Goal: Task Accomplishment & Management: Use online tool/utility

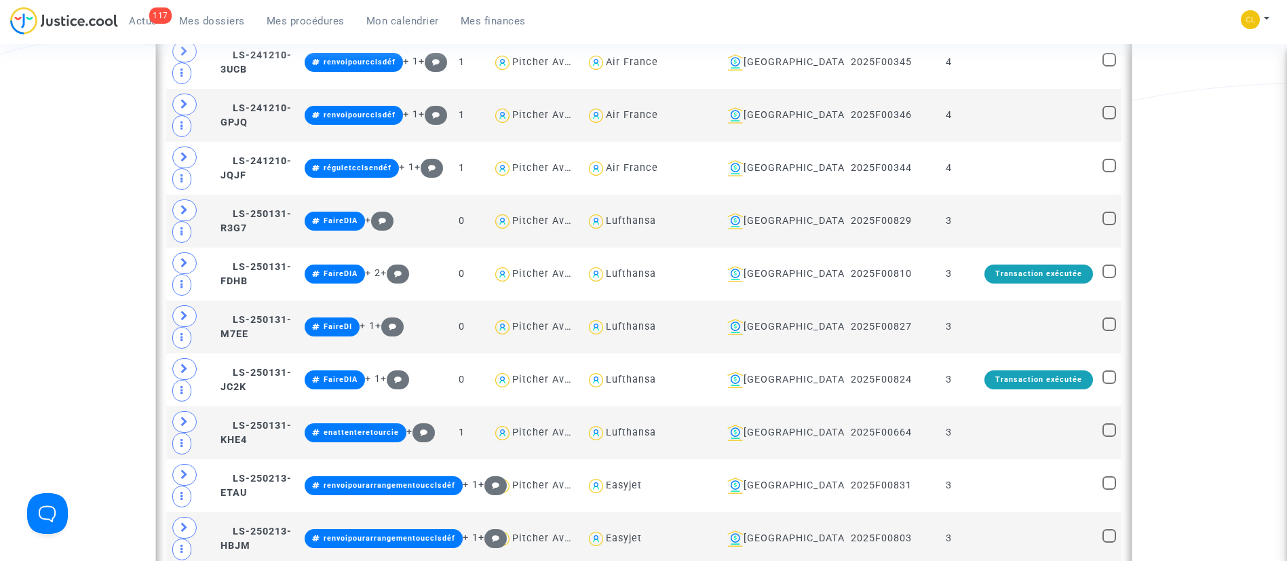
scroll to position [729, 0]
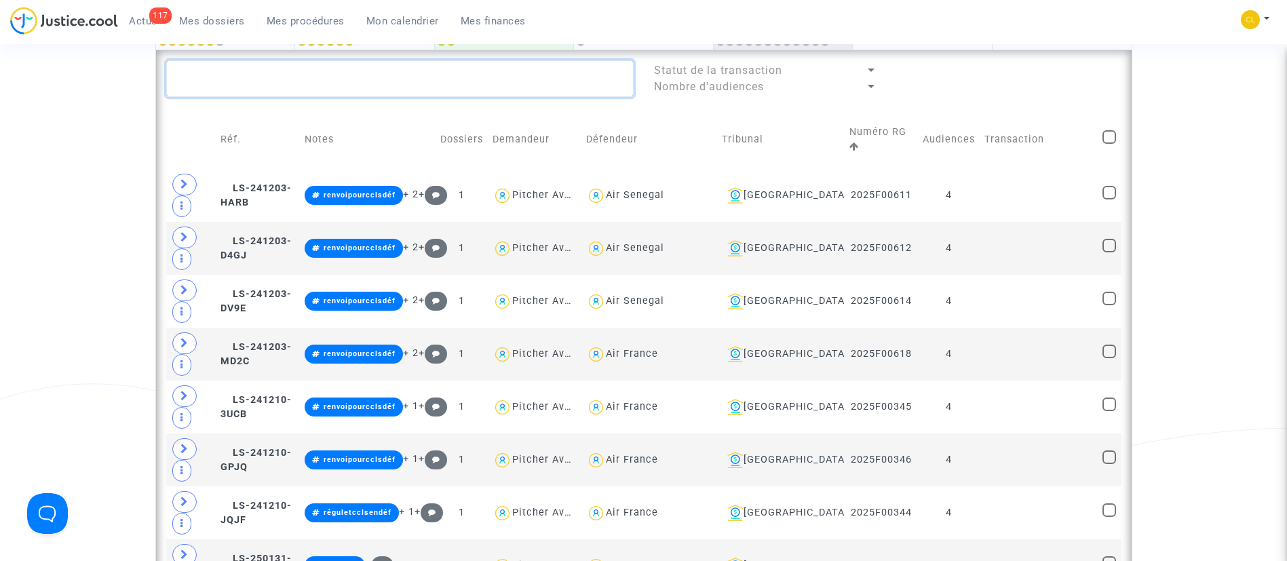
click at [427, 81] on textarea at bounding box center [400, 78] width 468 height 37
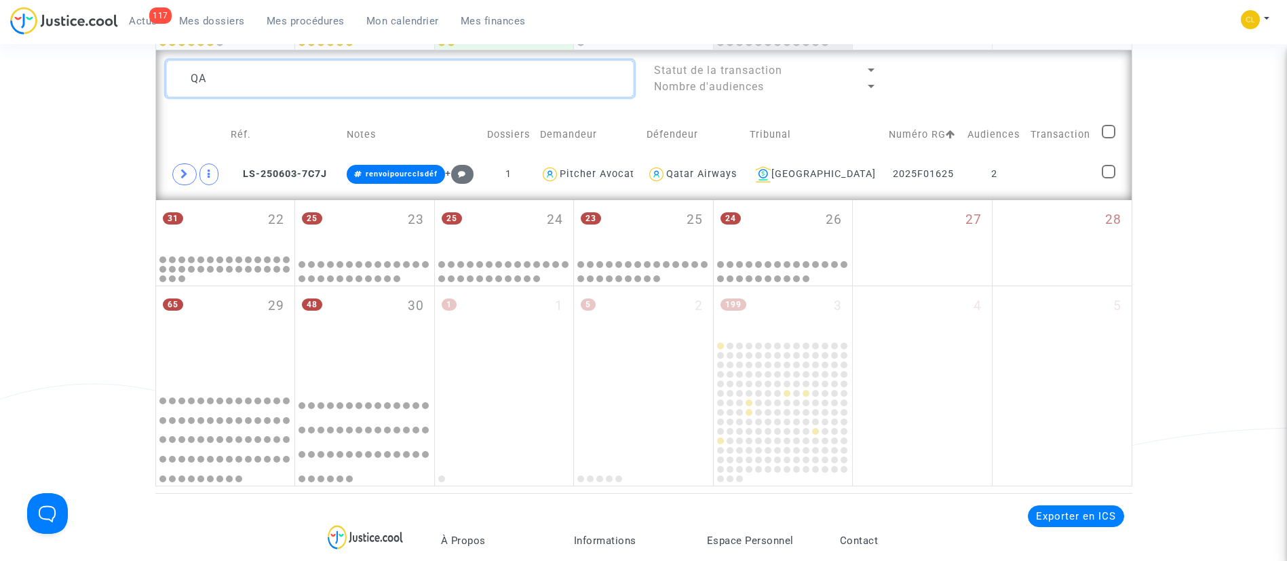
type textarea "Q"
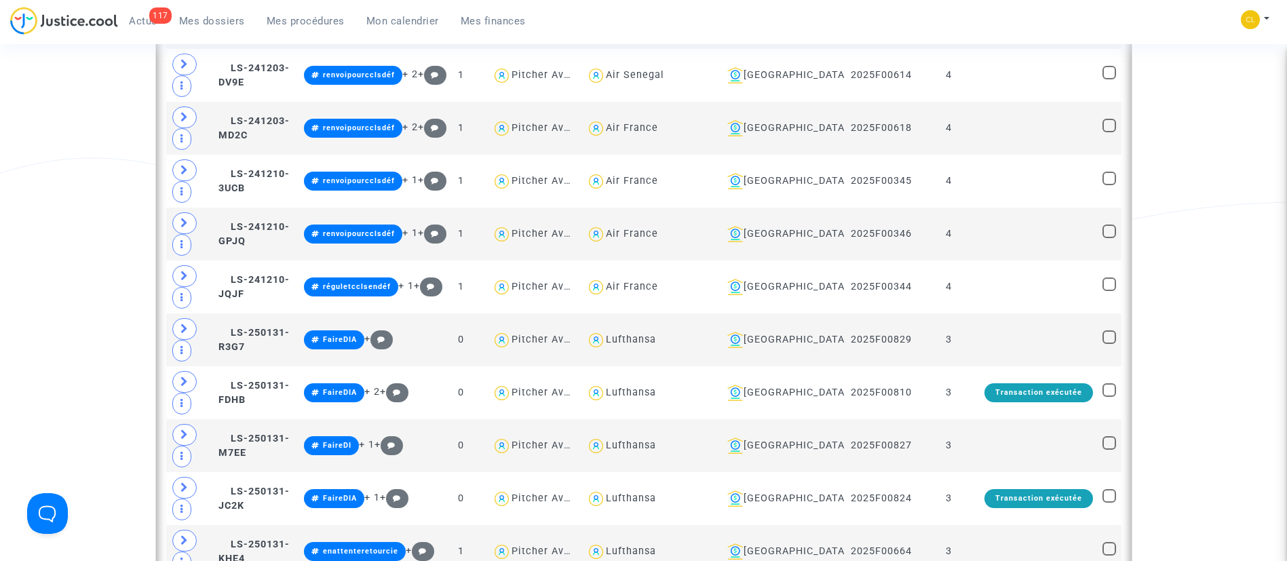
scroll to position [525, 0]
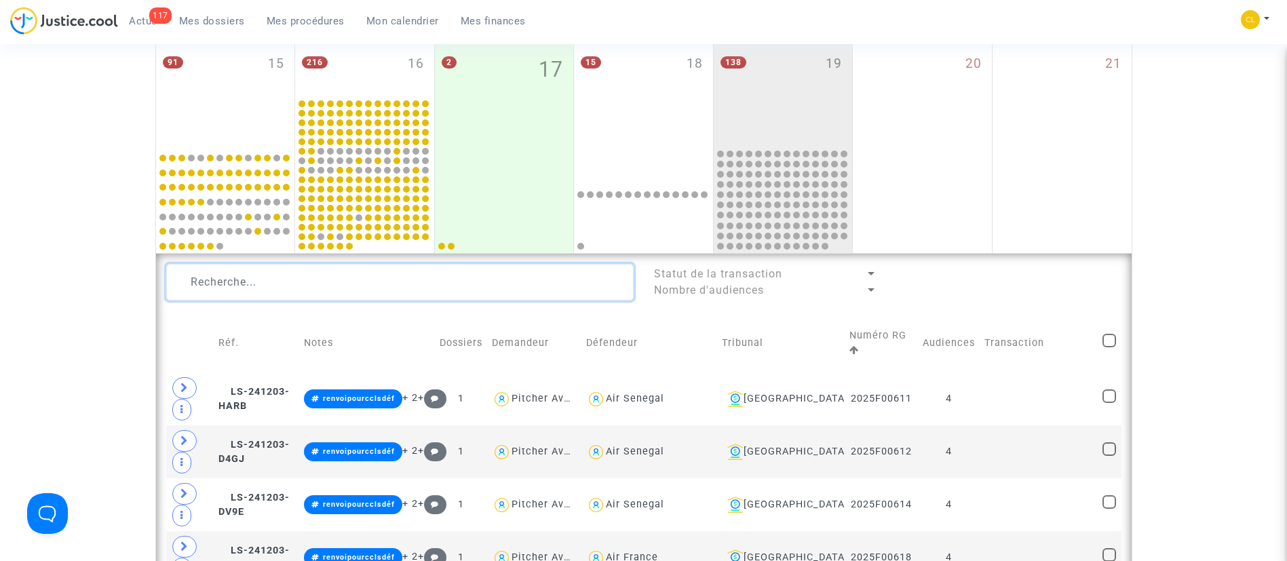
click at [502, 268] on textarea at bounding box center [400, 282] width 468 height 37
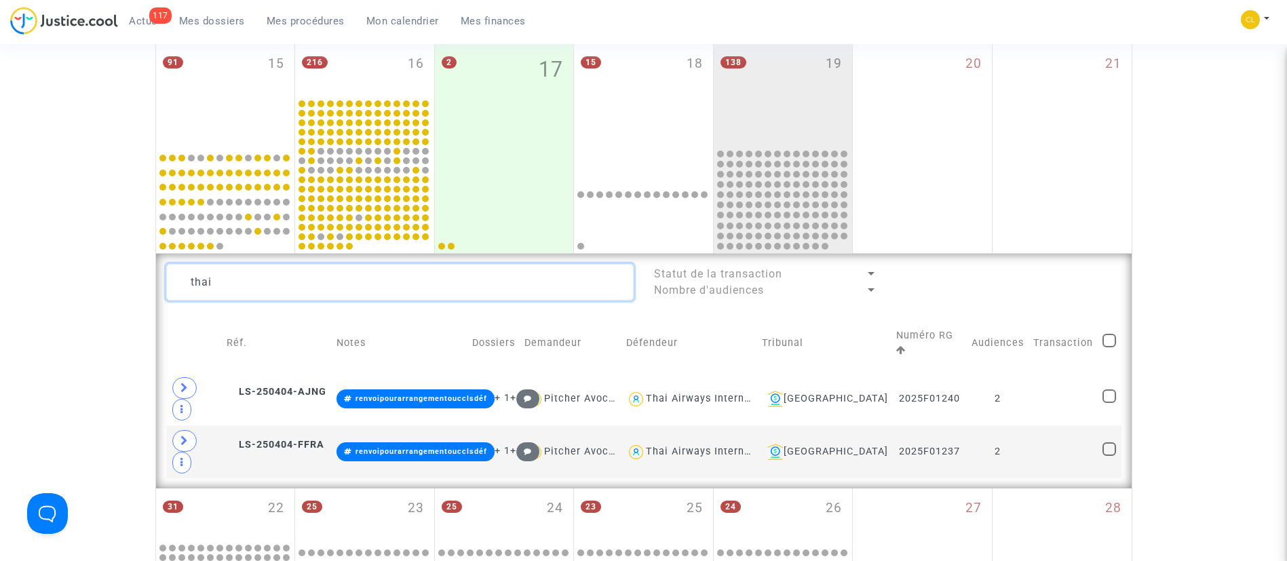
click at [394, 273] on textarea at bounding box center [400, 282] width 468 height 37
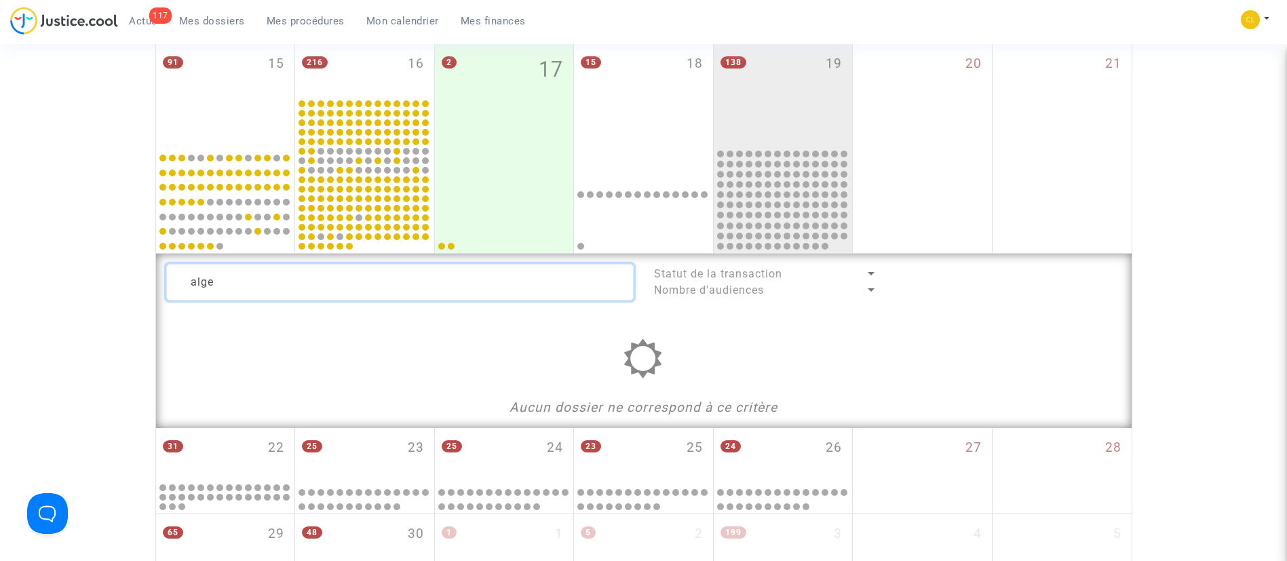
type textarea "alg"
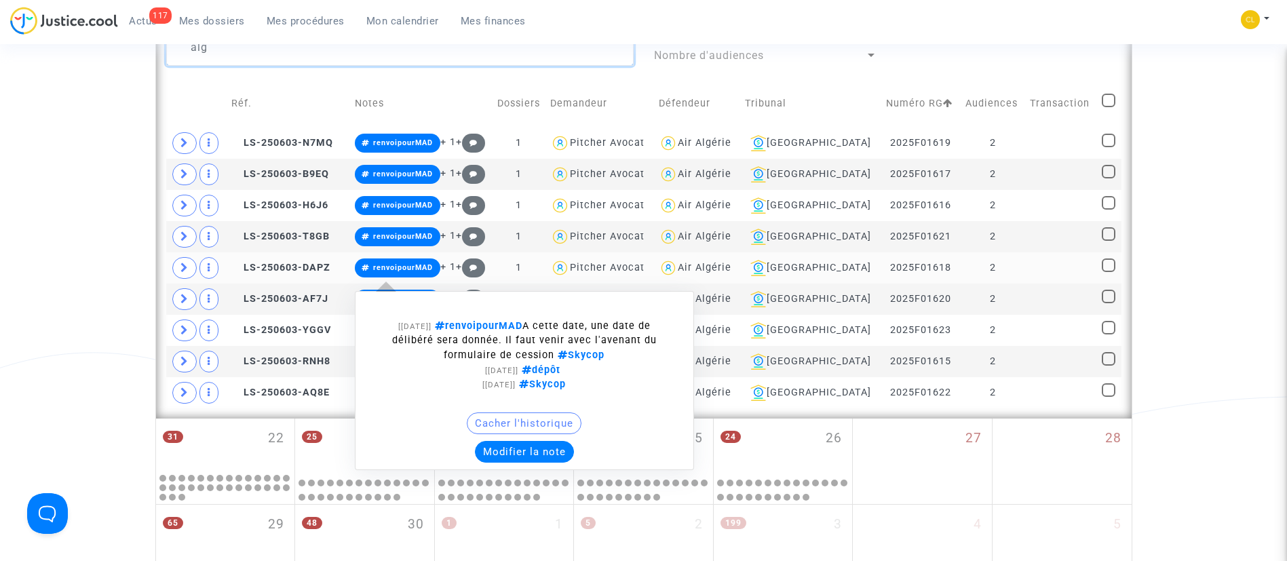
scroll to position [729, 0]
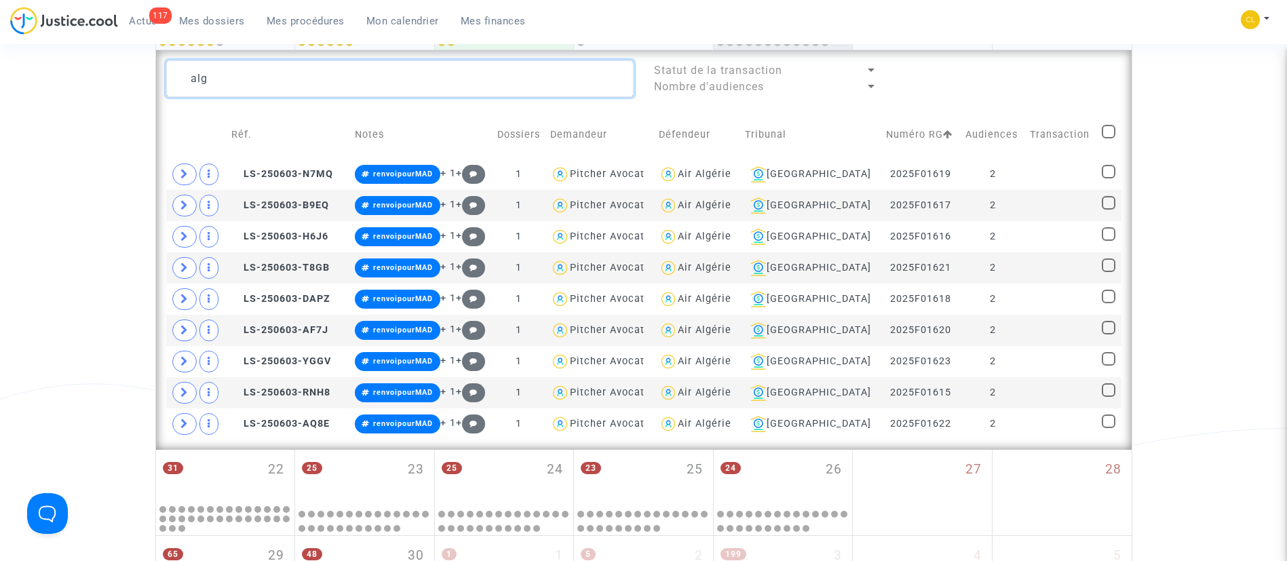
drag, startPoint x: 249, startPoint y: 72, endPoint x: 188, endPoint y: 70, distance: 61.1
click at [188, 70] on textarea at bounding box center [400, 78] width 468 height 37
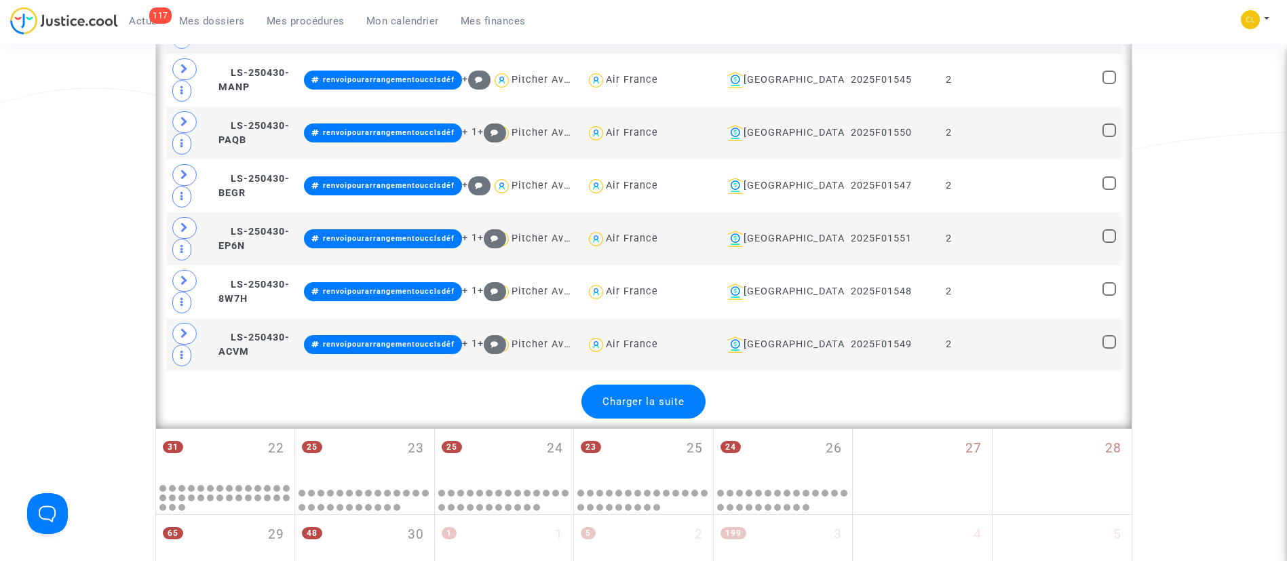
scroll to position [3172, 0]
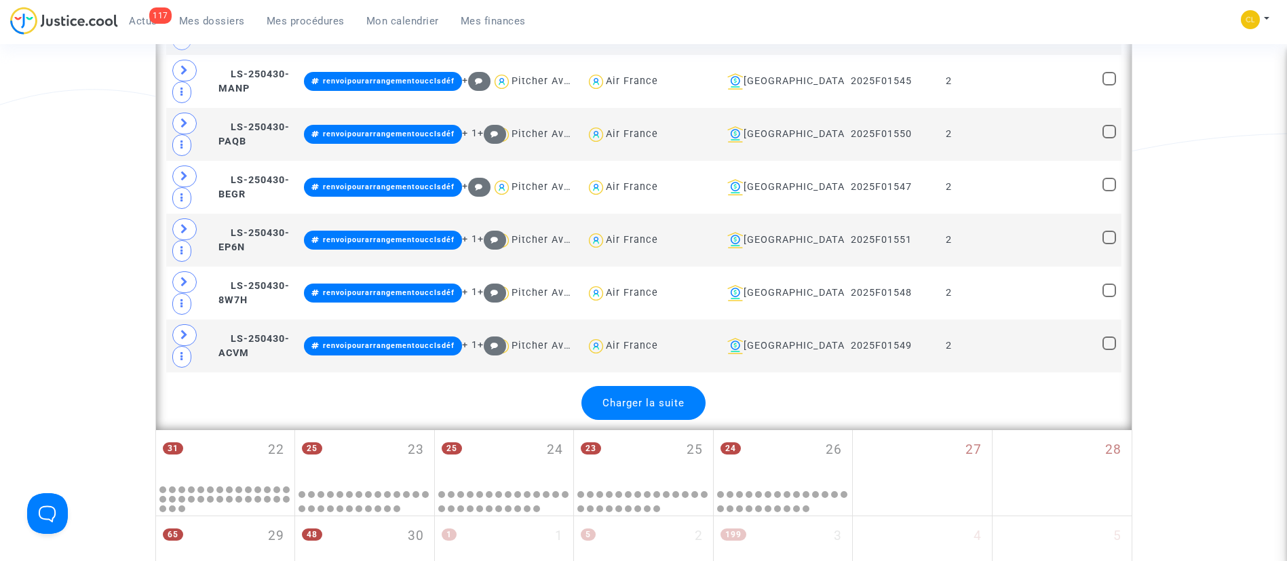
click at [657, 410] on div "Charger la suite" at bounding box center [644, 403] width 124 height 34
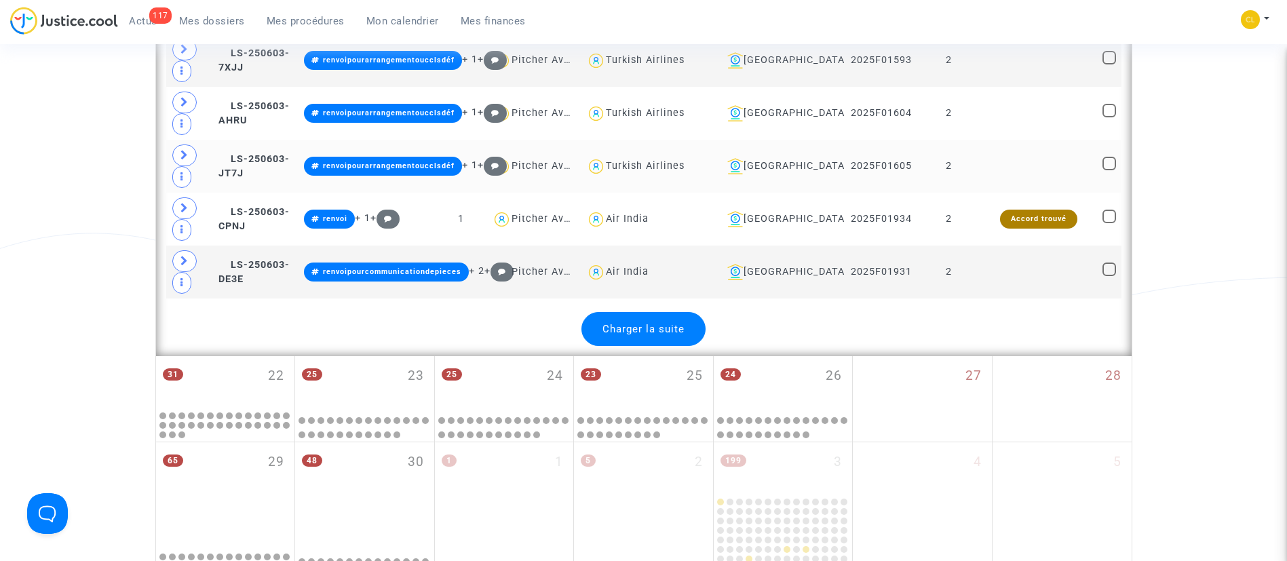
scroll to position [6078, 0]
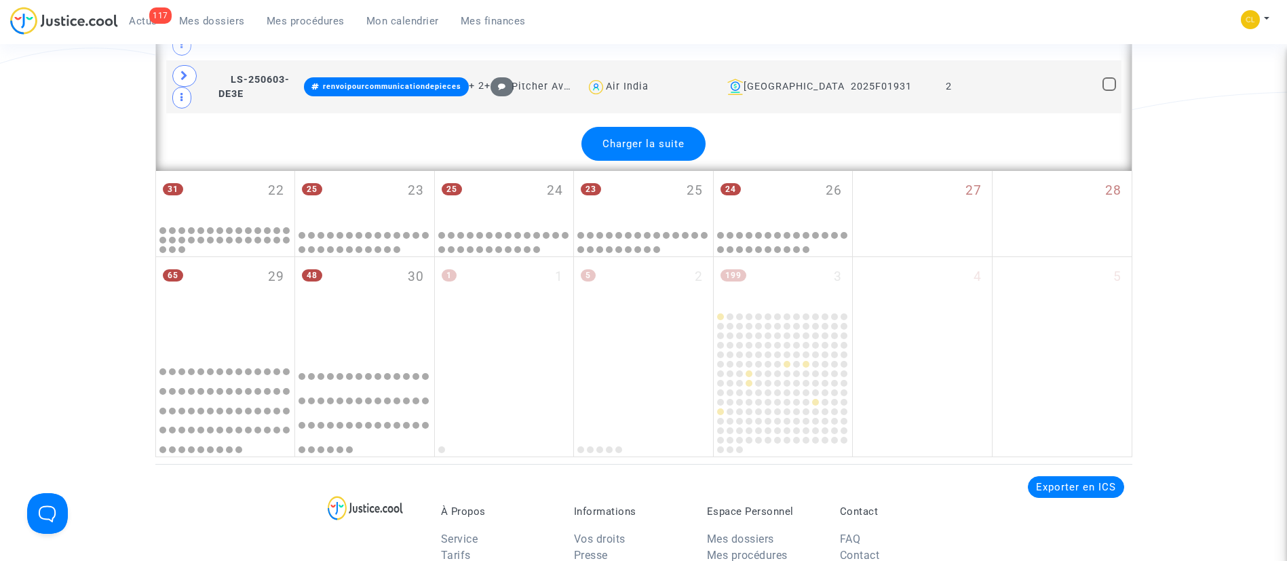
click at [639, 138] on span "Charger la suite" at bounding box center [644, 144] width 82 height 12
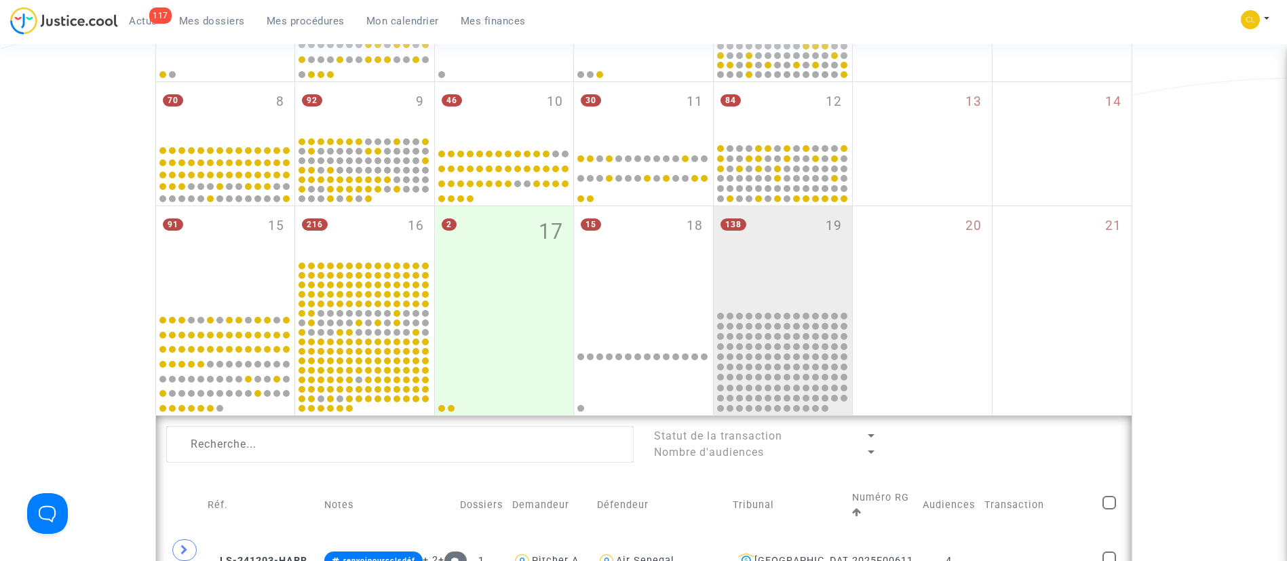
scroll to position [0, 0]
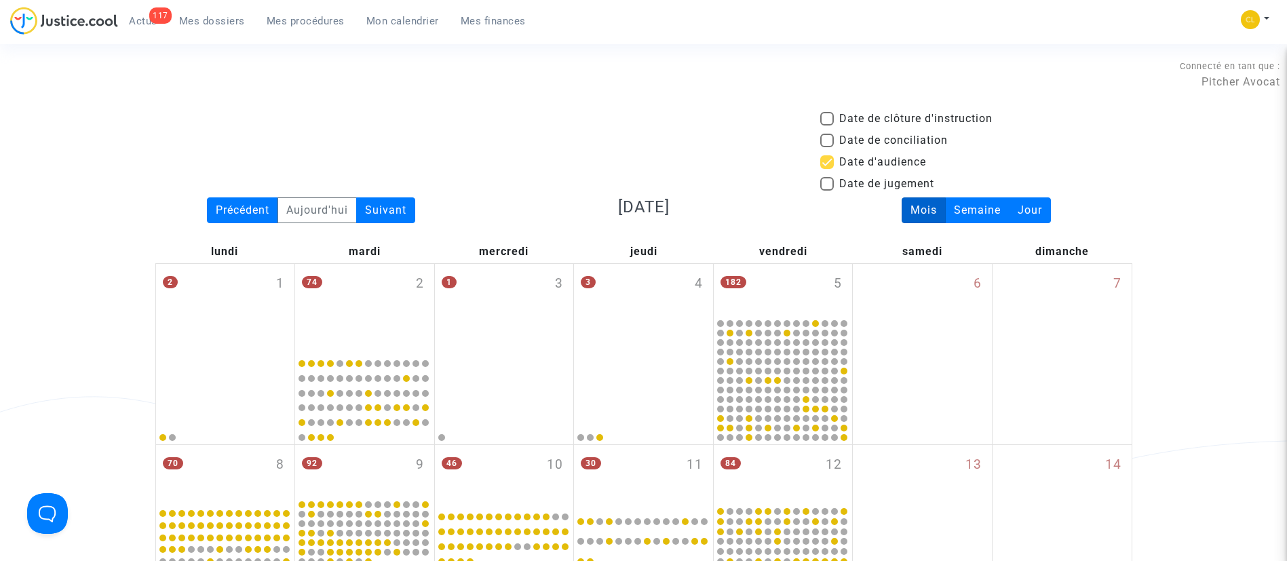
click at [241, 31] on link "Mes dossiers" at bounding box center [212, 21] width 88 height 20
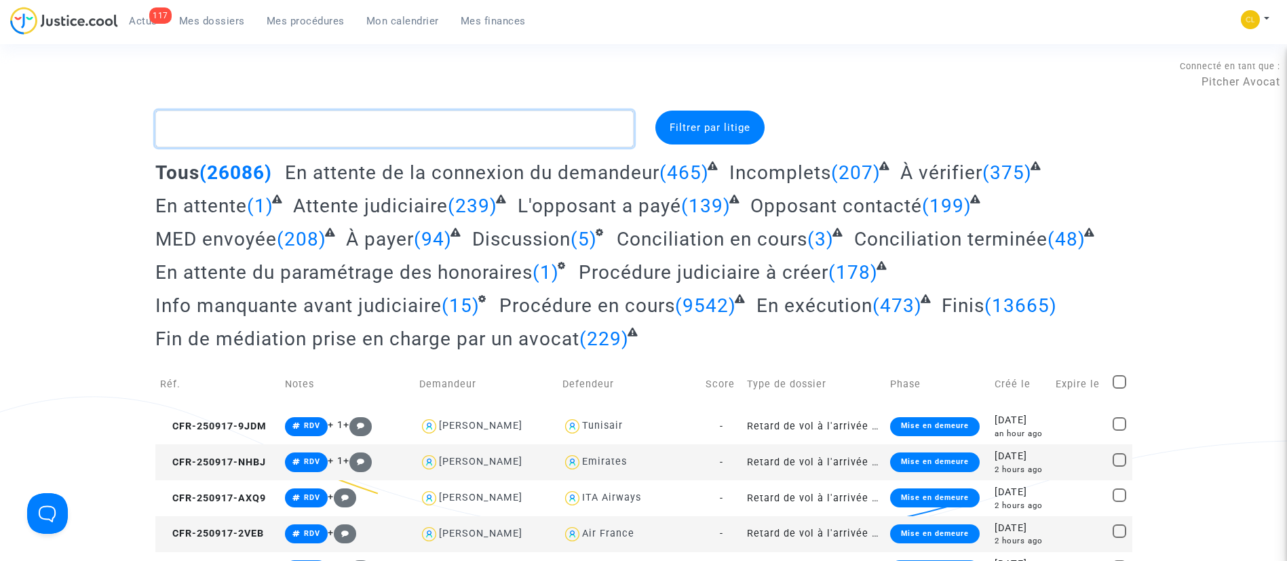
click at [292, 121] on textarea at bounding box center [394, 129] width 478 height 37
click at [353, 246] on span "À payer" at bounding box center [380, 239] width 68 height 22
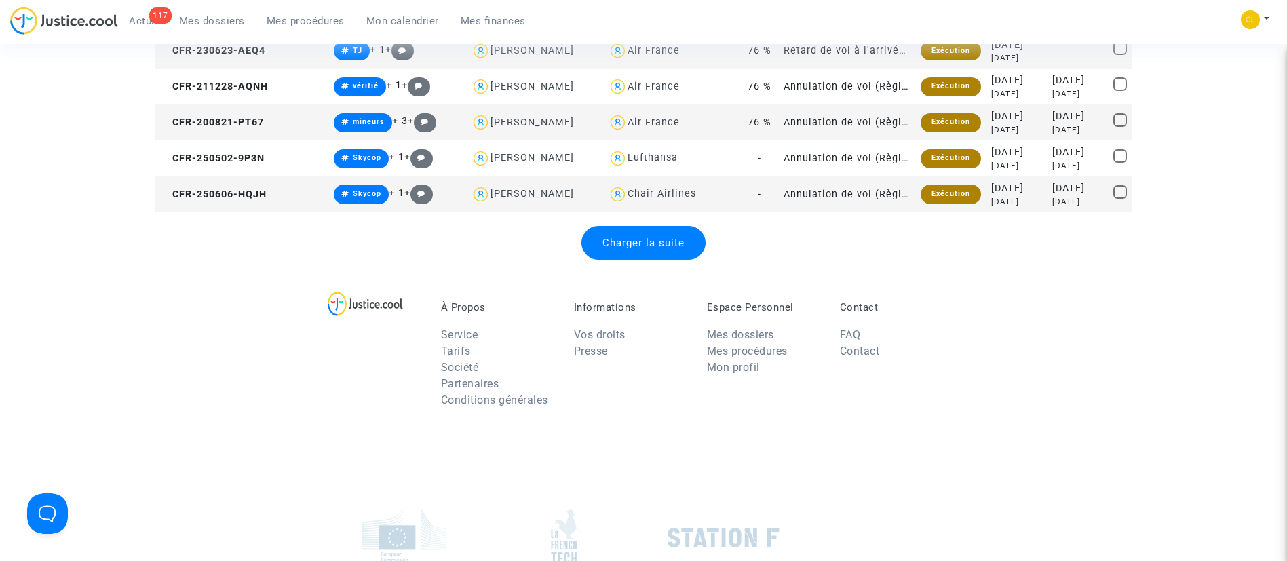
scroll to position [1989, 0]
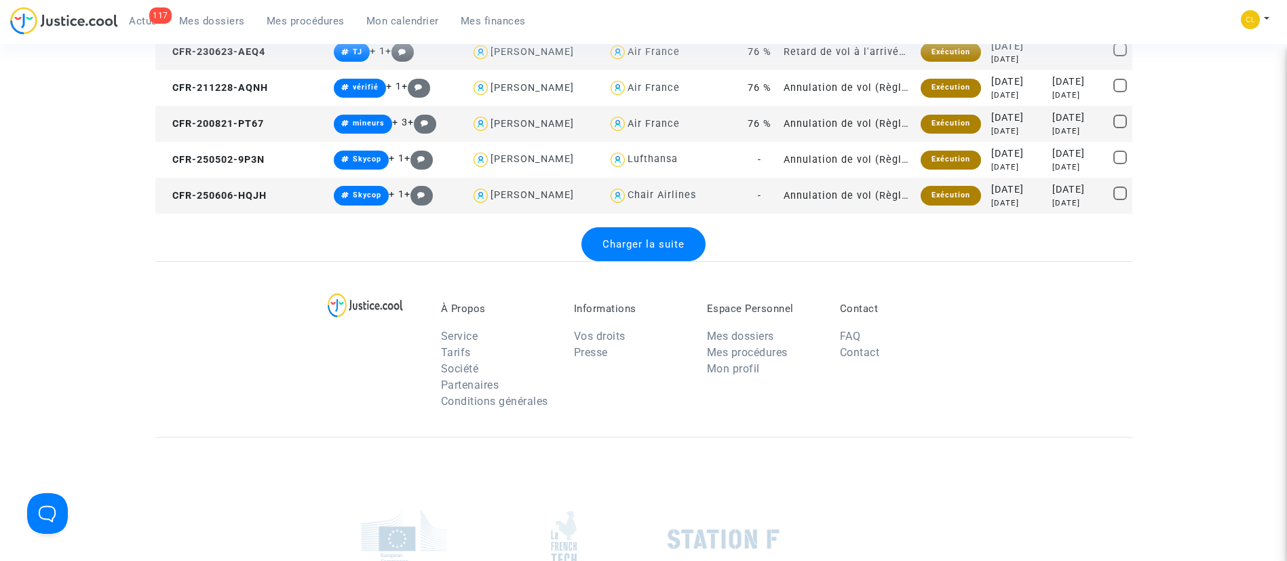
click at [677, 243] on span "Charger la suite" at bounding box center [644, 244] width 82 height 12
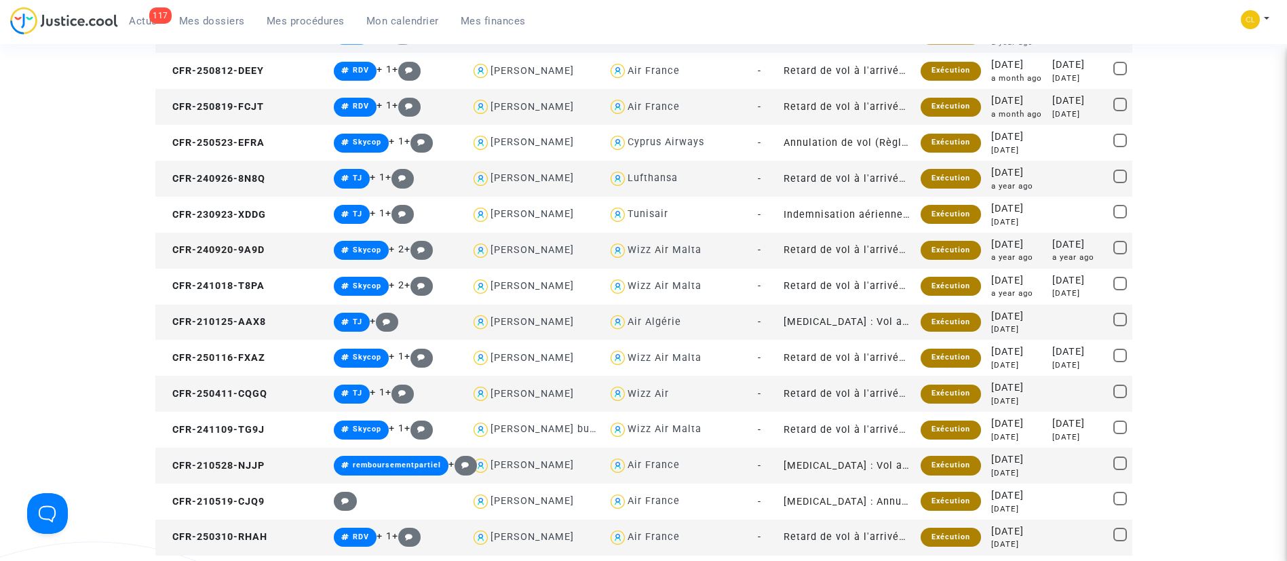
scroll to position [569, 0]
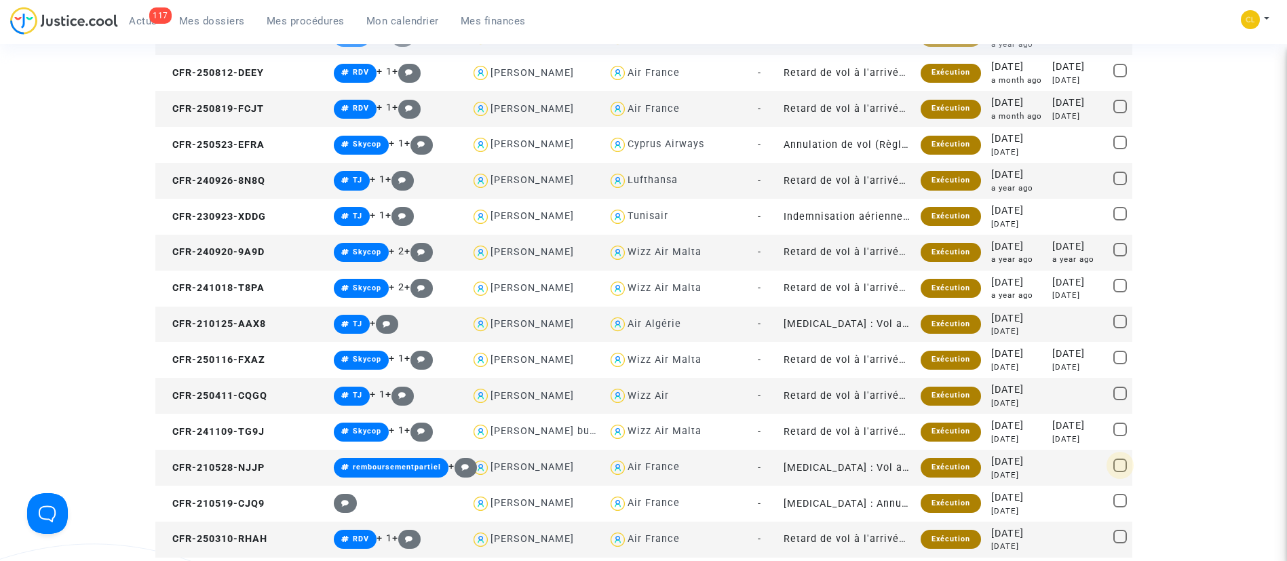
click at [1116, 463] on span at bounding box center [1121, 466] width 14 height 14
click at [1120, 472] on input "checkbox" at bounding box center [1120, 472] width 1 height 1
checkbox input "true"
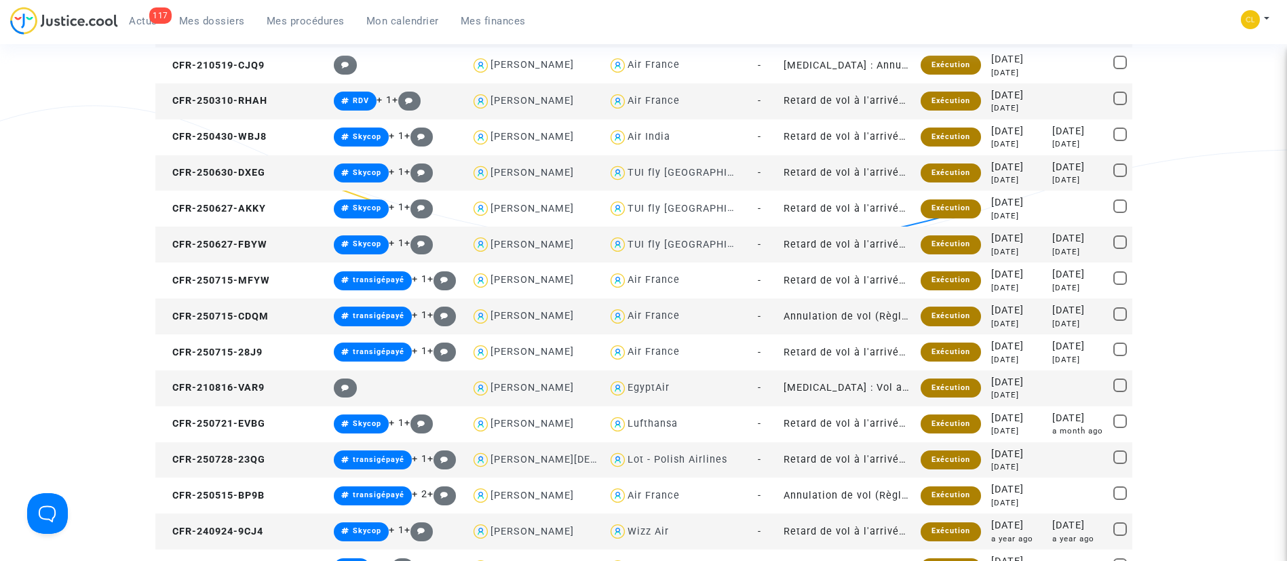
scroll to position [3267, 0]
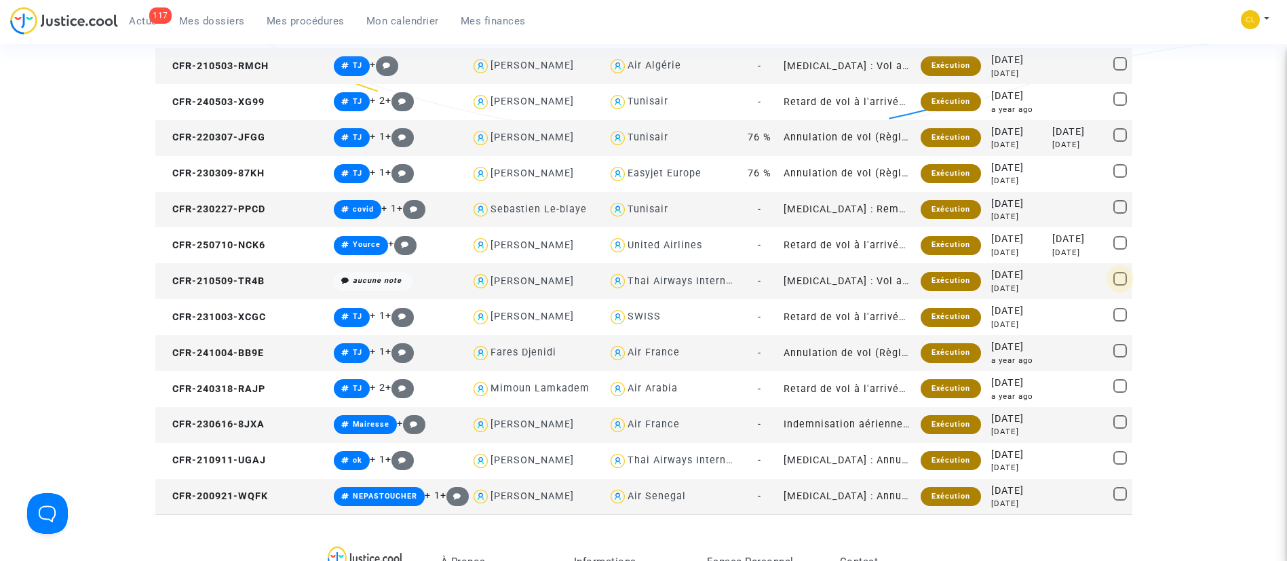
click at [1125, 281] on span at bounding box center [1121, 279] width 14 height 14
click at [1120, 286] on input "checkbox" at bounding box center [1120, 286] width 1 height 1
checkbox input "true"
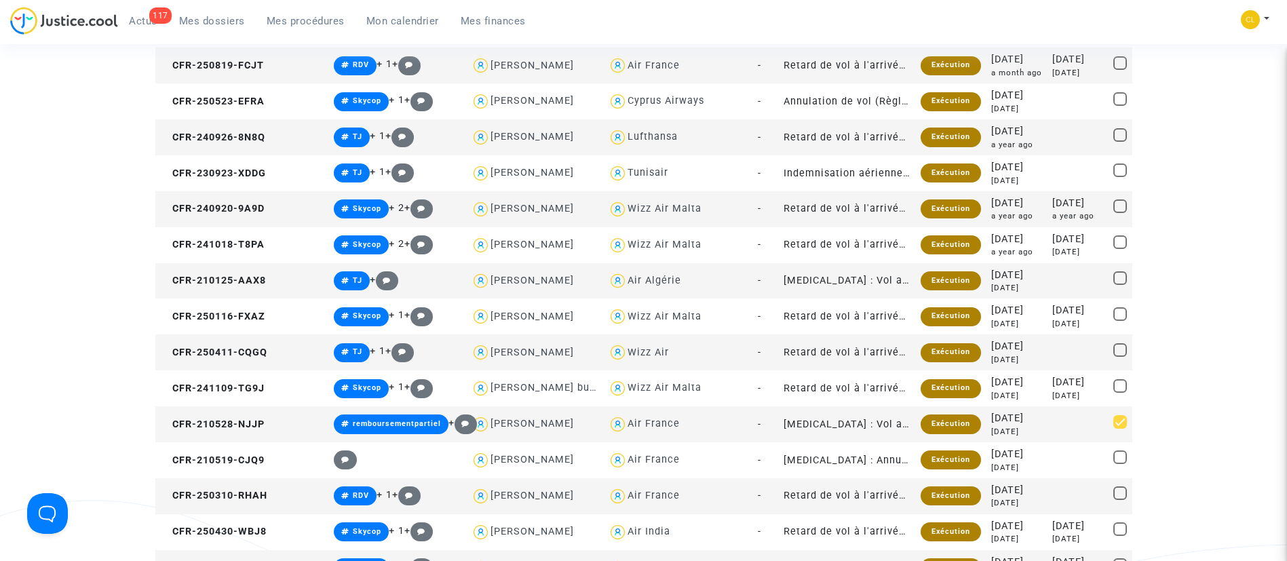
click at [1122, 281] on span at bounding box center [1121, 278] width 14 height 14
click at [1120, 285] on input "checkbox" at bounding box center [1120, 285] width 1 height 1
checkbox input "true"
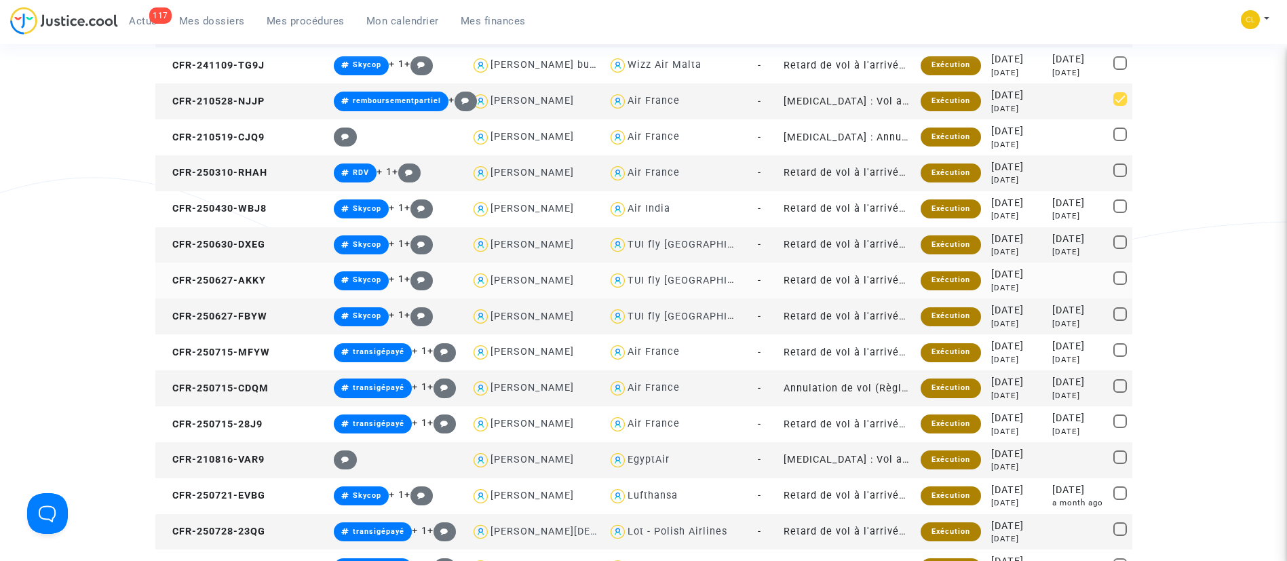
click at [1118, 280] on span at bounding box center [1121, 278] width 14 height 14
click at [1120, 285] on input "checkbox" at bounding box center [1120, 285] width 1 height 1
checkbox input "true"
click at [1119, 318] on span at bounding box center [1121, 314] width 14 height 14
click at [1120, 321] on input "checkbox" at bounding box center [1120, 321] width 1 height 1
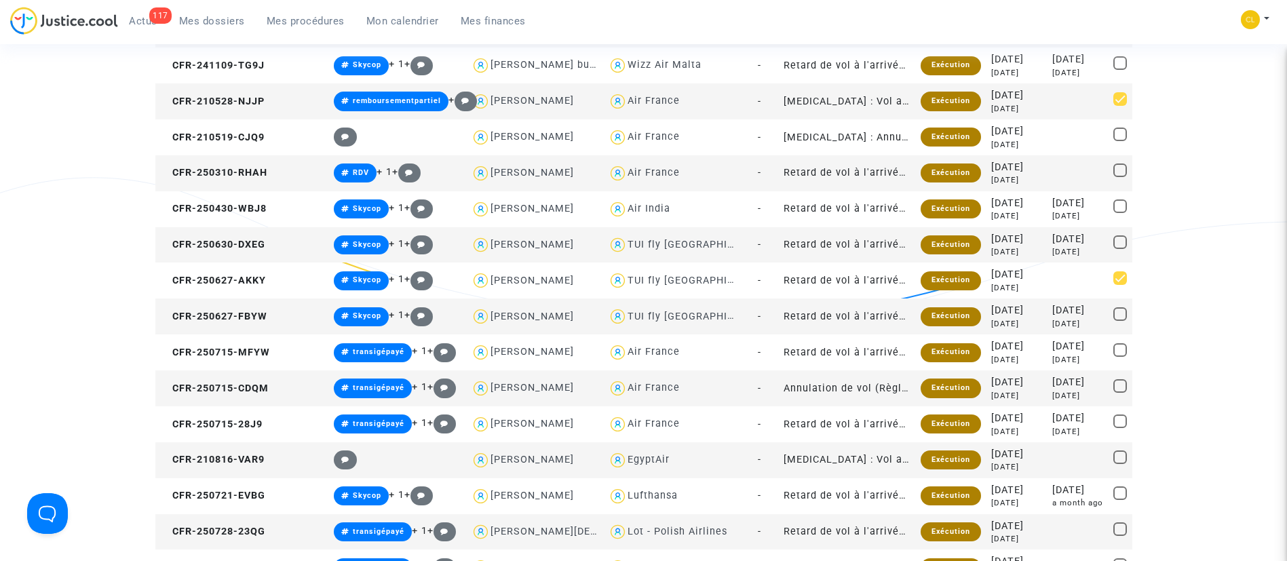
checkbox input "true"
click at [1120, 240] on span at bounding box center [1121, 242] width 14 height 14
click at [1120, 249] on input "checkbox" at bounding box center [1120, 249] width 1 height 1
checkbox input "true"
click at [1121, 492] on span at bounding box center [1121, 494] width 14 height 14
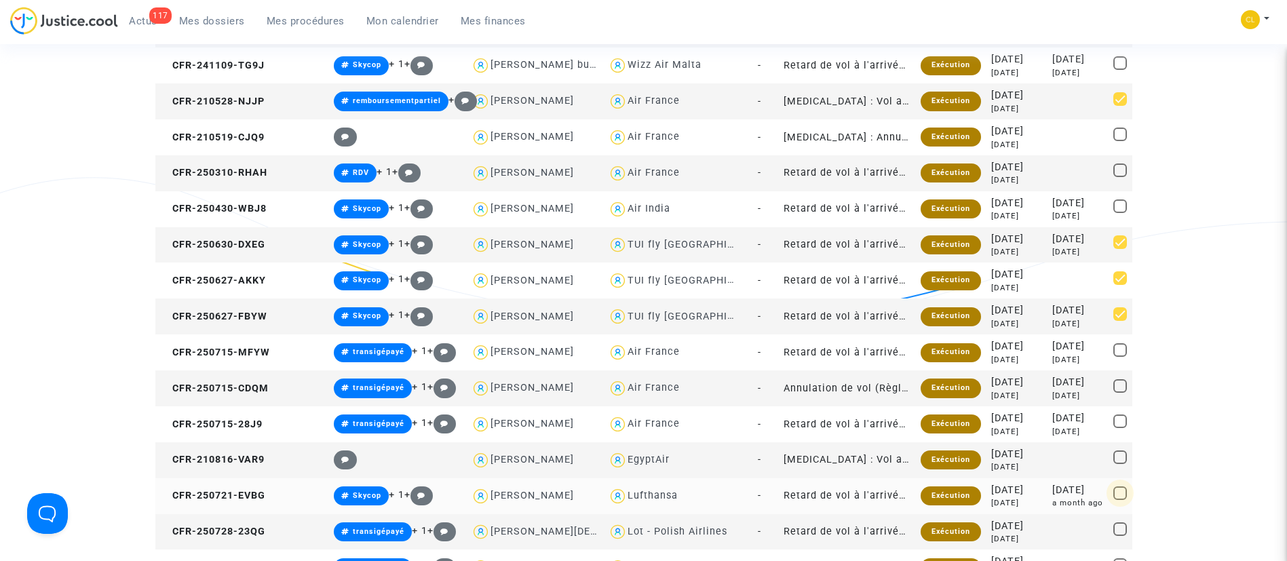
click at [1120, 500] on input "checkbox" at bounding box center [1120, 500] width 1 height 1
checkbox input "true"
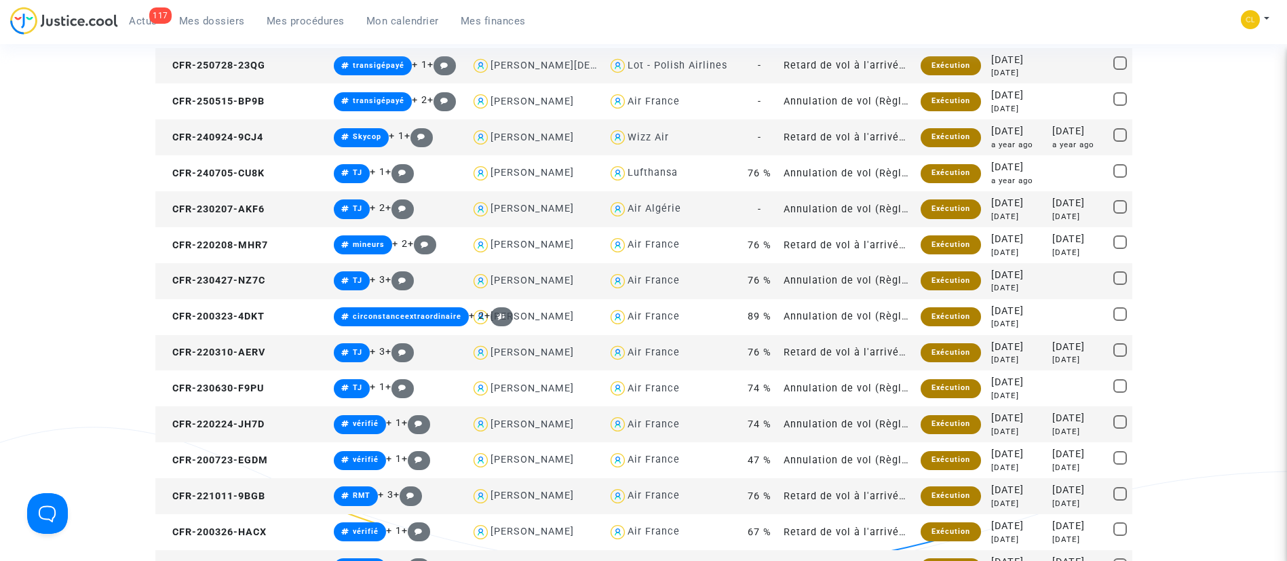
click at [1123, 280] on span at bounding box center [1121, 278] width 14 height 14
click at [1120, 285] on input "checkbox" at bounding box center [1120, 285] width 1 height 1
checkbox input "true"
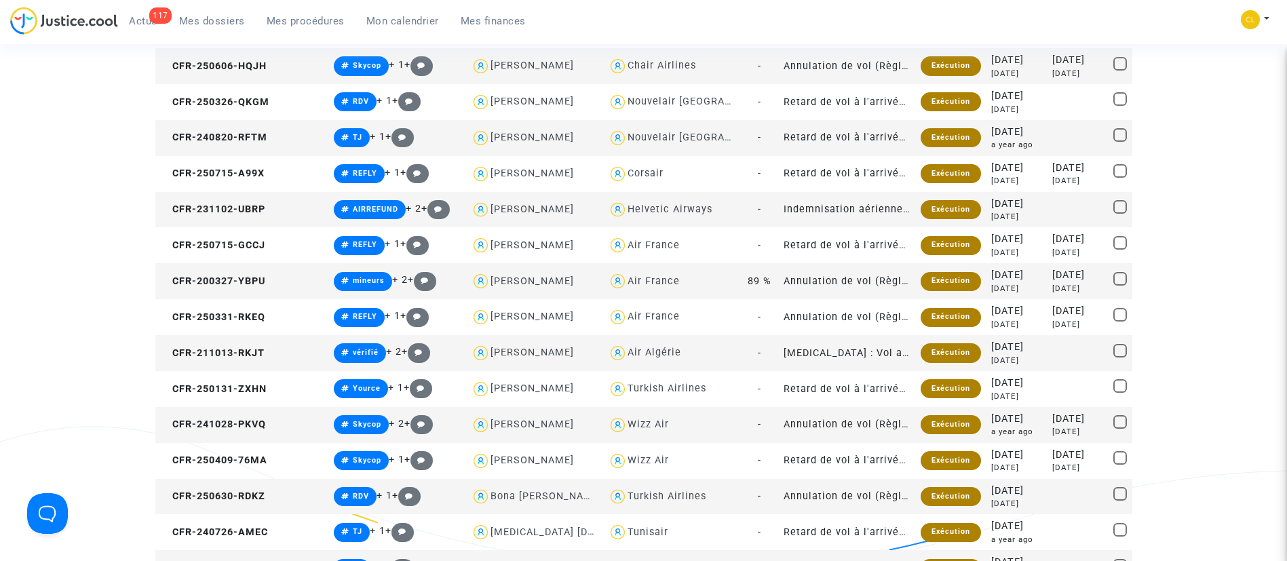
scroll to position [1222, 0]
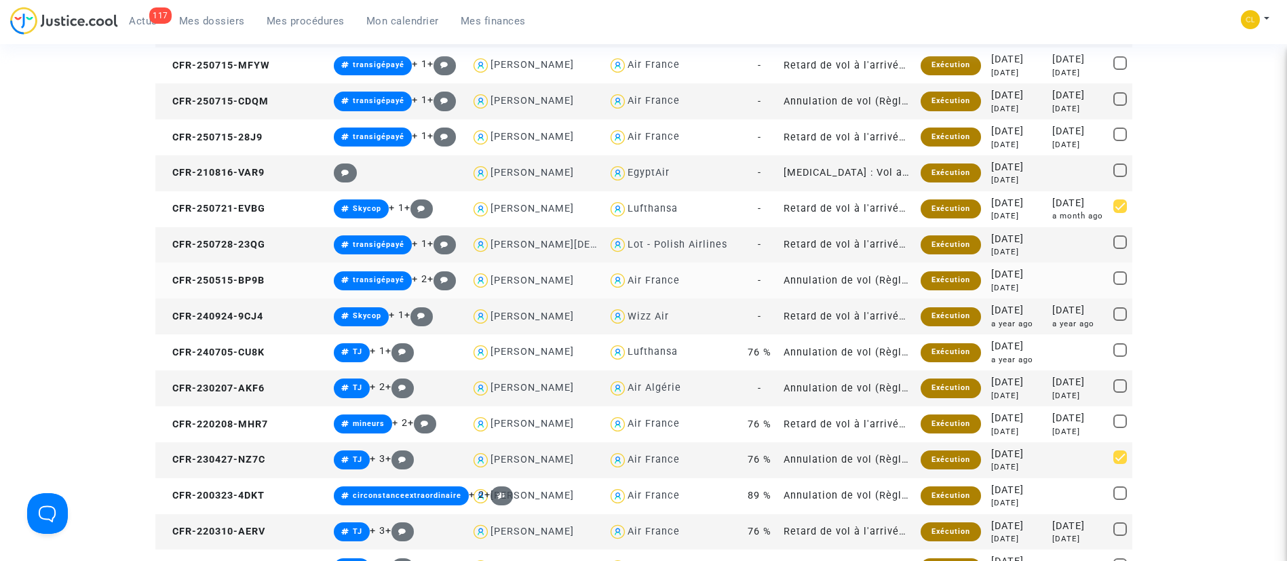
click at [1120, 280] on span at bounding box center [1121, 278] width 14 height 14
click at [1120, 285] on input "checkbox" at bounding box center [1120, 285] width 1 height 1
checkbox input "true"
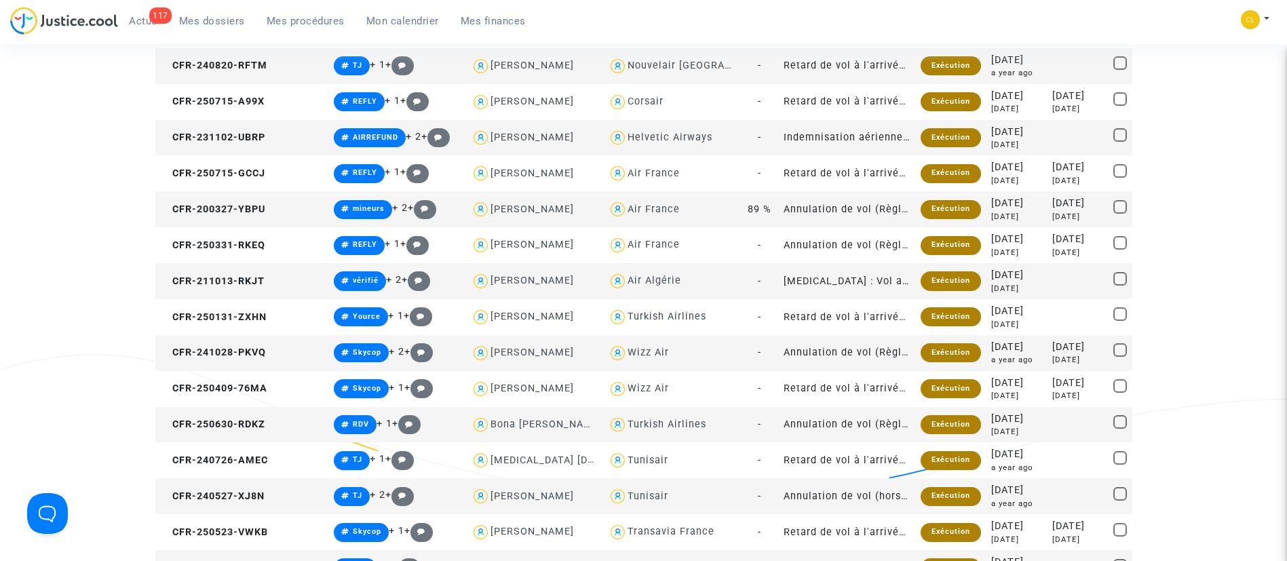
click at [1118, 280] on span at bounding box center [1121, 279] width 14 height 14
click at [1120, 286] on input "checkbox" at bounding box center [1120, 286] width 1 height 1
checkbox input "true"
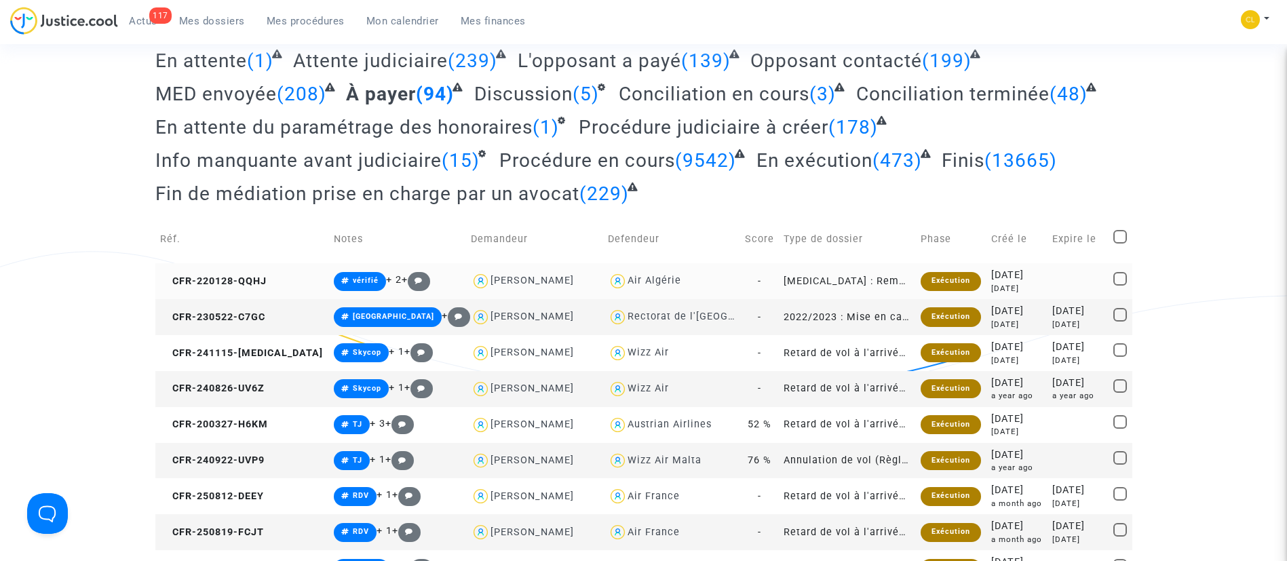
click at [1121, 279] on span at bounding box center [1121, 279] width 14 height 14
click at [1120, 286] on input "checkbox" at bounding box center [1120, 286] width 1 height 1
checkbox input "true"
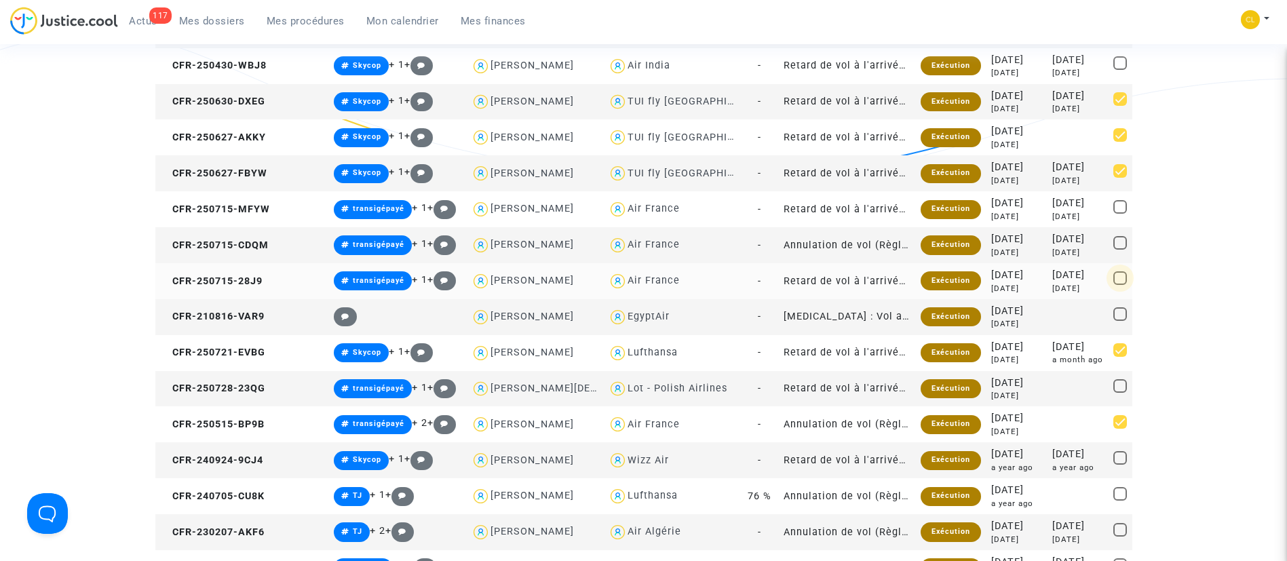
click at [1123, 280] on span at bounding box center [1121, 278] width 14 height 14
click at [1120, 285] on input "checkbox" at bounding box center [1120, 285] width 1 height 1
checkbox input "true"
click at [1115, 246] on span at bounding box center [1121, 243] width 14 height 14
click at [1120, 250] on input "checkbox" at bounding box center [1120, 250] width 1 height 1
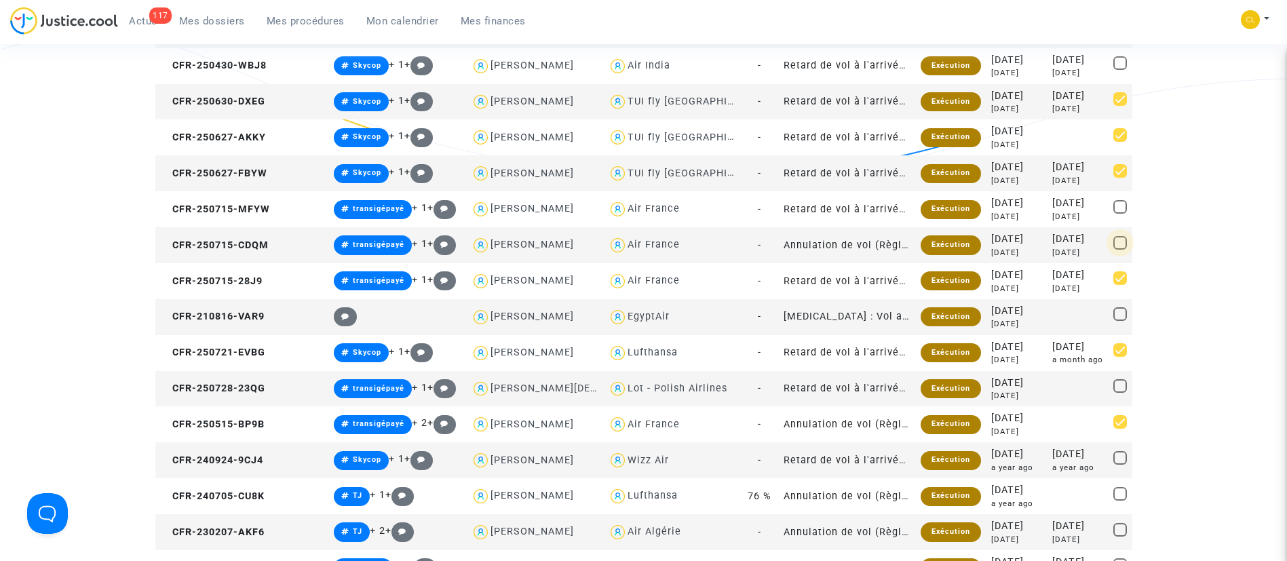
checkbox input "true"
click at [1121, 208] on span at bounding box center [1121, 207] width 14 height 14
click at [1120, 214] on input "checkbox" at bounding box center [1120, 214] width 1 height 1
checkbox input "true"
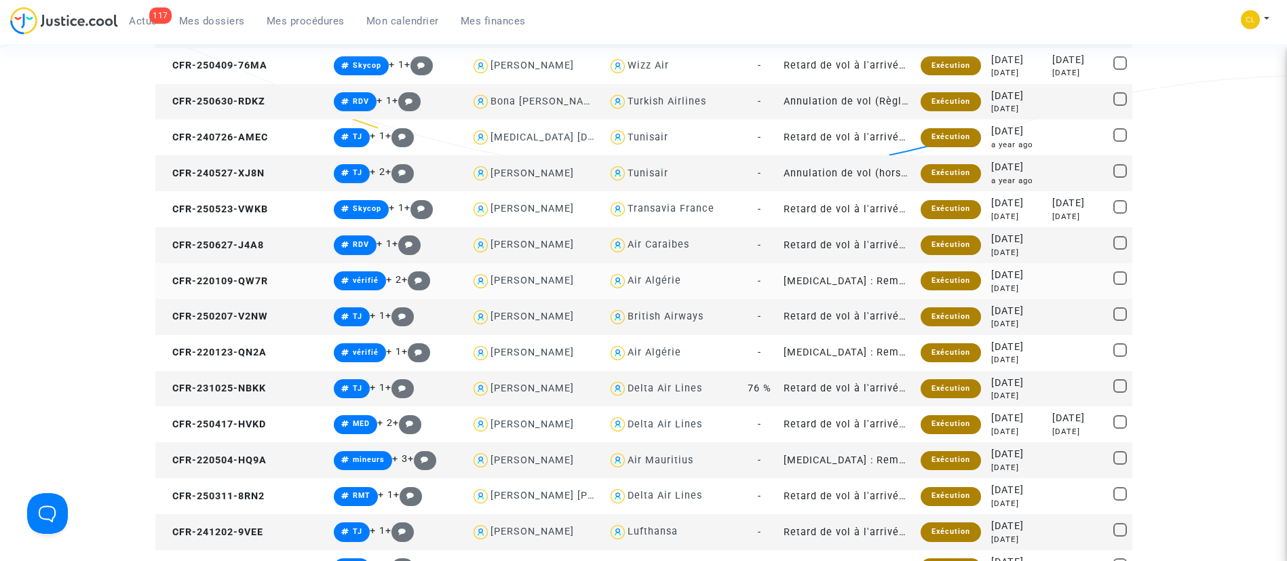
click at [1120, 278] on span at bounding box center [1121, 278] width 14 height 14
click at [1120, 285] on input "checkbox" at bounding box center [1120, 285] width 1 height 1
checkbox input "true"
click at [1122, 350] on span at bounding box center [1121, 350] width 14 height 14
click at [1120, 357] on input "checkbox" at bounding box center [1120, 357] width 1 height 1
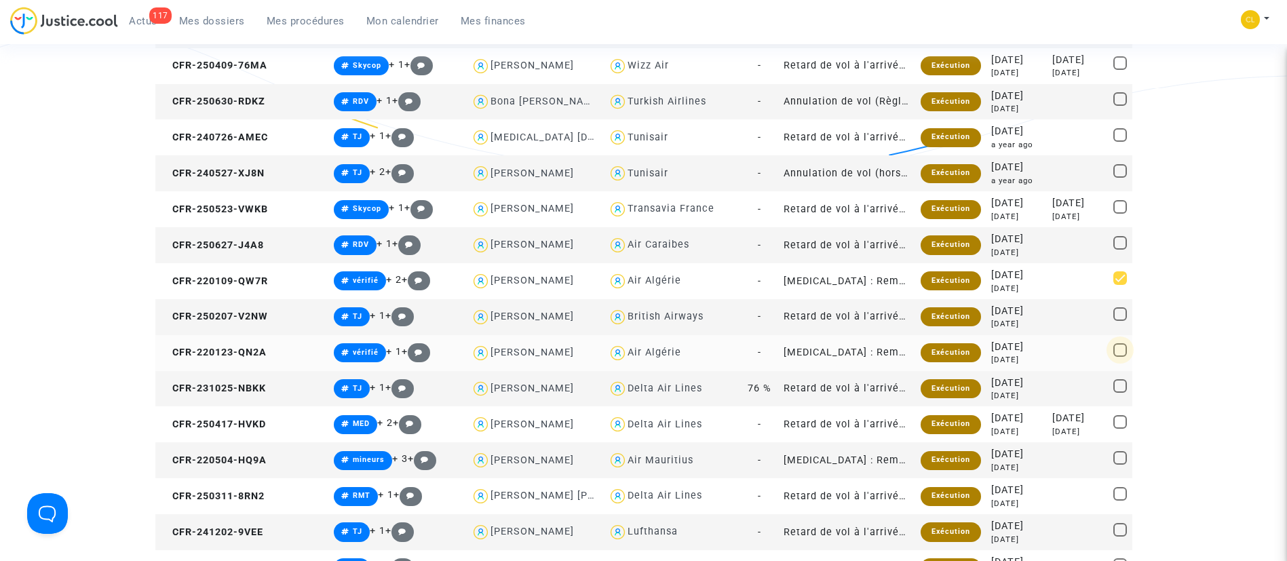
checkbox input "true"
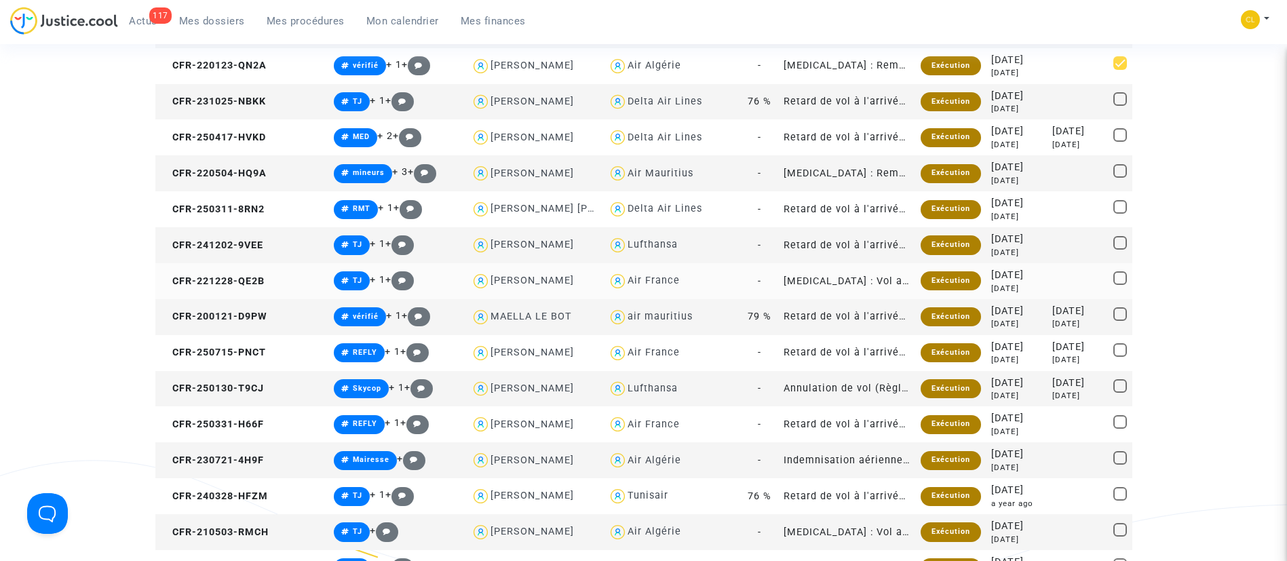
click at [1116, 280] on span at bounding box center [1121, 278] width 14 height 14
click at [1120, 285] on input "checkbox" at bounding box center [1120, 285] width 1 height 1
checkbox input "true"
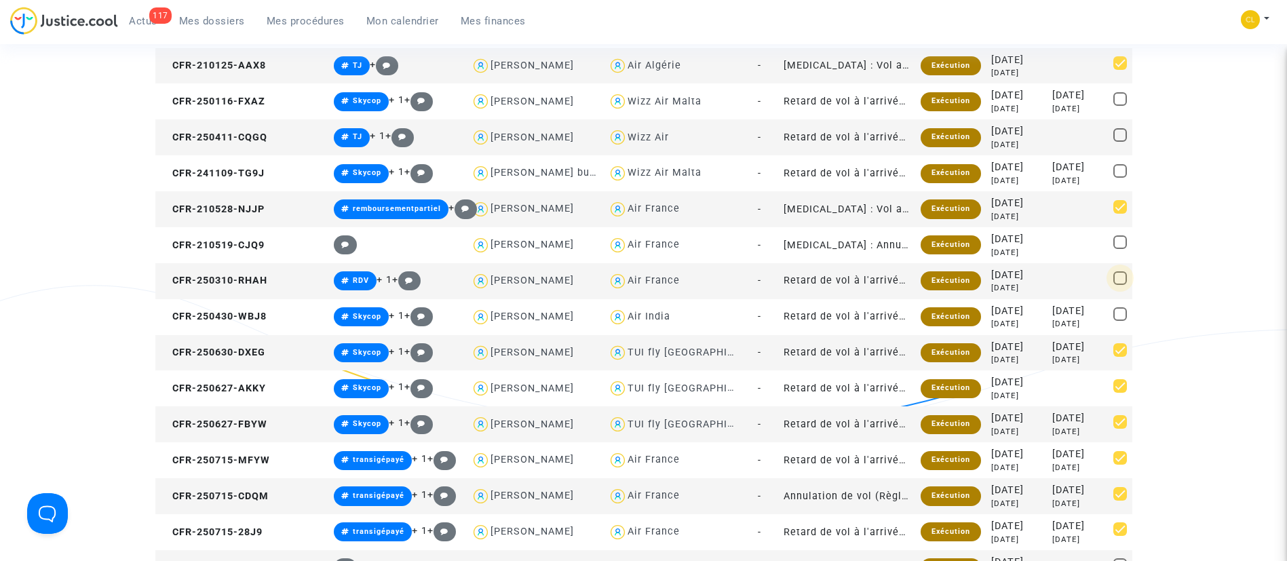
click at [1120, 276] on span at bounding box center [1121, 278] width 14 height 14
click at [1120, 285] on input "checkbox" at bounding box center [1120, 285] width 1 height 1
checkbox input "true"
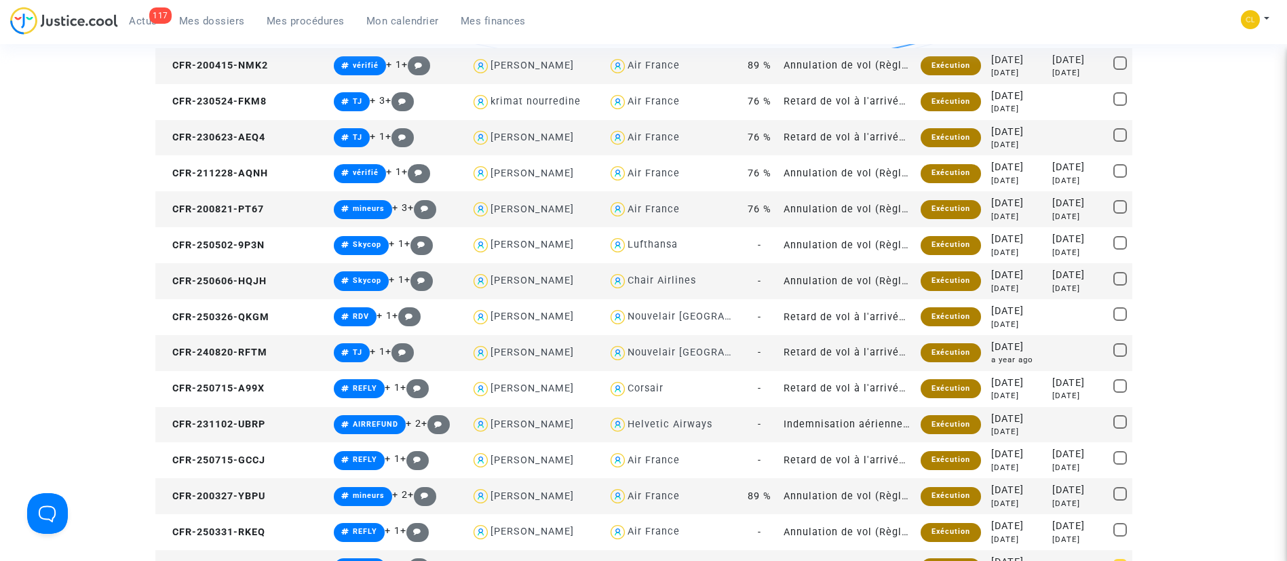
scroll to position [2693, 0]
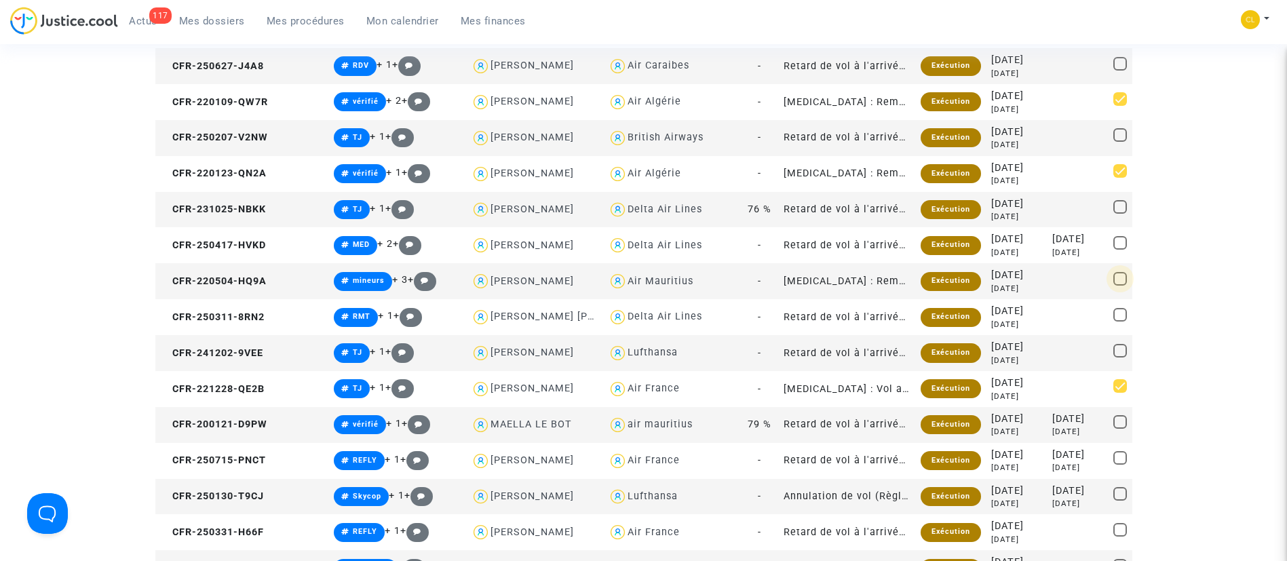
click at [1118, 282] on span at bounding box center [1121, 279] width 14 height 14
click at [1120, 286] on input "checkbox" at bounding box center [1120, 286] width 1 height 1
checkbox input "true"
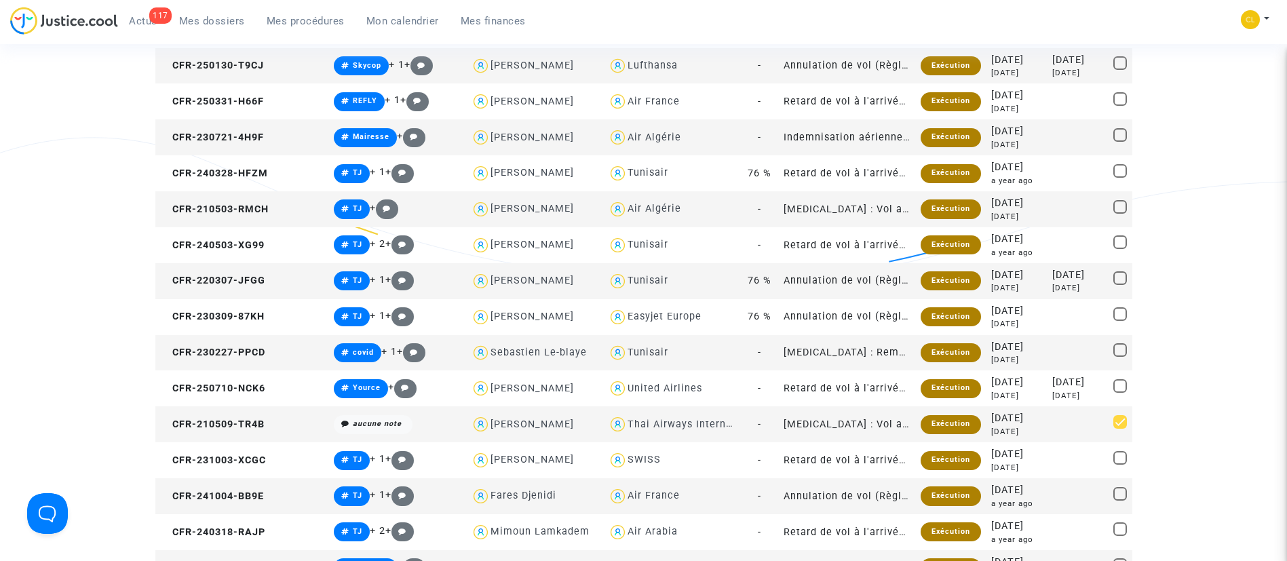
click at [1118, 276] on span at bounding box center [1121, 278] width 14 height 14
click at [1120, 285] on input "checkbox" at bounding box center [1120, 285] width 1 height 1
checkbox input "true"
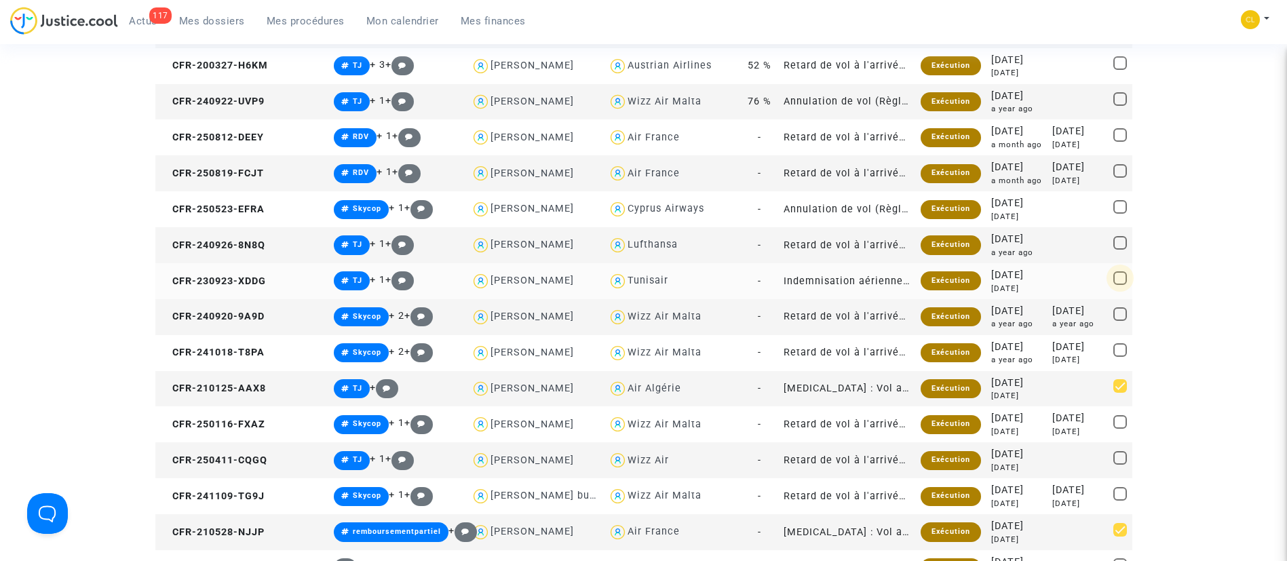
click at [1122, 280] on span at bounding box center [1121, 278] width 14 height 14
click at [1120, 285] on input "checkbox" at bounding box center [1120, 285] width 1 height 1
checkbox input "true"
click at [1120, 204] on span at bounding box center [1121, 207] width 14 height 14
click at [1120, 214] on input "checkbox" at bounding box center [1120, 214] width 1 height 1
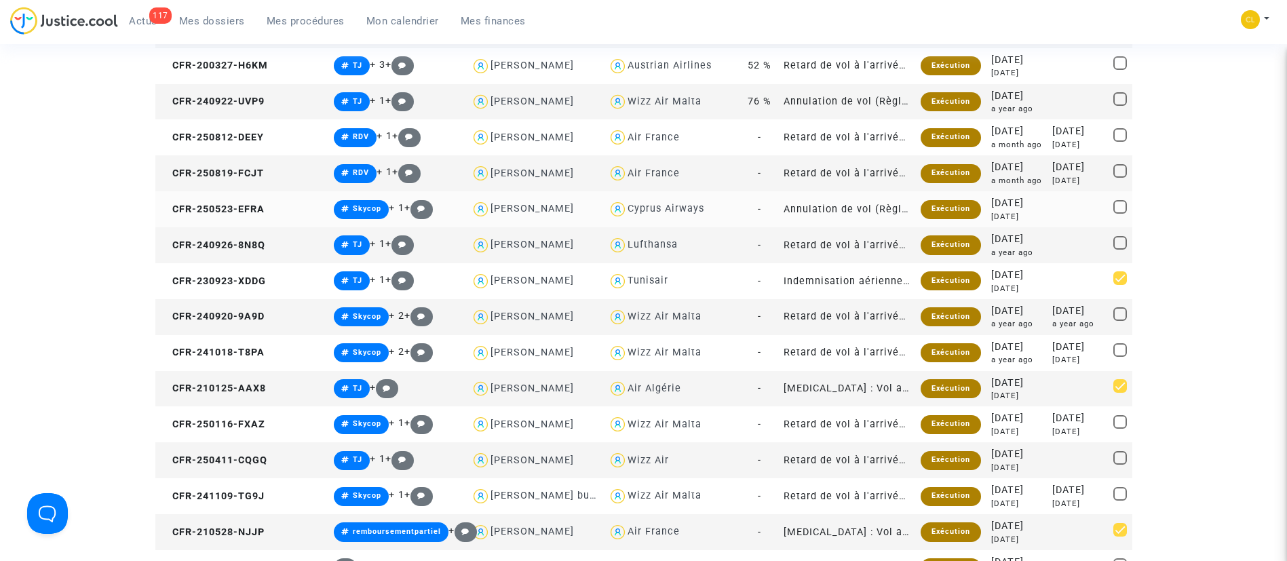
checkbox input "true"
click at [1118, 94] on span at bounding box center [1121, 99] width 14 height 14
click at [1120, 106] on input "checkbox" at bounding box center [1120, 106] width 1 height 1
checkbox input "true"
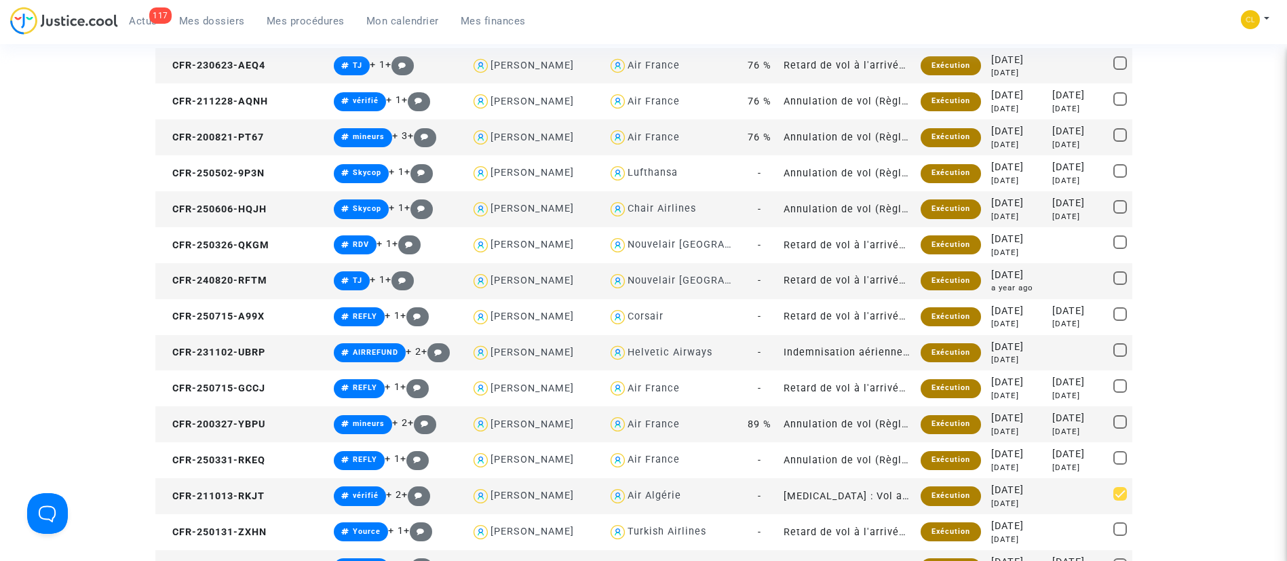
click at [1116, 278] on span at bounding box center [1121, 278] width 14 height 14
click at [1120, 285] on input "checkbox" at bounding box center [1120, 285] width 1 height 1
checkbox input "true"
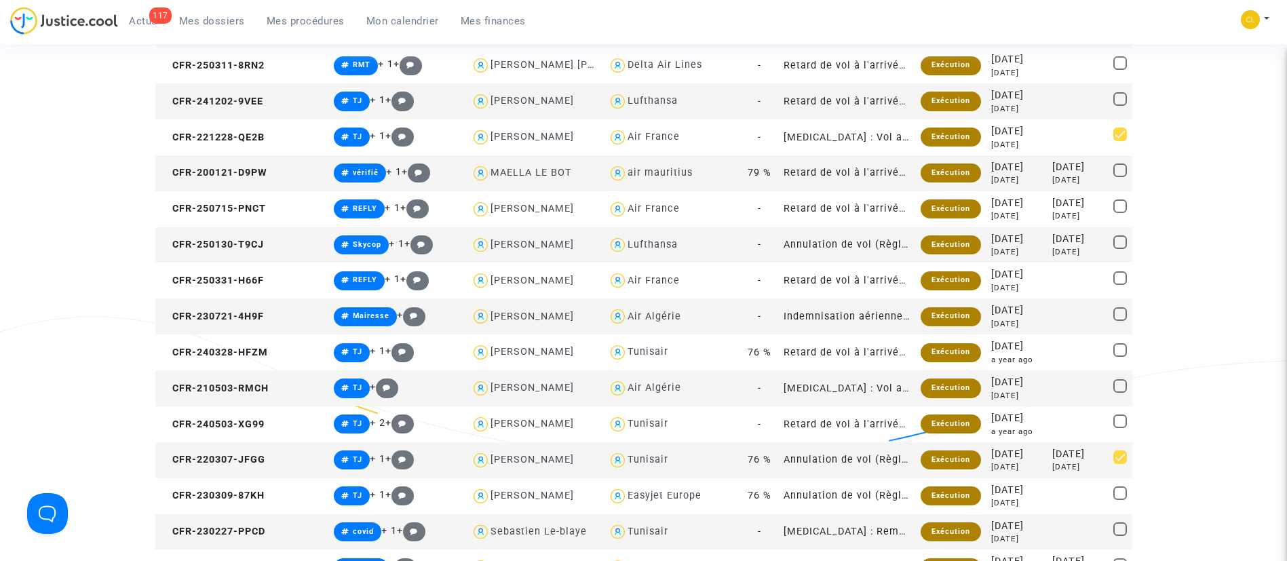
scroll to position [289, 0]
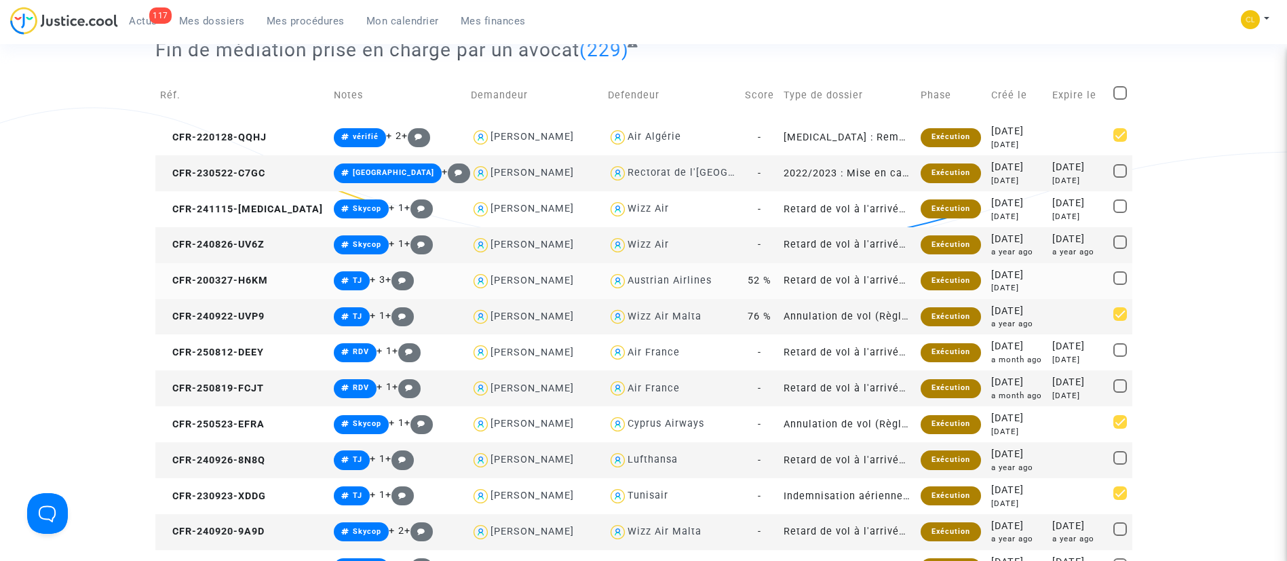
click at [1119, 282] on span at bounding box center [1121, 278] width 14 height 14
click at [1120, 285] on input "checkbox" at bounding box center [1120, 285] width 1 height 1
checkbox input "true"
click at [1118, 175] on span at bounding box center [1121, 171] width 14 height 14
click at [1120, 178] on input "checkbox" at bounding box center [1120, 178] width 1 height 1
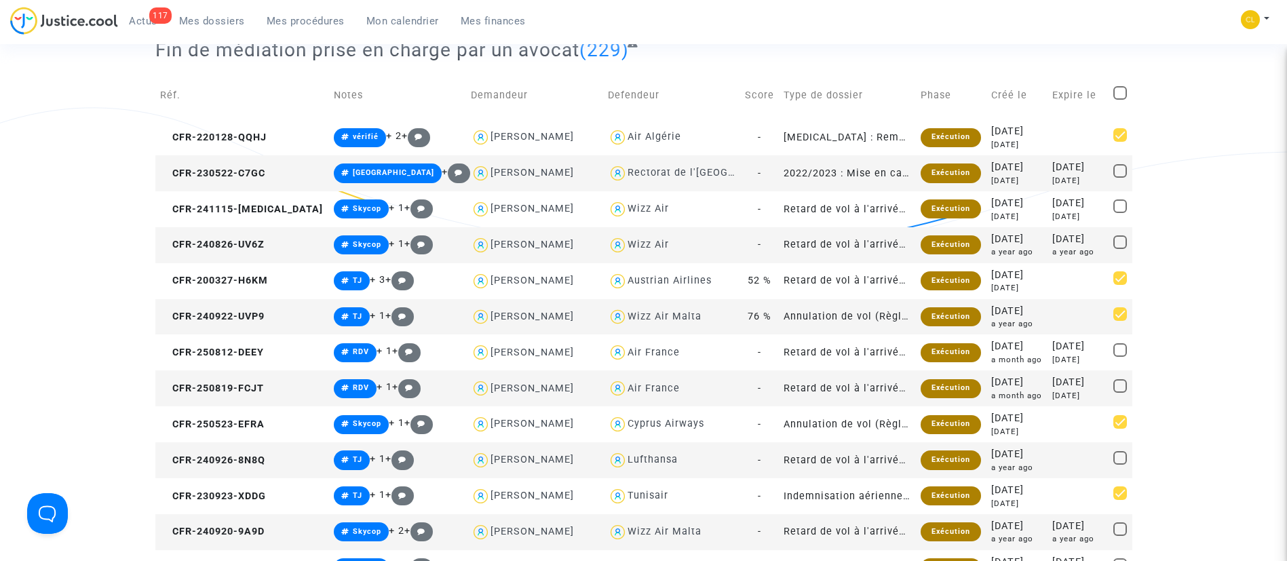
checkbox input "true"
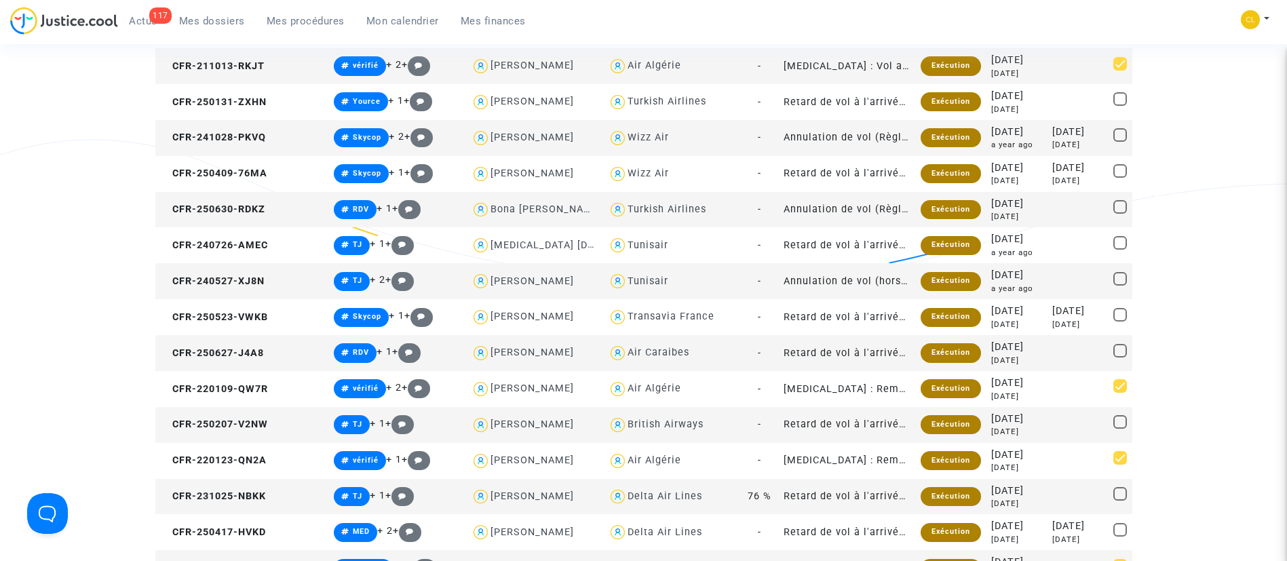
click at [1121, 282] on span at bounding box center [1121, 279] width 14 height 14
click at [1120, 286] on input "checkbox" at bounding box center [1120, 286] width 1 height 1
checkbox input "true"
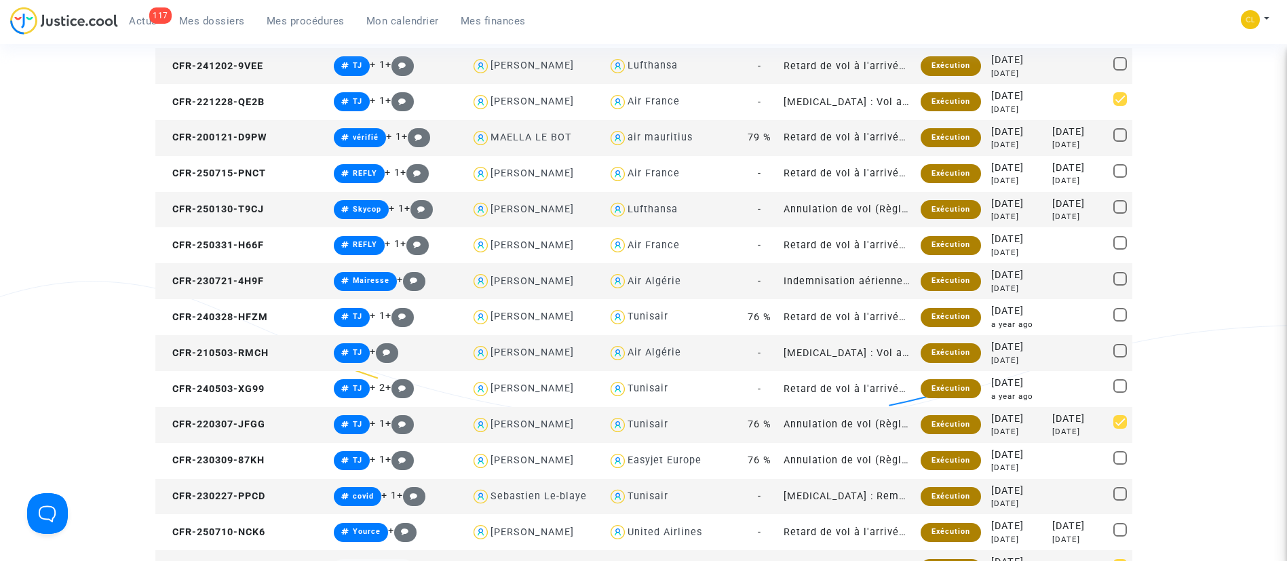
scroll to position [2370, 0]
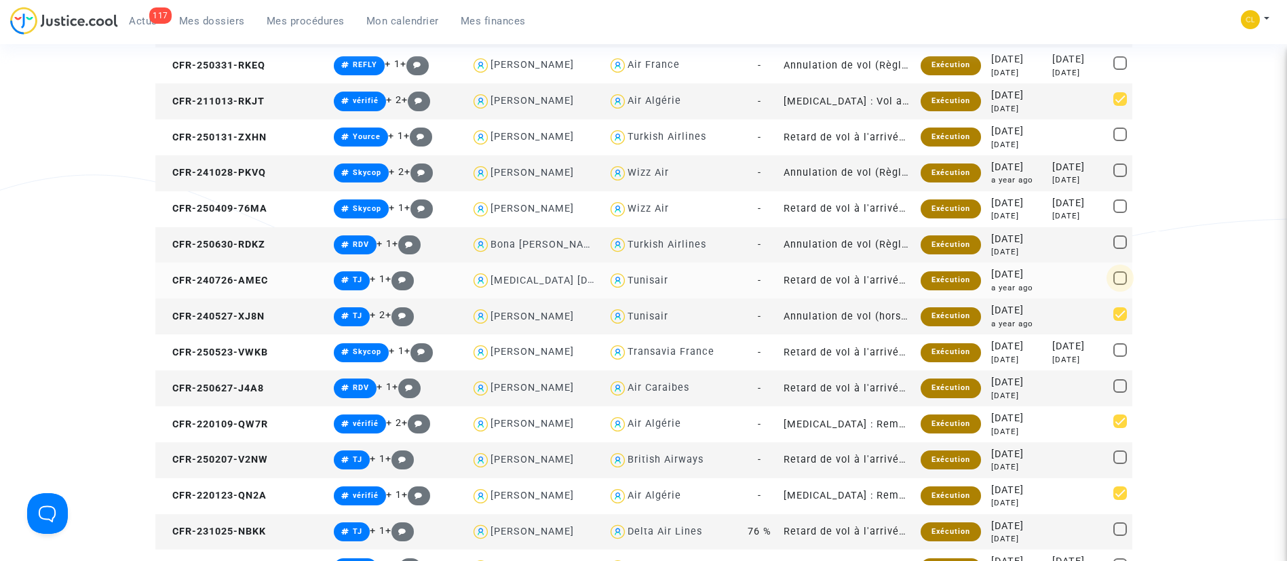
click at [1123, 280] on span at bounding box center [1121, 278] width 14 height 14
click at [1120, 285] on input "checkbox" at bounding box center [1120, 285] width 1 height 1
checkbox input "true"
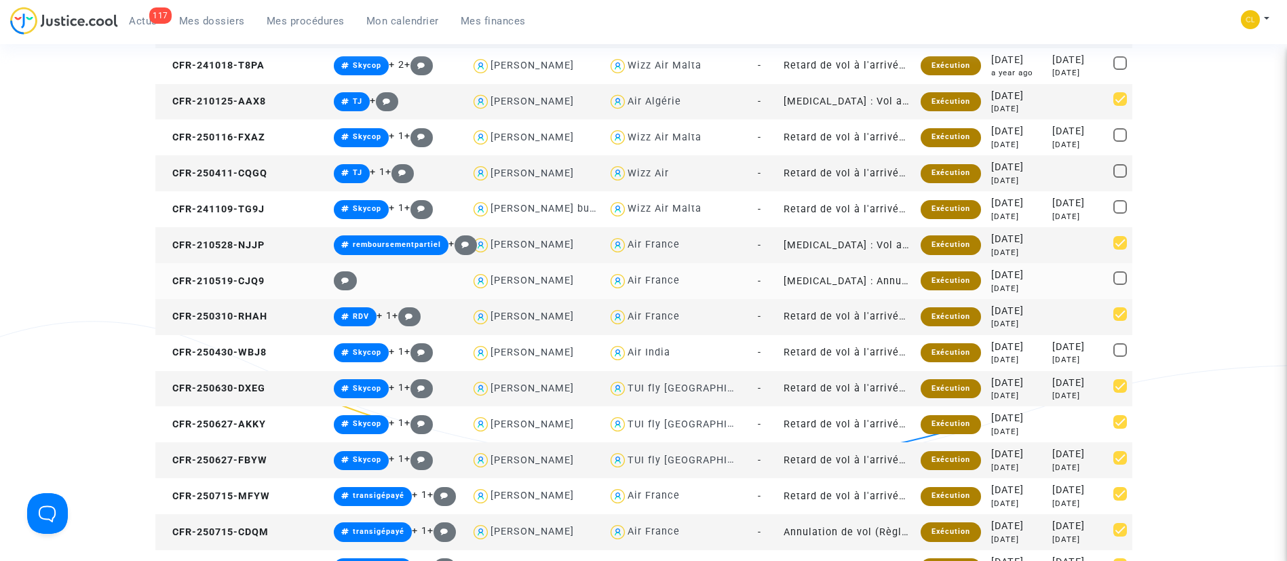
click at [1118, 281] on span at bounding box center [1121, 278] width 14 height 14
click at [1120, 285] on input "checkbox" at bounding box center [1120, 285] width 1 height 1
checkbox input "true"
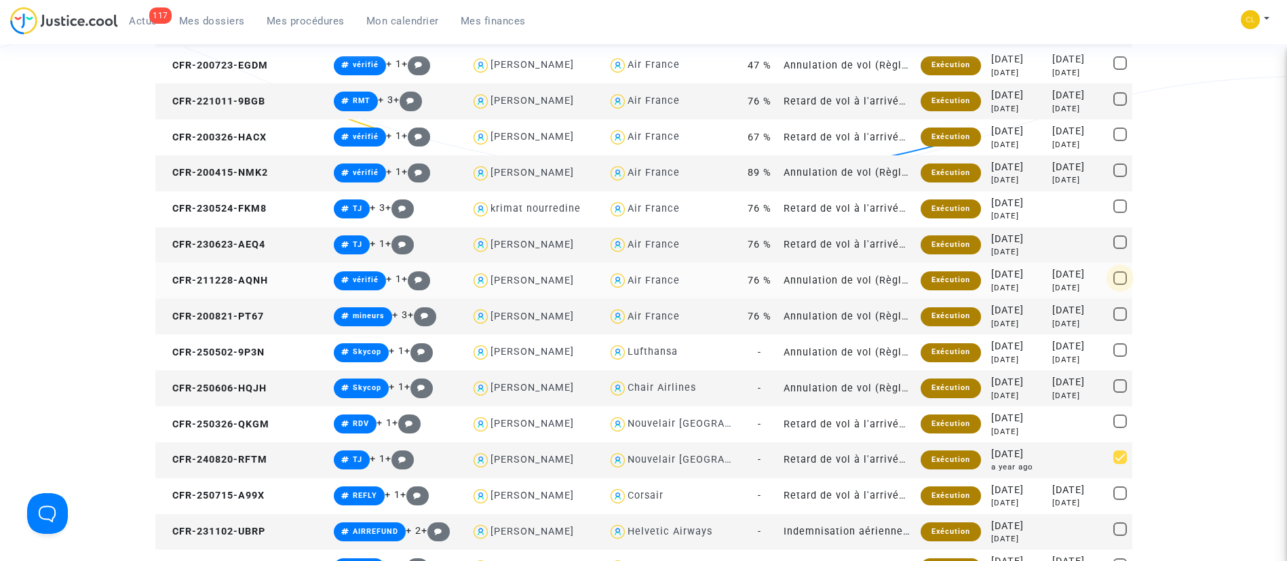
click at [1120, 278] on span at bounding box center [1121, 278] width 14 height 14
click at [1120, 285] on input "checkbox" at bounding box center [1120, 285] width 1 height 1
checkbox input "true"
click at [1118, 210] on span at bounding box center [1121, 207] width 14 height 14
click at [1120, 213] on input "checkbox" at bounding box center [1120, 213] width 1 height 1
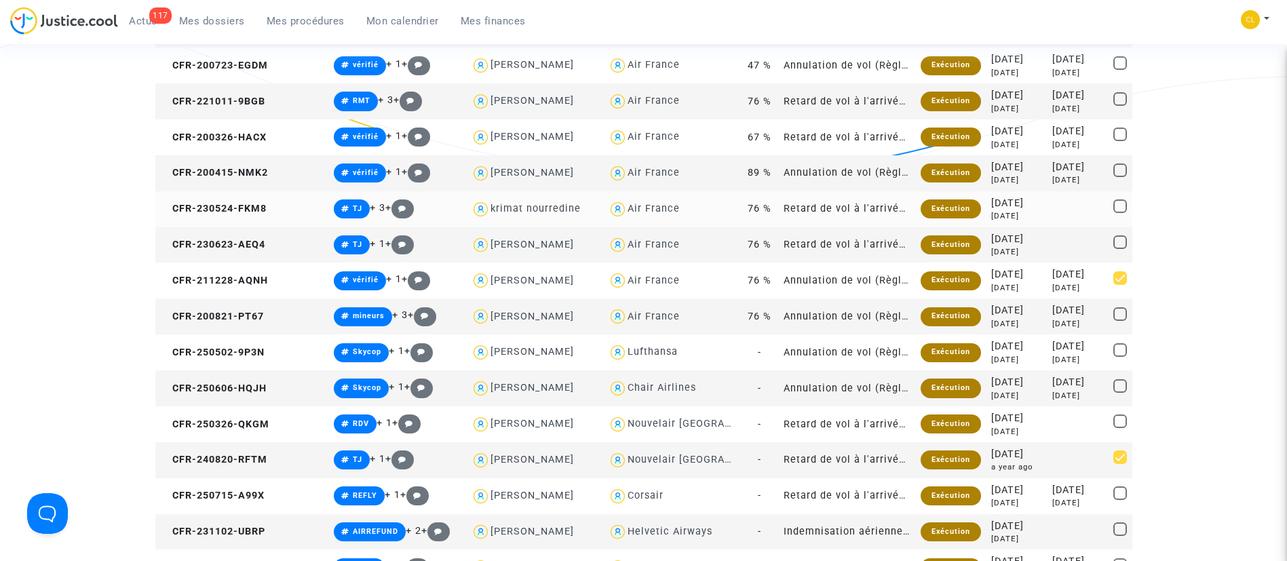
checkbox input "true"
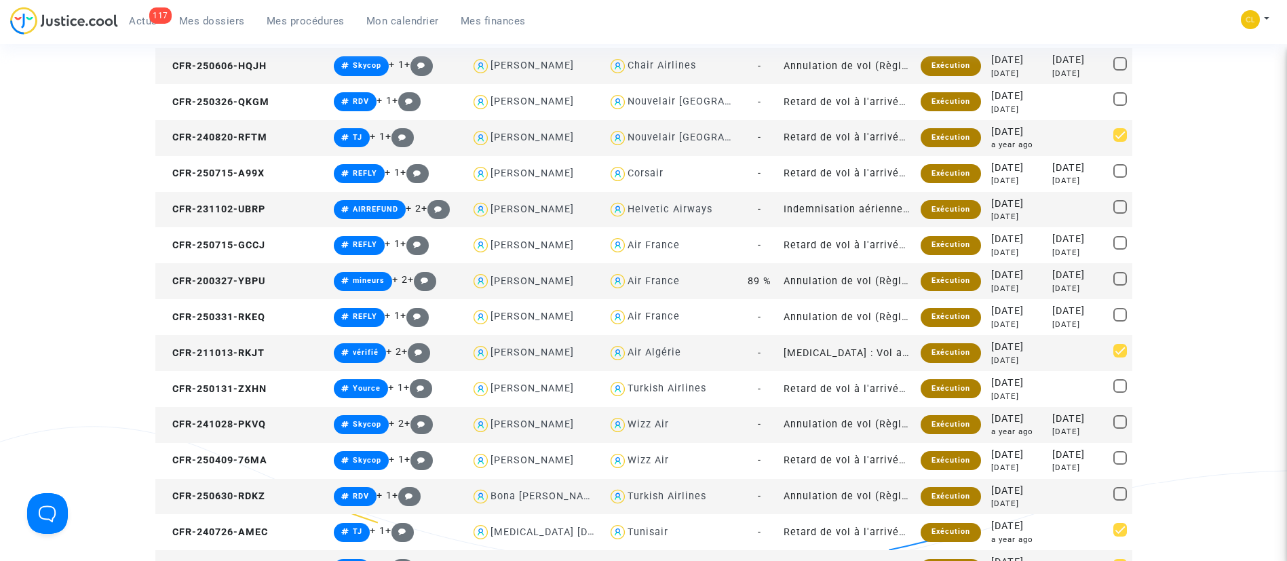
drag, startPoint x: 1118, startPoint y: 278, endPoint x: 1126, endPoint y: 272, distance: 10.2
click at [1123, 273] on span at bounding box center [1121, 279] width 14 height 14
click at [1120, 286] on input "checkbox" at bounding box center [1120, 286] width 1 height 1
checkbox input "true"
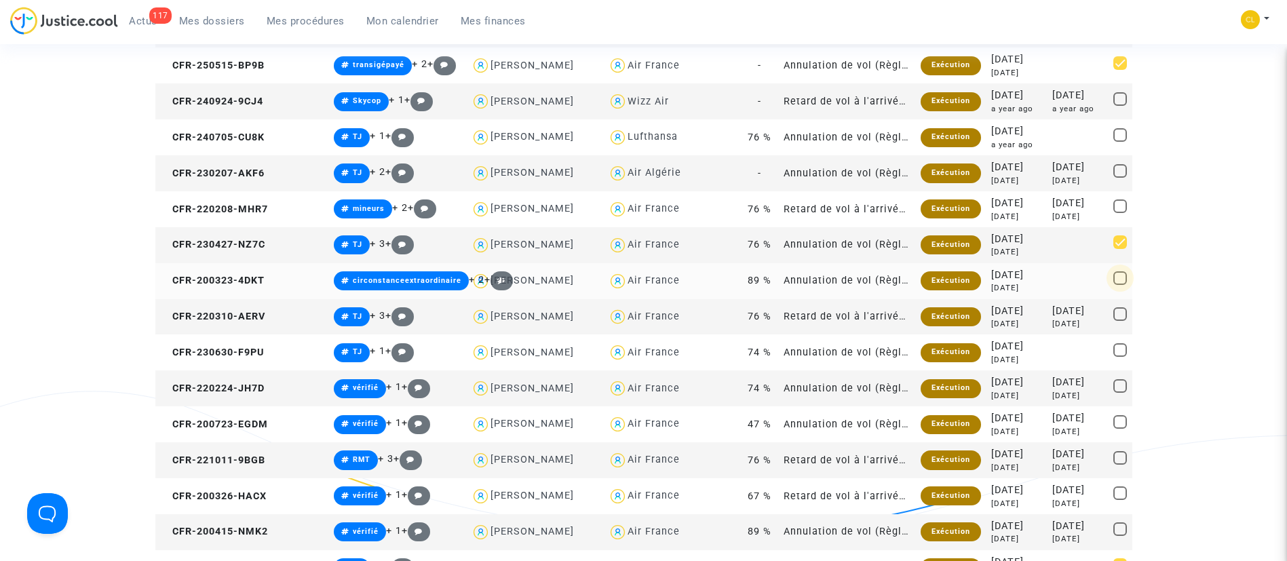
click at [1122, 280] on span at bounding box center [1121, 278] width 14 height 14
click at [1120, 285] on input "checkbox" at bounding box center [1120, 285] width 1 height 1
checkbox input "true"
click at [1123, 491] on span at bounding box center [1121, 494] width 14 height 14
click at [1120, 500] on input "checkbox" at bounding box center [1120, 500] width 1 height 1
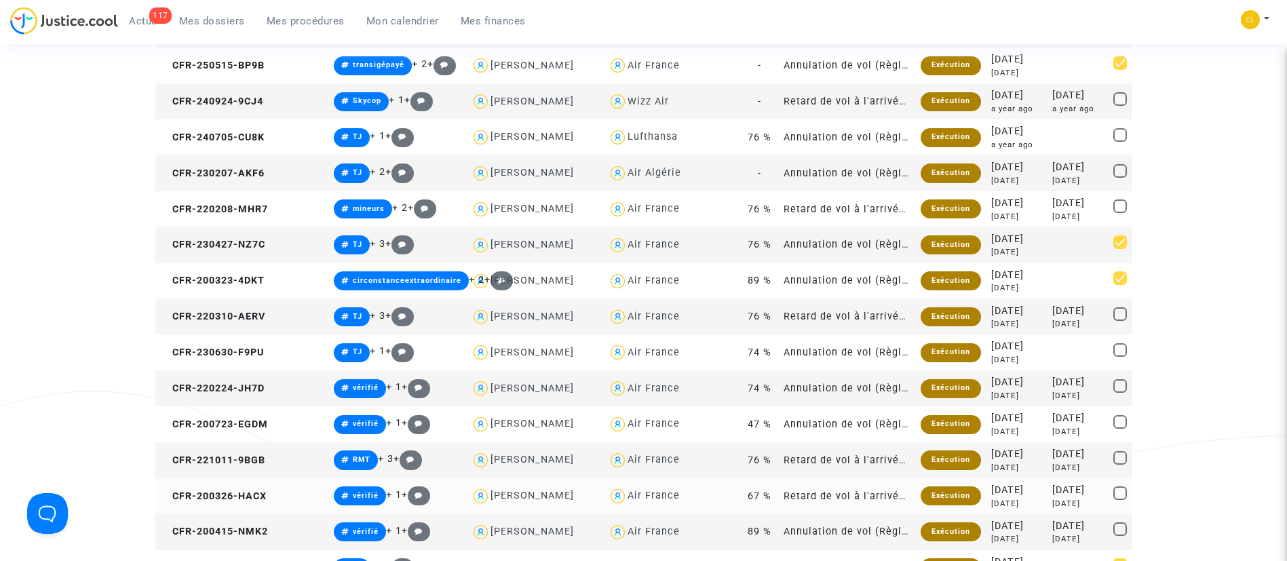
checkbox input "true"
click at [1124, 211] on span at bounding box center [1121, 207] width 14 height 14
click at [1120, 213] on input "checkbox" at bounding box center [1120, 213] width 1 height 1
checkbox input "true"
click at [1117, 386] on span at bounding box center [1121, 386] width 14 height 14
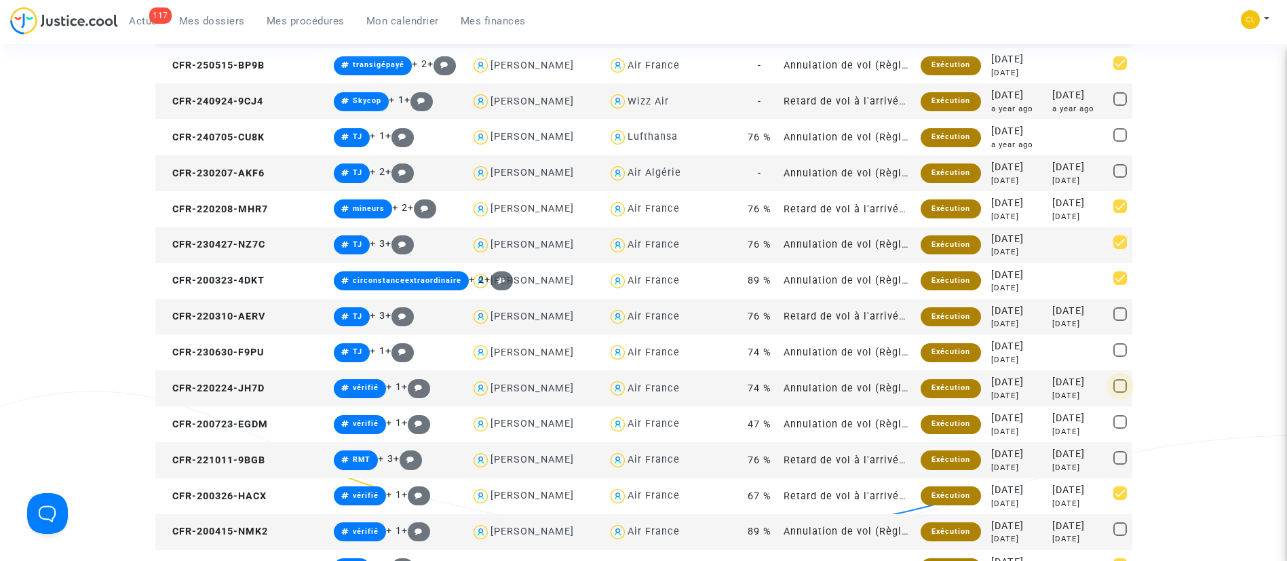
click at [1120, 393] on input "checkbox" at bounding box center [1120, 393] width 1 height 1
checkbox input "true"
click at [1118, 463] on span at bounding box center [1121, 458] width 14 height 14
click at [1120, 465] on input "checkbox" at bounding box center [1120, 465] width 1 height 1
checkbox input "true"
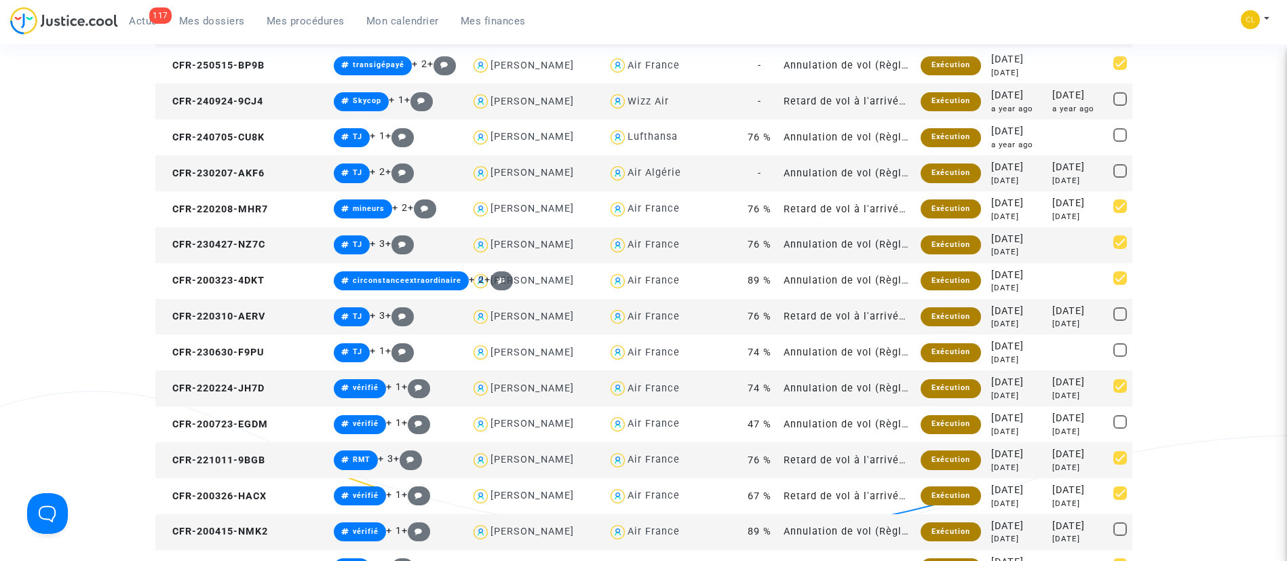
scroll to position [1832, 0]
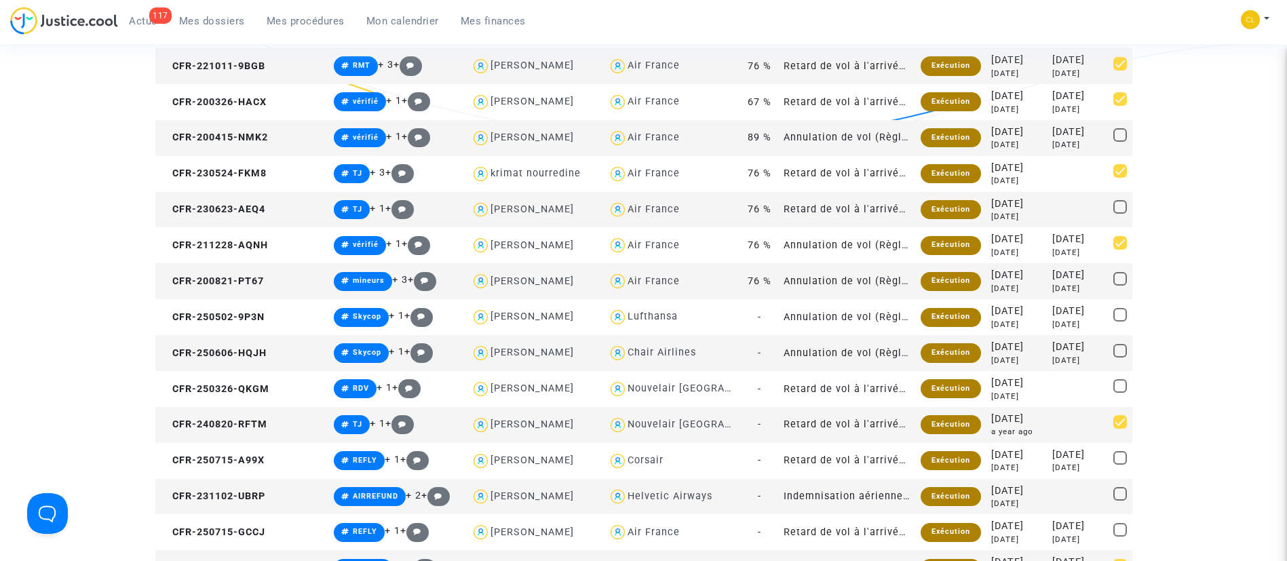
click at [1120, 272] on span at bounding box center [1121, 279] width 14 height 14
click at [1120, 286] on input "checkbox" at bounding box center [1120, 286] width 1 height 1
checkbox input "true"
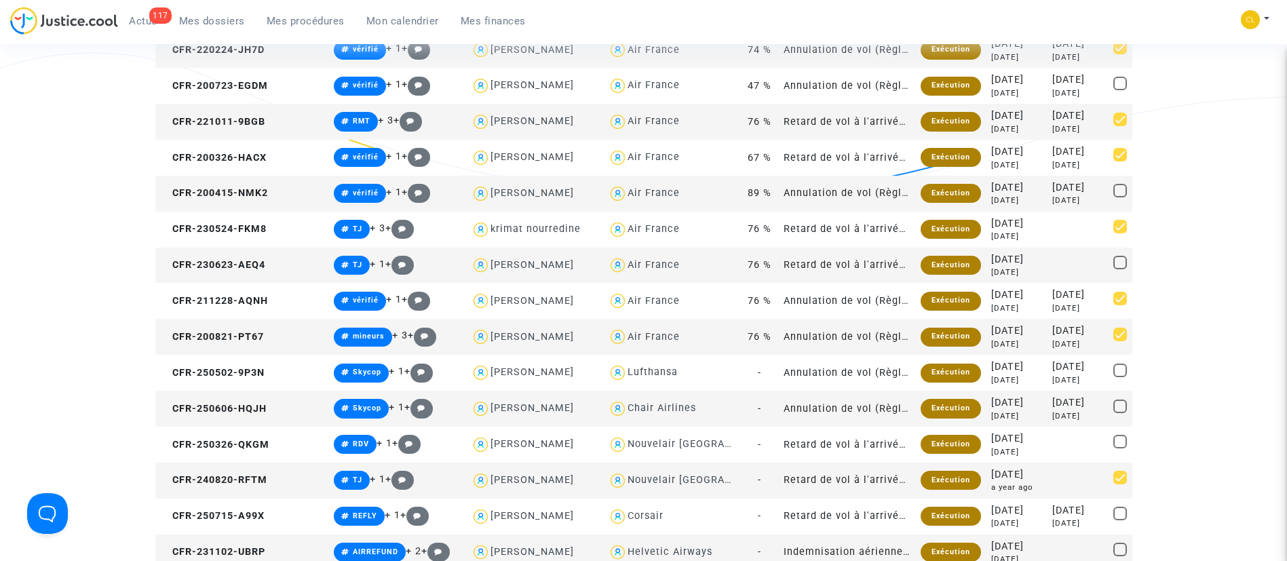
scroll to position [1730, 0]
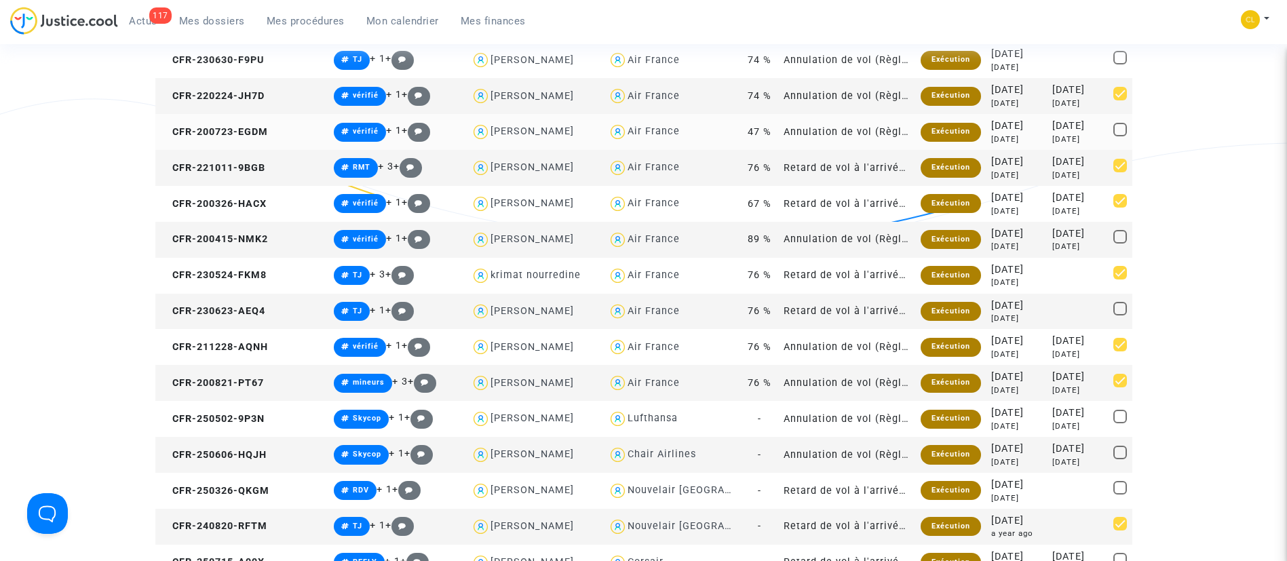
click at [1127, 124] on check at bounding box center [1121, 132] width 14 height 19
click at [1119, 126] on span at bounding box center [1121, 130] width 14 height 14
click at [1120, 136] on input "checkbox" at bounding box center [1120, 136] width 1 height 1
checkbox input "true"
click at [1119, 235] on span at bounding box center [1121, 237] width 14 height 14
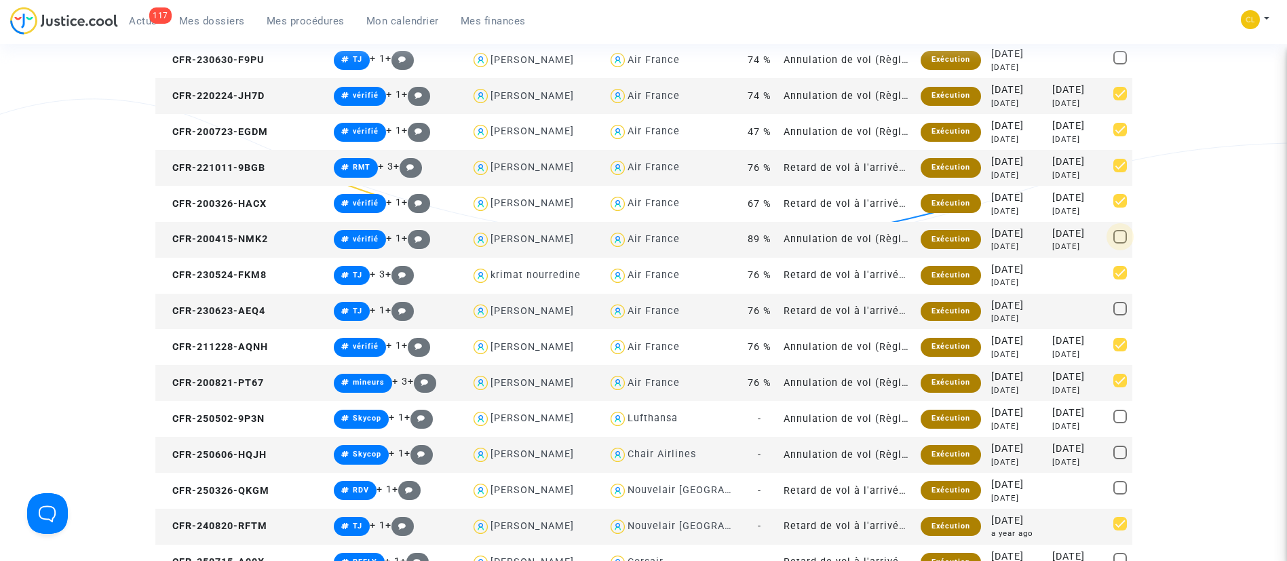
click at [1120, 244] on input "checkbox" at bounding box center [1120, 244] width 1 height 1
checkbox input "true"
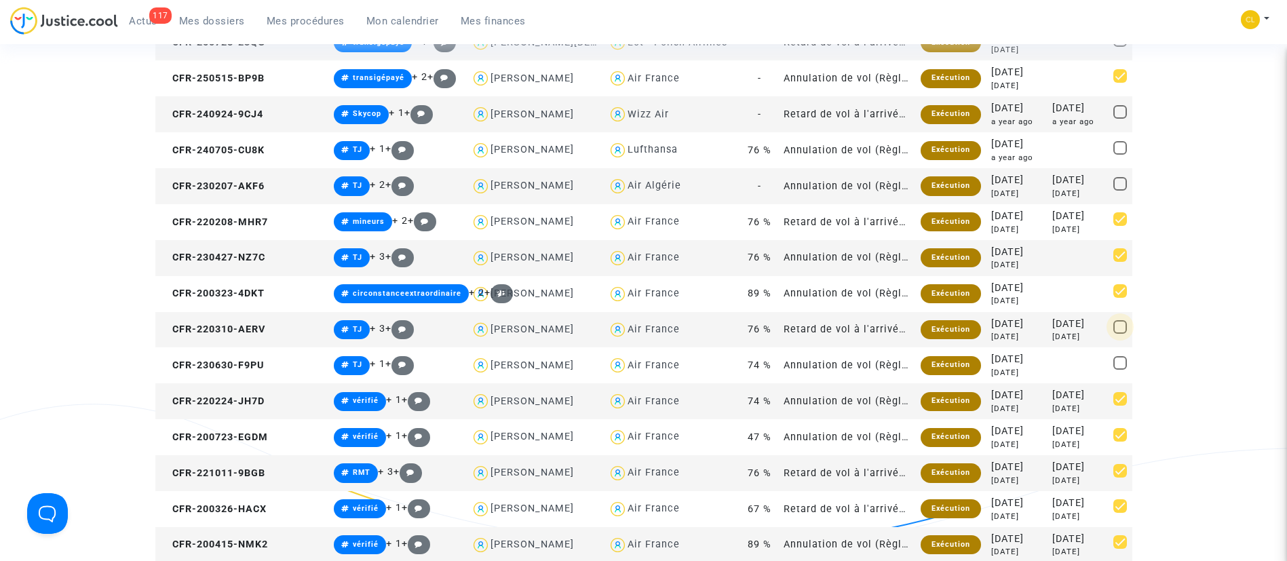
click at [1119, 326] on span at bounding box center [1121, 327] width 14 height 14
click at [1120, 334] on input "checkbox" at bounding box center [1120, 334] width 1 height 1
checkbox input "true"
click at [1120, 366] on span at bounding box center [1121, 363] width 14 height 14
click at [1120, 370] on input "checkbox" at bounding box center [1120, 370] width 1 height 1
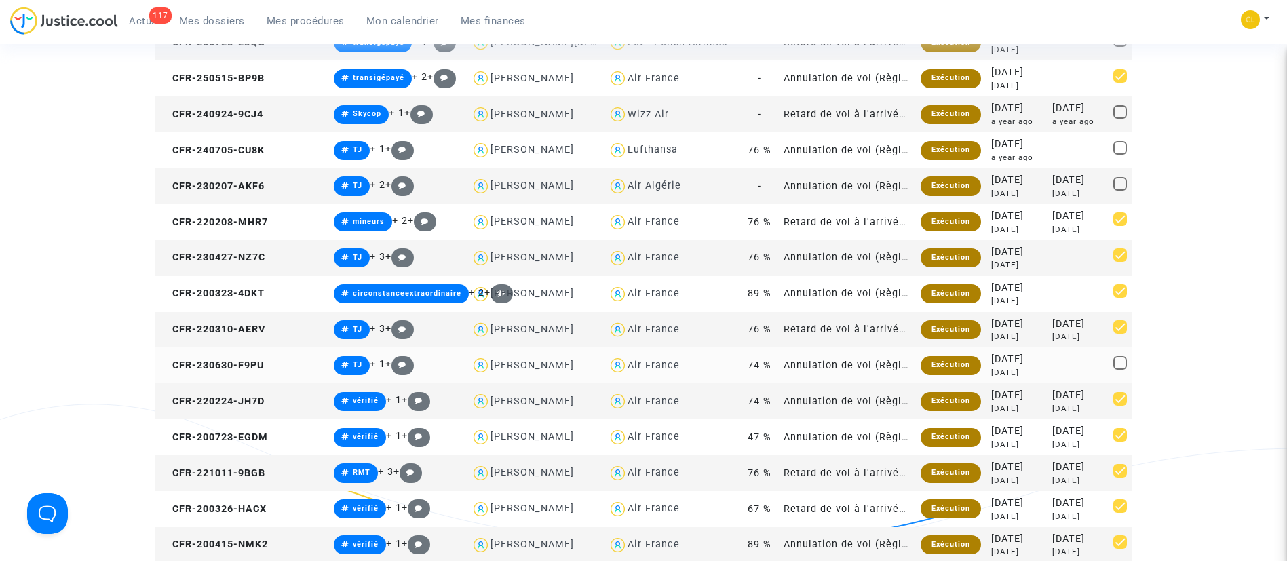
checkbox input "true"
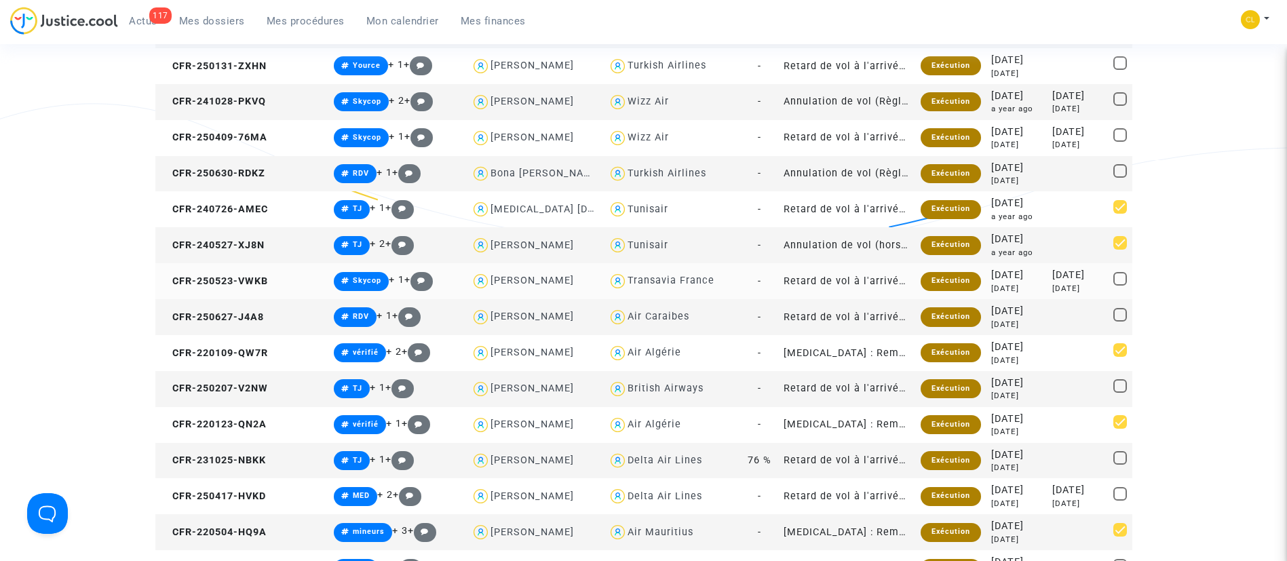
click at [1120, 280] on span at bounding box center [1121, 279] width 14 height 14
click at [1120, 286] on input "checkbox" at bounding box center [1120, 286] width 1 height 1
checkbox input "true"
click at [1116, 460] on span at bounding box center [1121, 458] width 14 height 14
click at [1120, 465] on input "checkbox" at bounding box center [1120, 465] width 1 height 1
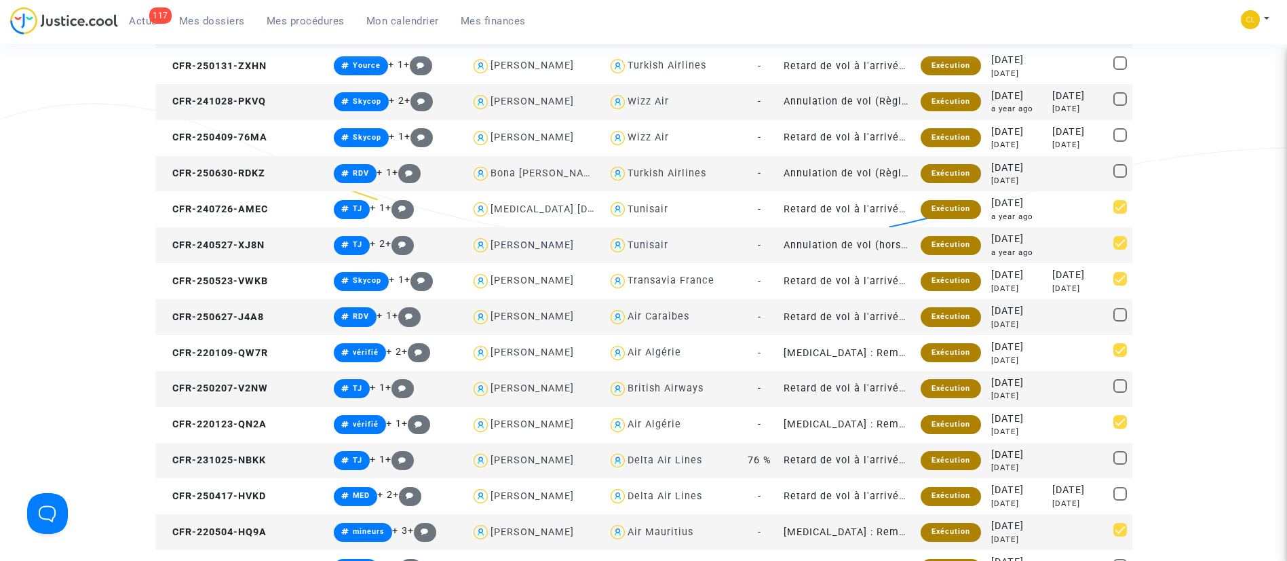
checkbox input "true"
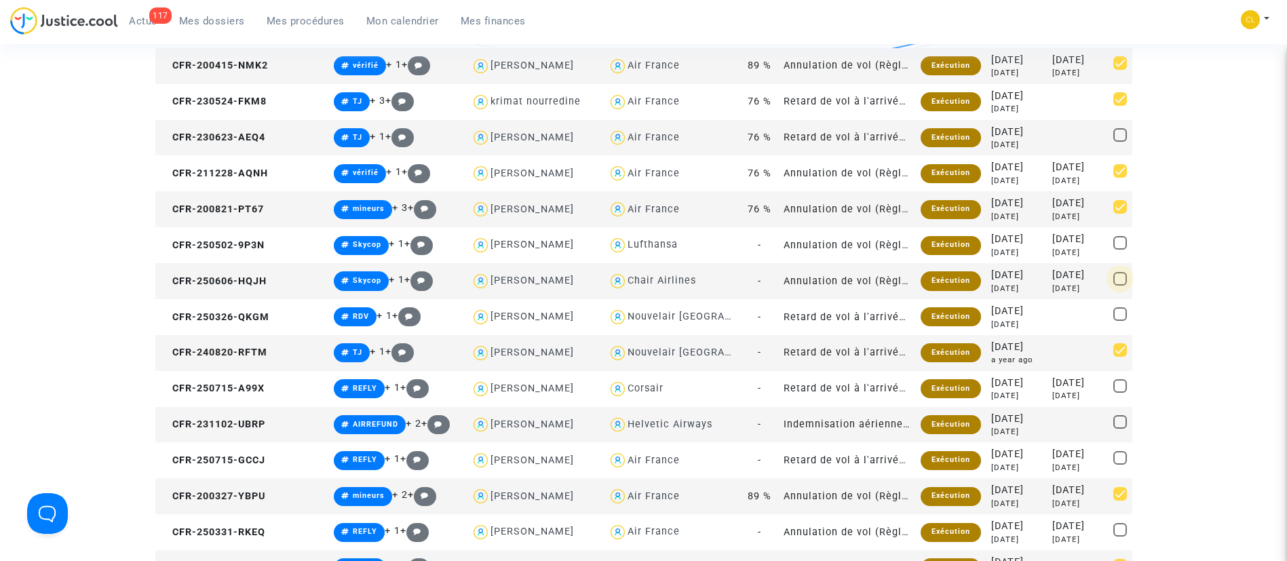
click at [1118, 282] on span at bounding box center [1121, 279] width 14 height 14
click at [1120, 286] on input "checkbox" at bounding box center [1120, 286] width 1 height 1
checkbox input "true"
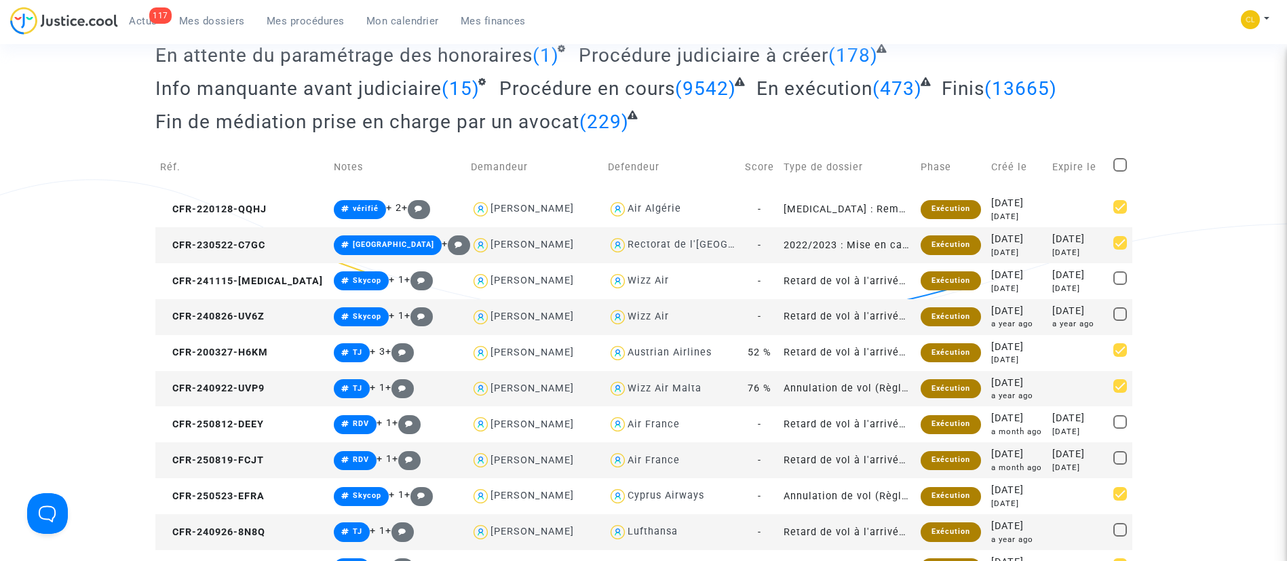
scroll to position [2335, 0]
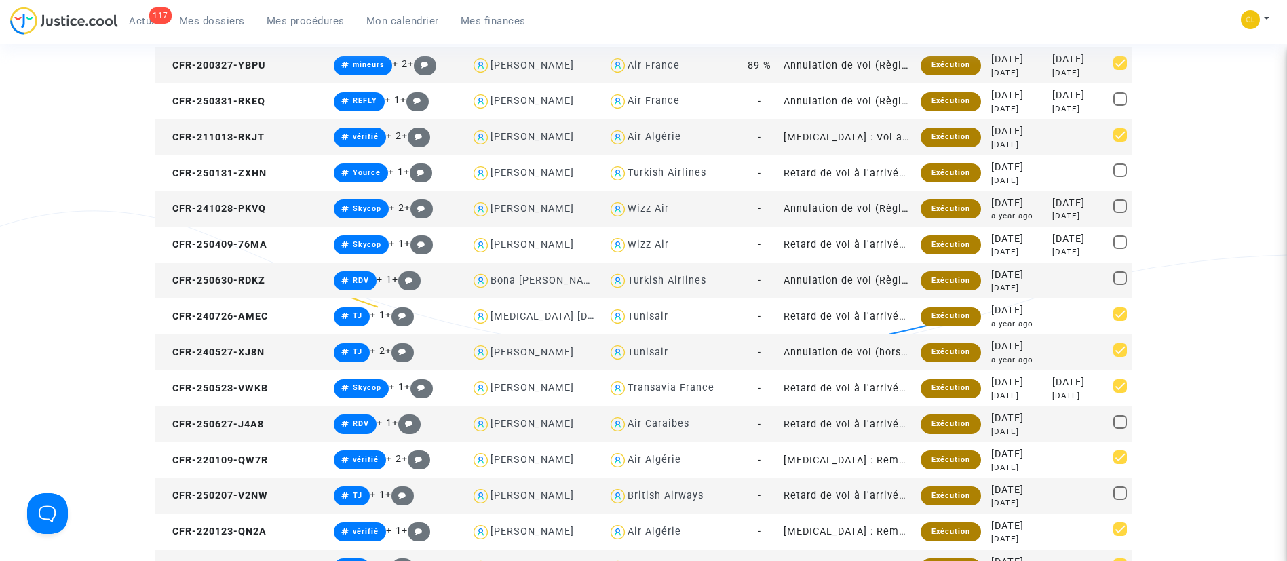
click at [1121, 277] on span at bounding box center [1121, 278] width 14 height 14
click at [1120, 285] on input "checkbox" at bounding box center [1120, 285] width 1 height 1
checkbox input "true"
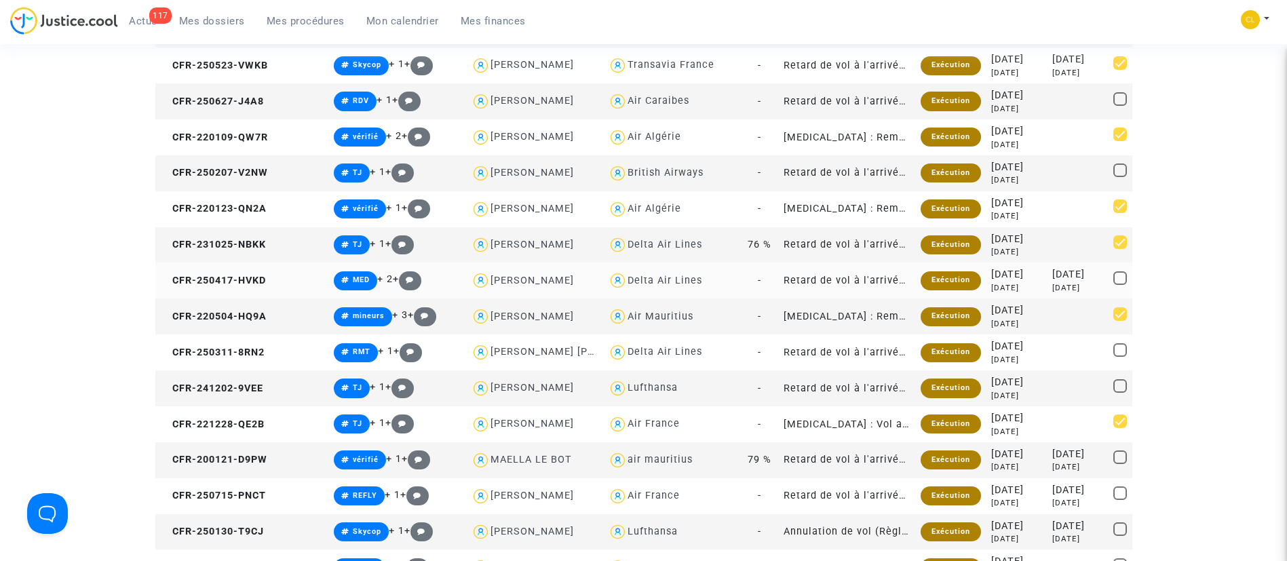
click at [1120, 278] on span at bounding box center [1121, 278] width 14 height 14
click at [1120, 285] on input "checkbox" at bounding box center [1120, 285] width 1 height 1
checkbox input "true"
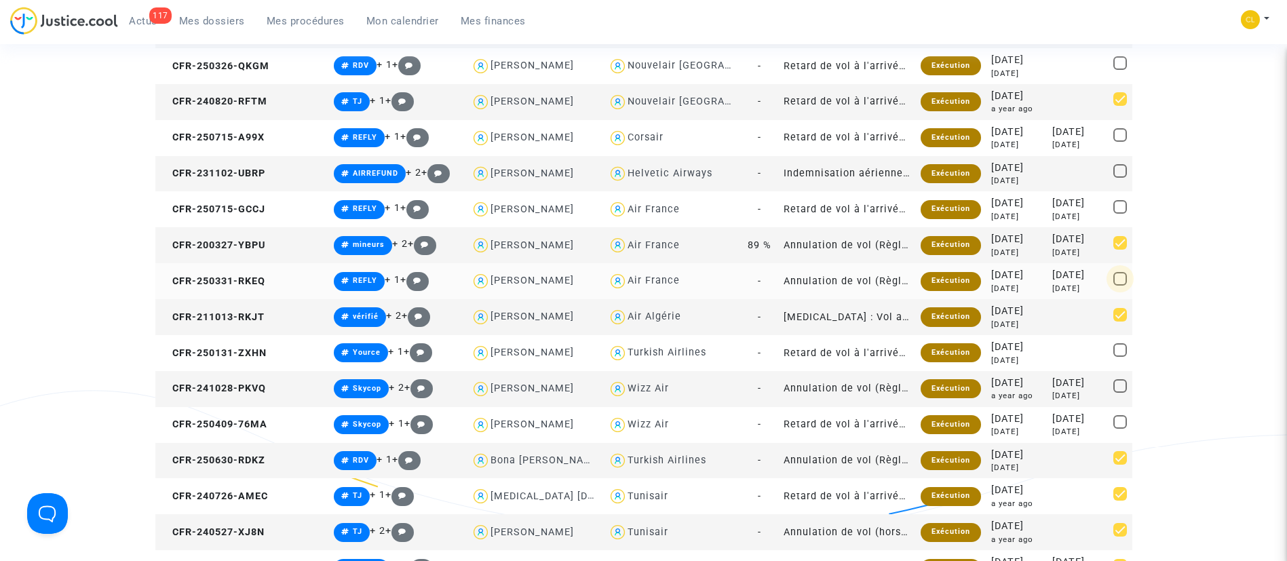
click at [1114, 276] on span at bounding box center [1121, 279] width 14 height 14
click at [1120, 286] on input "checkbox" at bounding box center [1120, 286] width 1 height 1
checkbox input "true"
click at [1119, 143] on mat-checkbox at bounding box center [1121, 137] width 14 height 19
click at [1120, 134] on span at bounding box center [1121, 135] width 14 height 14
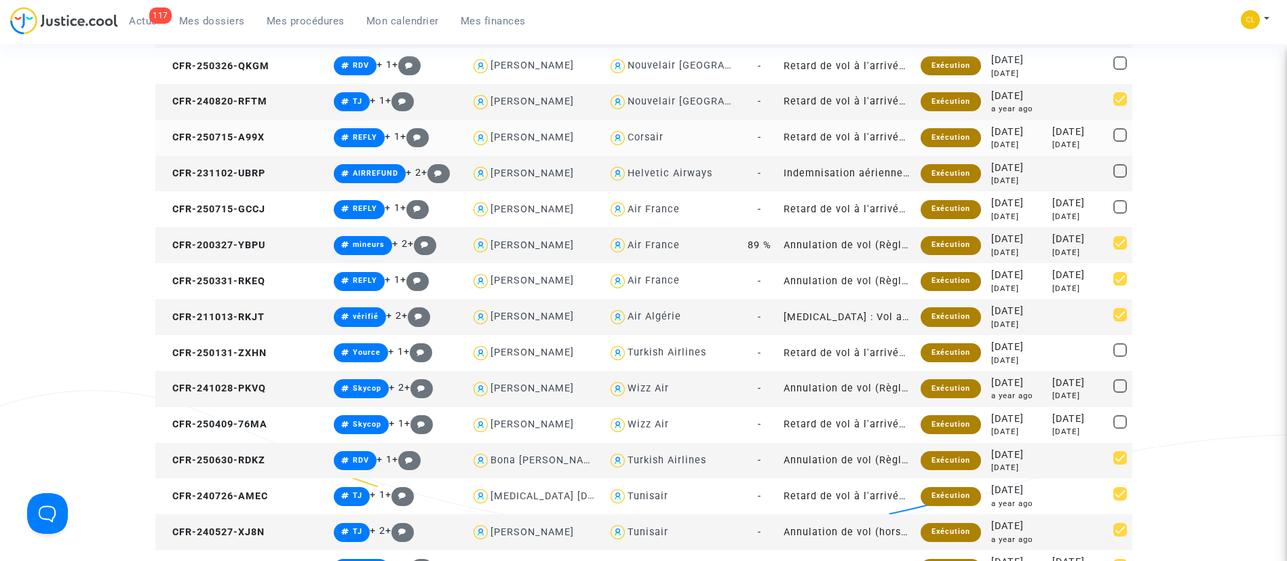
click at [1120, 142] on input "checkbox" at bounding box center [1120, 142] width 1 height 1
checkbox input "true"
click at [1117, 204] on span at bounding box center [1121, 207] width 14 height 14
click at [1120, 214] on input "checkbox" at bounding box center [1120, 214] width 1 height 1
checkbox input "true"
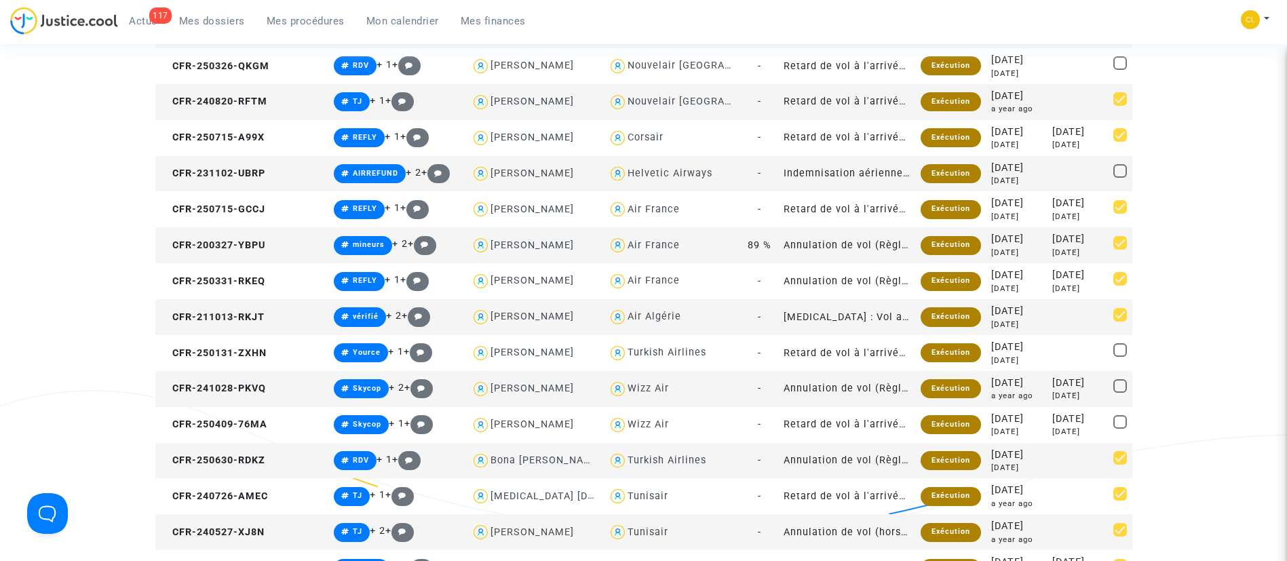
click at [1120, 170] on span at bounding box center [1121, 171] width 14 height 14
click at [1120, 178] on input "checkbox" at bounding box center [1120, 178] width 1 height 1
checkbox input "true"
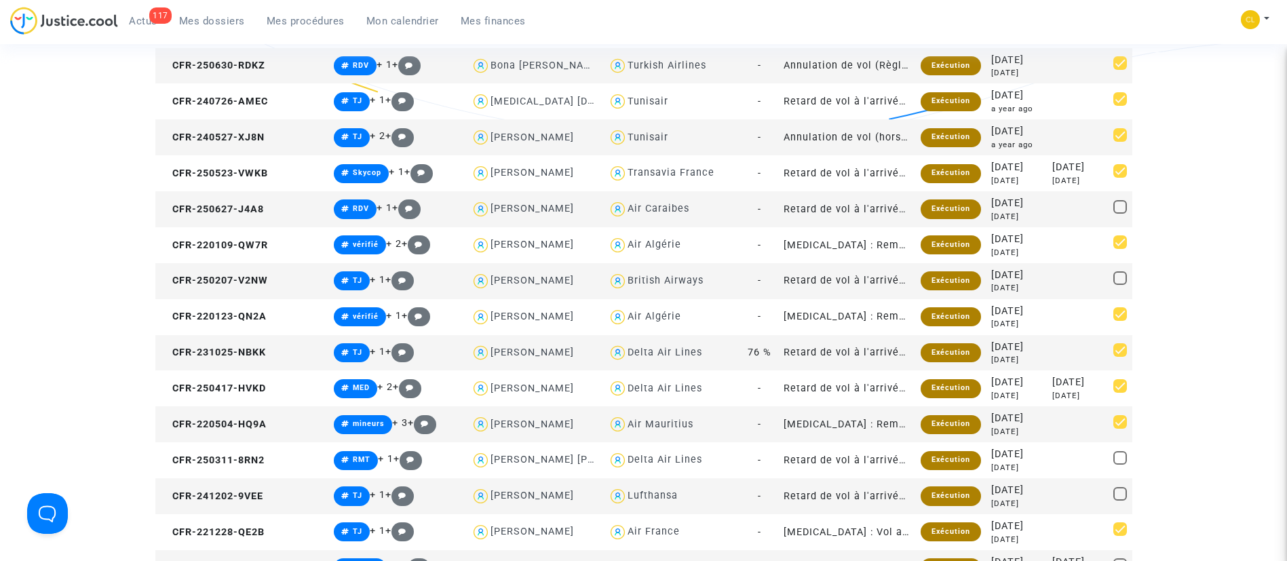
click at [1119, 280] on span at bounding box center [1121, 278] width 14 height 14
click at [1120, 285] on input "checkbox" at bounding box center [1120, 285] width 1 height 1
checkbox input "true"
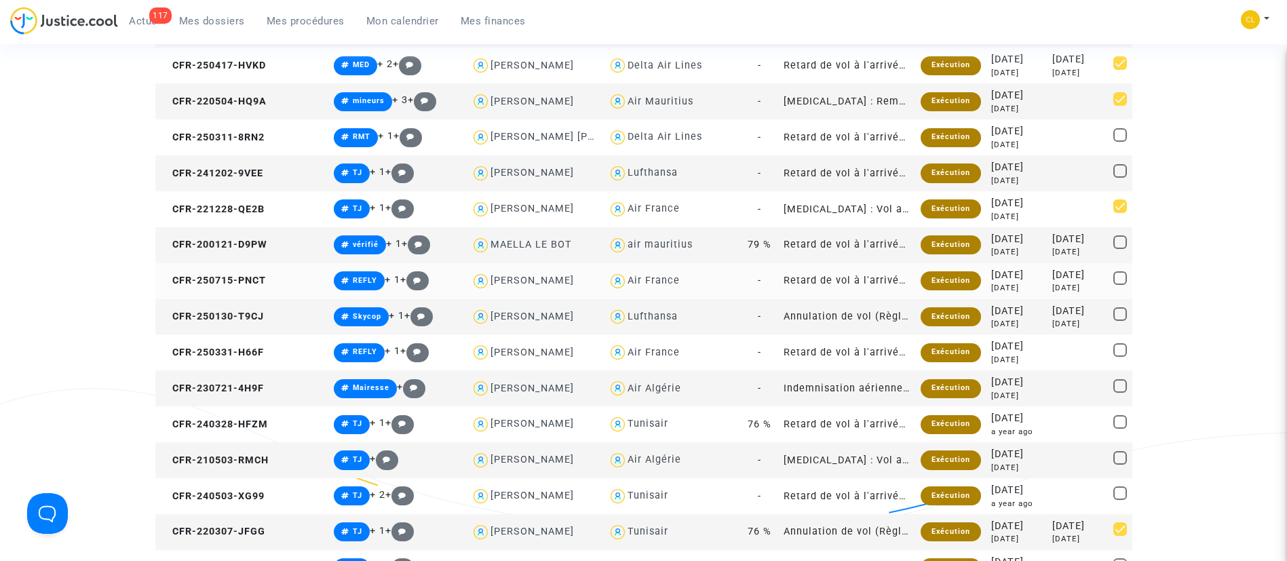
click at [1123, 276] on span at bounding box center [1121, 278] width 14 height 14
click at [1120, 285] on input "checkbox" at bounding box center [1120, 285] width 1 height 1
checkbox input "true"
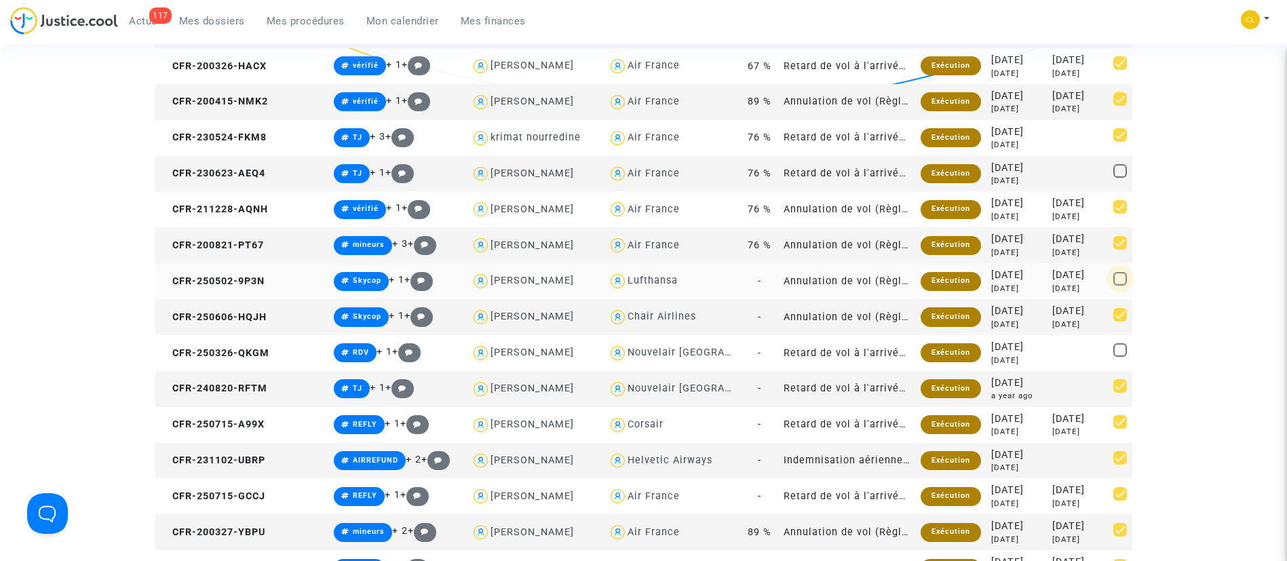
click at [1120, 278] on span at bounding box center [1121, 279] width 14 height 14
click at [1120, 286] on input "checkbox" at bounding box center [1120, 286] width 1 height 1
checkbox input "true"
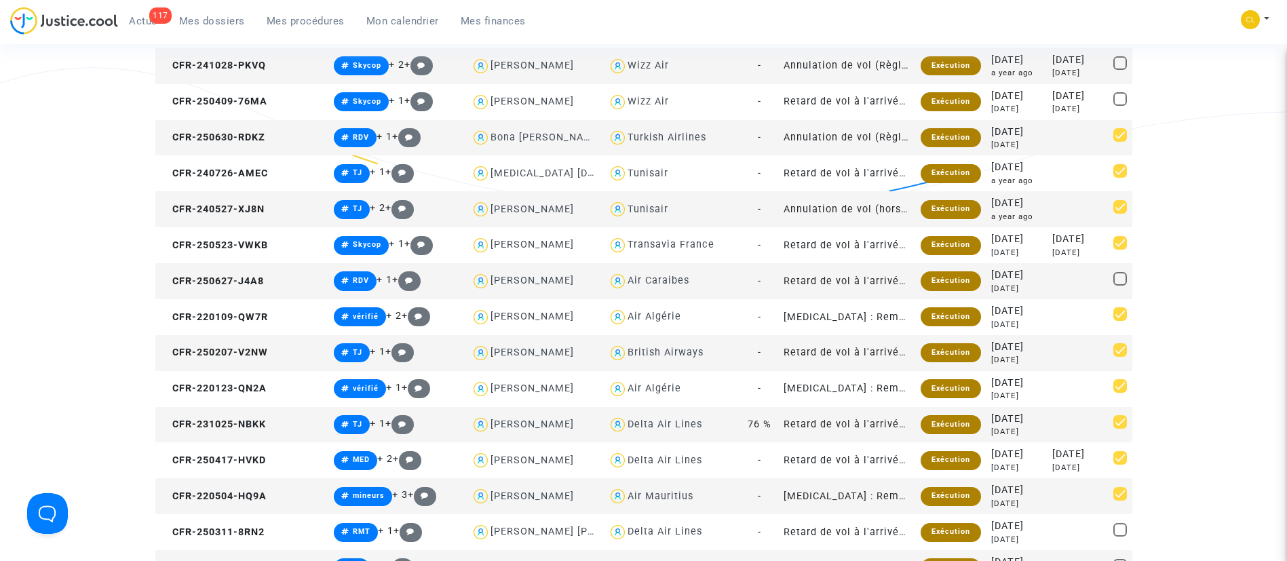
click at [1116, 278] on span at bounding box center [1121, 279] width 14 height 14
click at [1120, 286] on input "checkbox" at bounding box center [1120, 286] width 1 height 1
checkbox input "true"
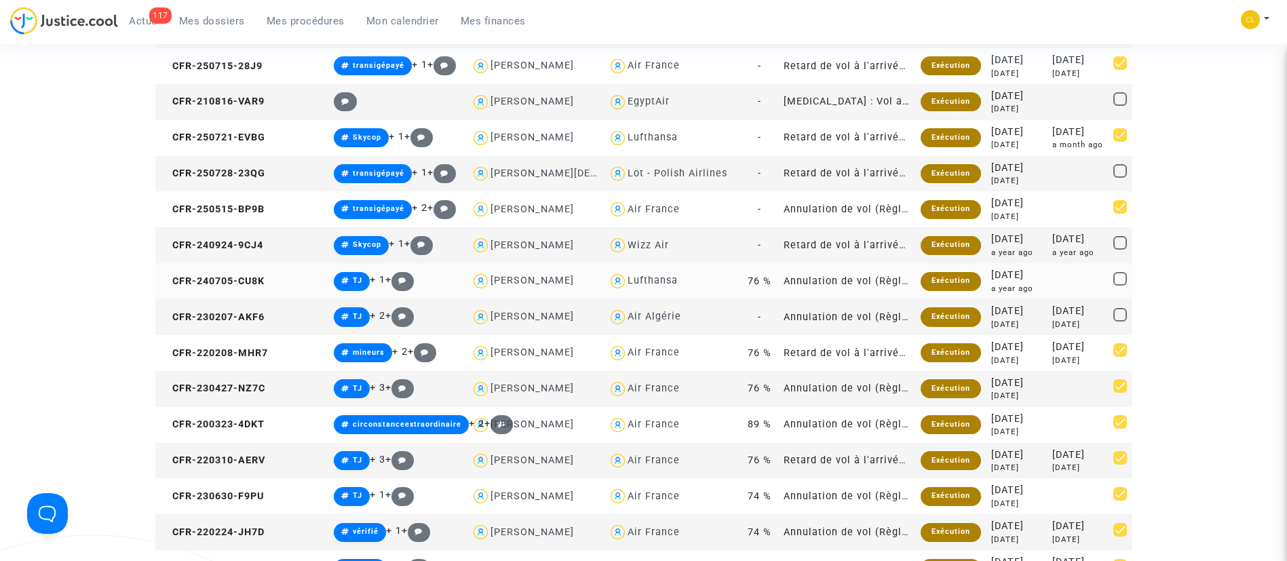
click at [1116, 280] on span at bounding box center [1121, 279] width 14 height 14
click at [1120, 286] on input "checkbox" at bounding box center [1120, 286] width 1 height 1
checkbox input "true"
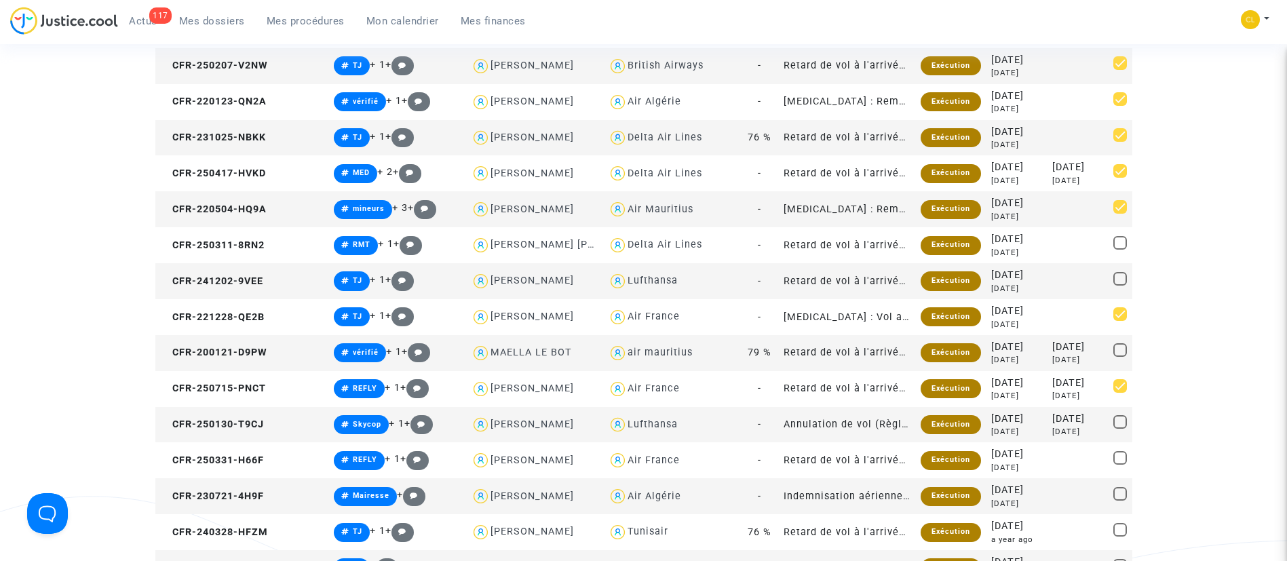
click at [1117, 281] on span at bounding box center [1121, 279] width 14 height 14
click at [1120, 286] on input "checkbox" at bounding box center [1120, 286] width 1 height 1
checkbox input "true"
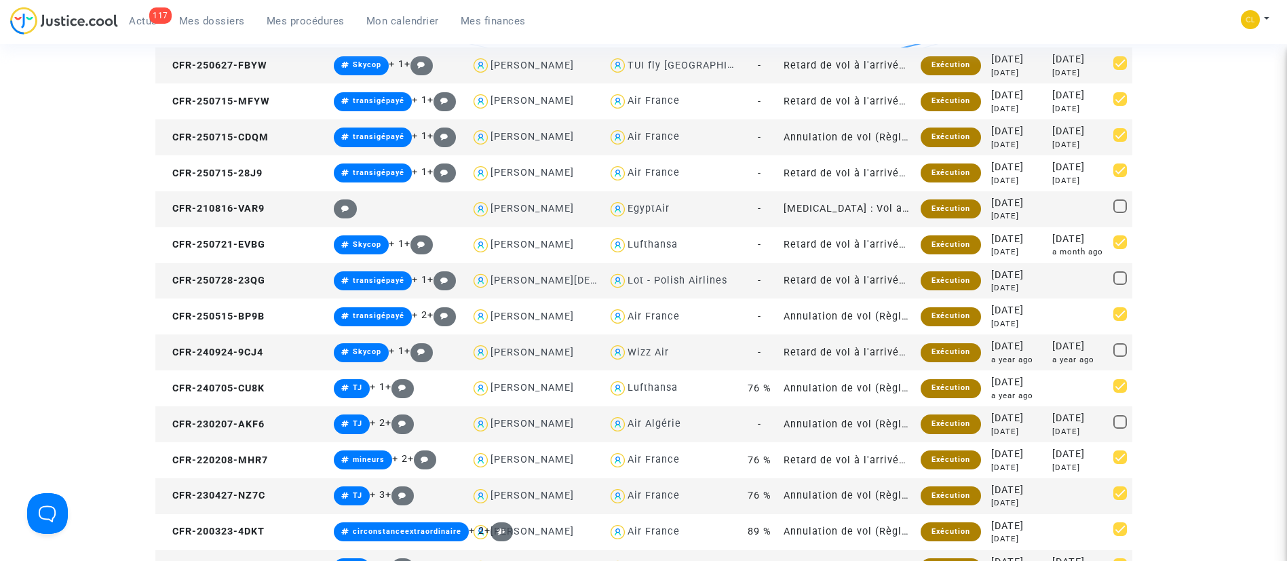
click at [1120, 279] on span at bounding box center [1121, 278] width 14 height 14
click at [1120, 285] on input "checkbox" at bounding box center [1120, 285] width 1 height 1
checkbox input "true"
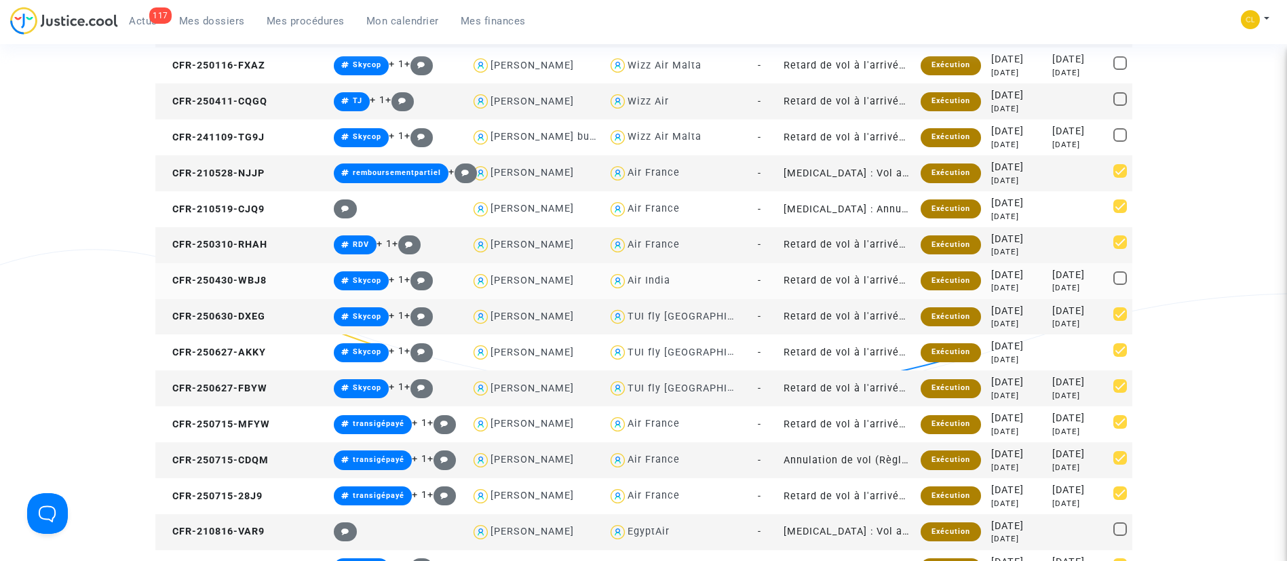
click at [1117, 276] on span at bounding box center [1121, 278] width 14 height 14
click at [1120, 285] on input "checkbox" at bounding box center [1120, 285] width 1 height 1
checkbox input "true"
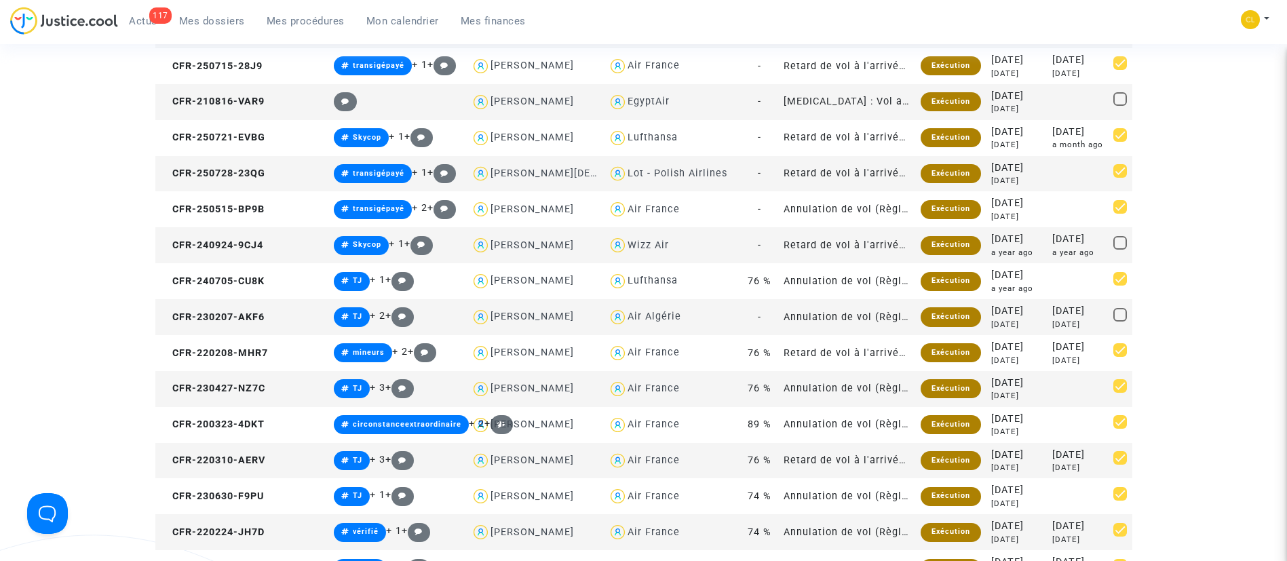
scroll to position [2299, 0]
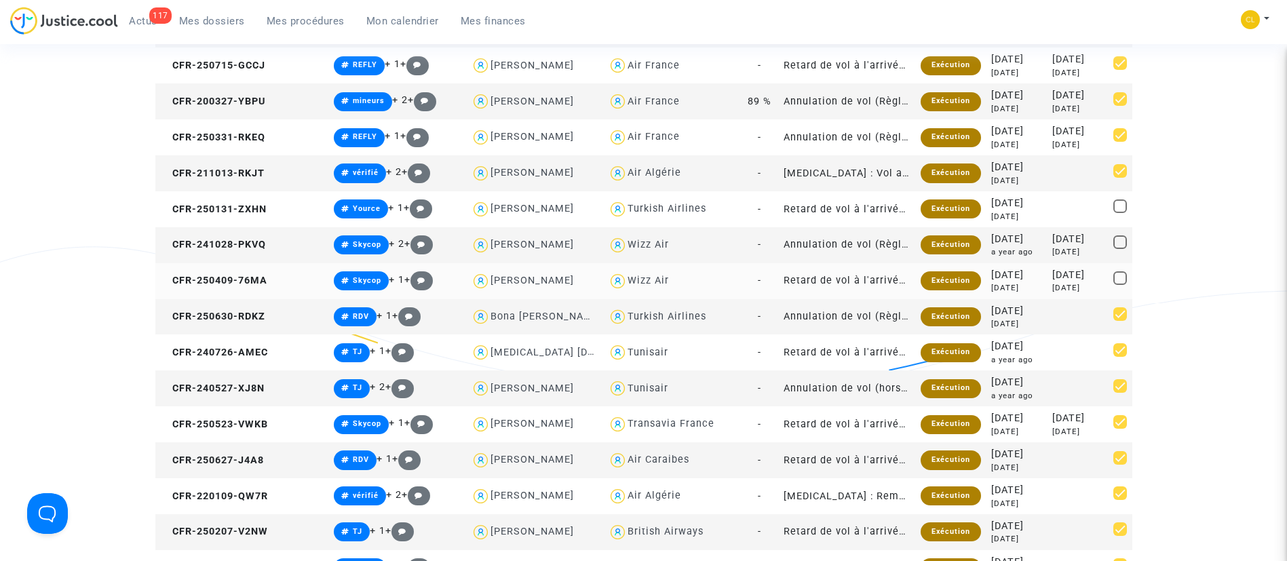
click at [1121, 276] on span at bounding box center [1121, 278] width 14 height 14
click at [1120, 285] on input "checkbox" at bounding box center [1120, 285] width 1 height 1
checkbox input "true"
click at [1119, 243] on span at bounding box center [1121, 242] width 14 height 14
click at [1120, 249] on input "checkbox" at bounding box center [1120, 249] width 1 height 1
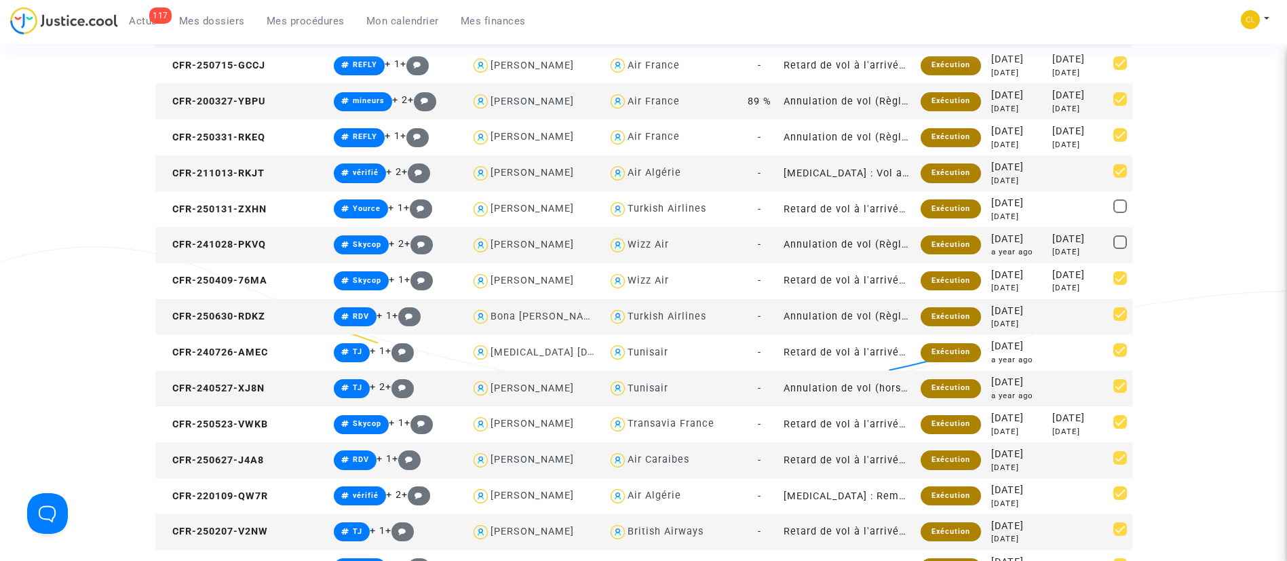
checkbox input "true"
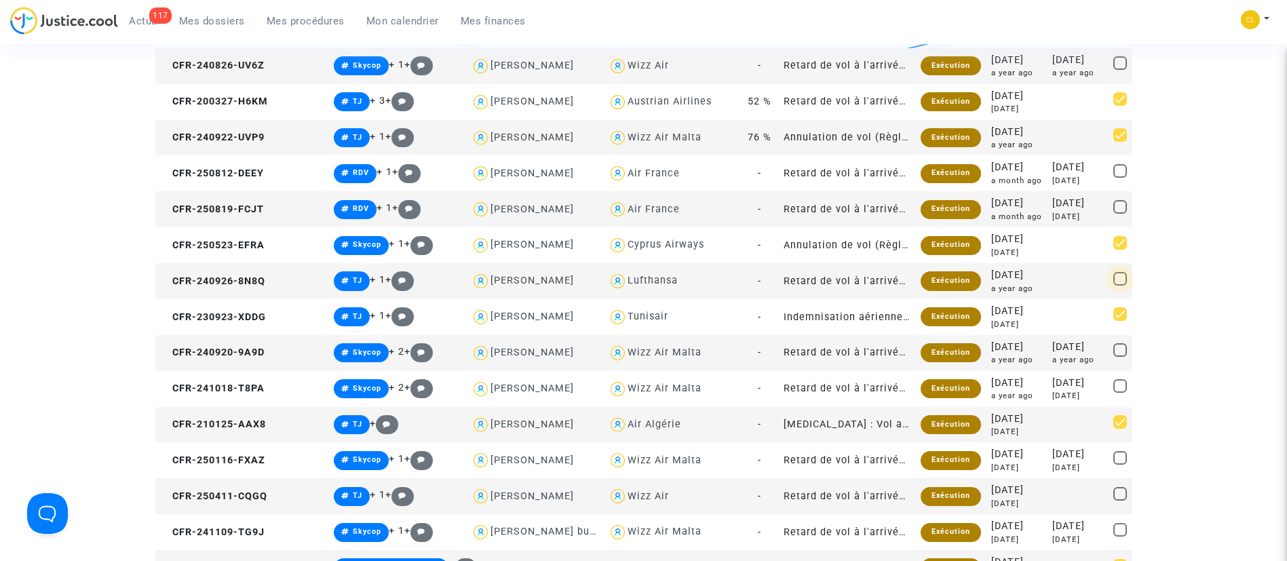
click at [1118, 282] on span at bounding box center [1121, 279] width 14 height 14
click at [1120, 286] on input "checkbox" at bounding box center [1120, 286] width 1 height 1
checkbox input "true"
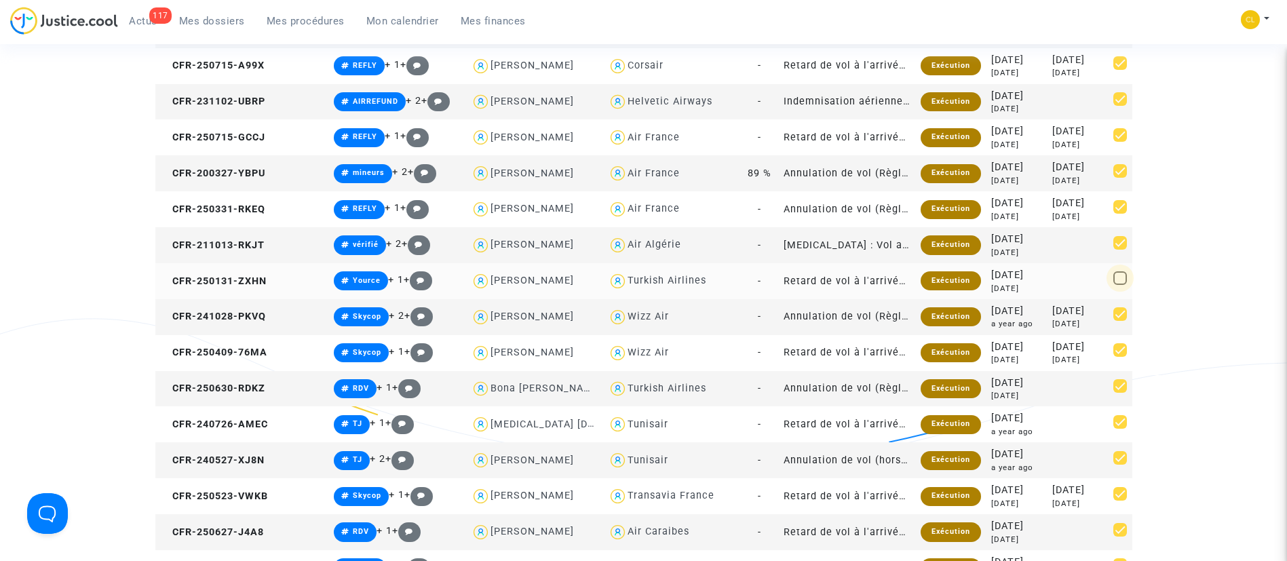
click at [1119, 280] on span at bounding box center [1121, 278] width 14 height 14
click at [1120, 285] on input "checkbox" at bounding box center [1120, 285] width 1 height 1
checkbox input "true"
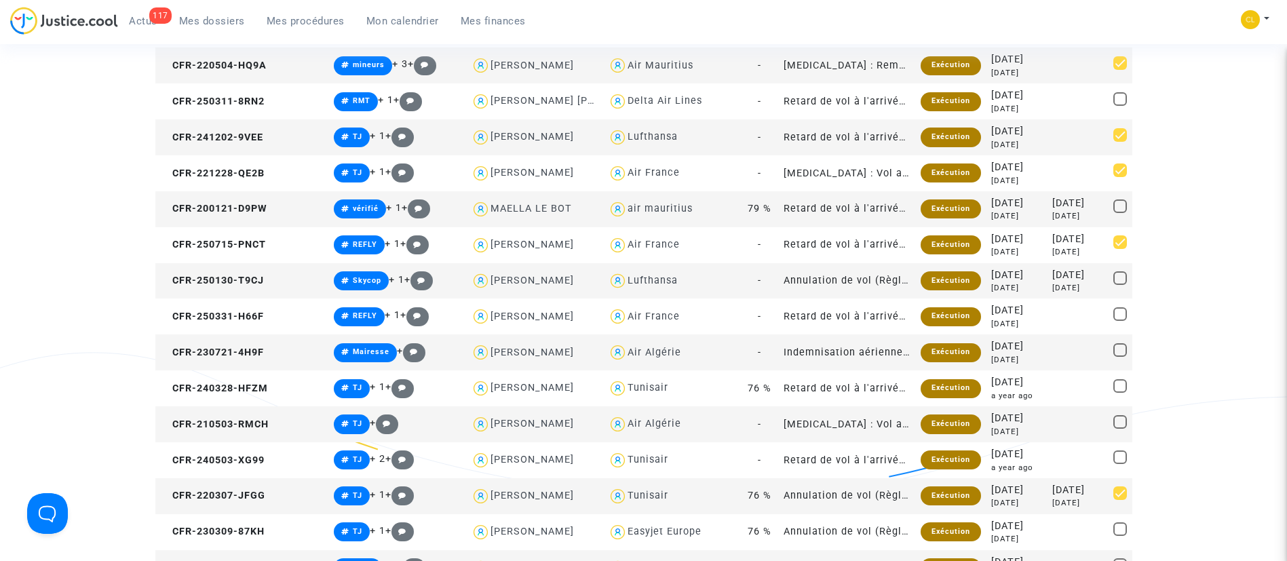
scroll to position [1258, 0]
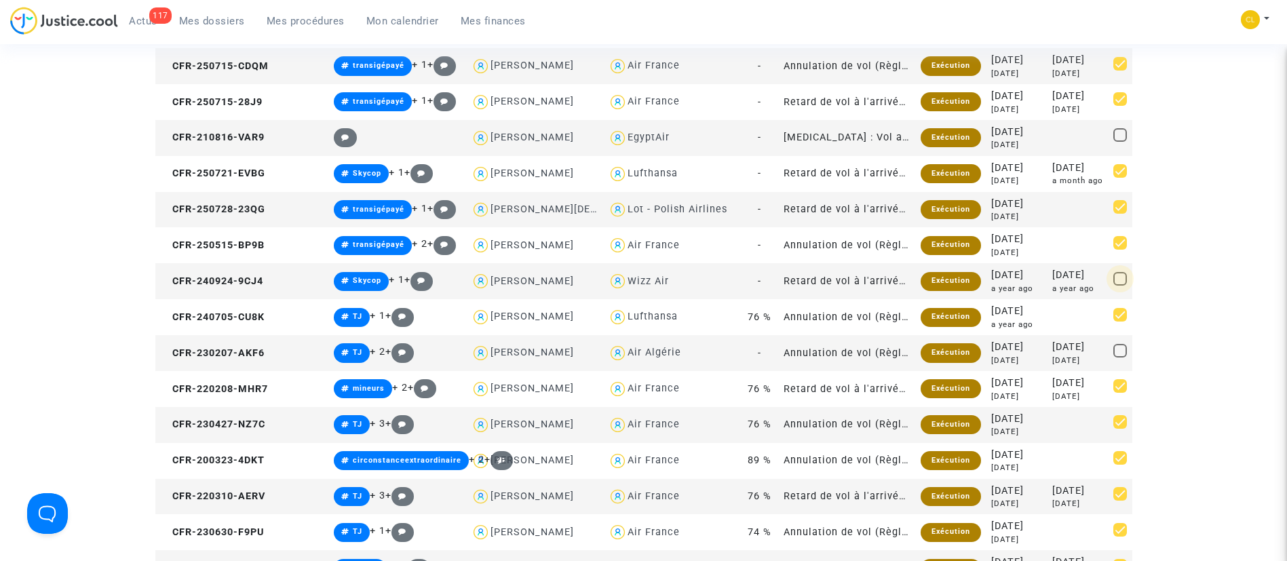
click at [1120, 273] on span at bounding box center [1121, 279] width 14 height 14
click at [1120, 286] on input "checkbox" at bounding box center [1120, 286] width 1 height 1
checkbox input "true"
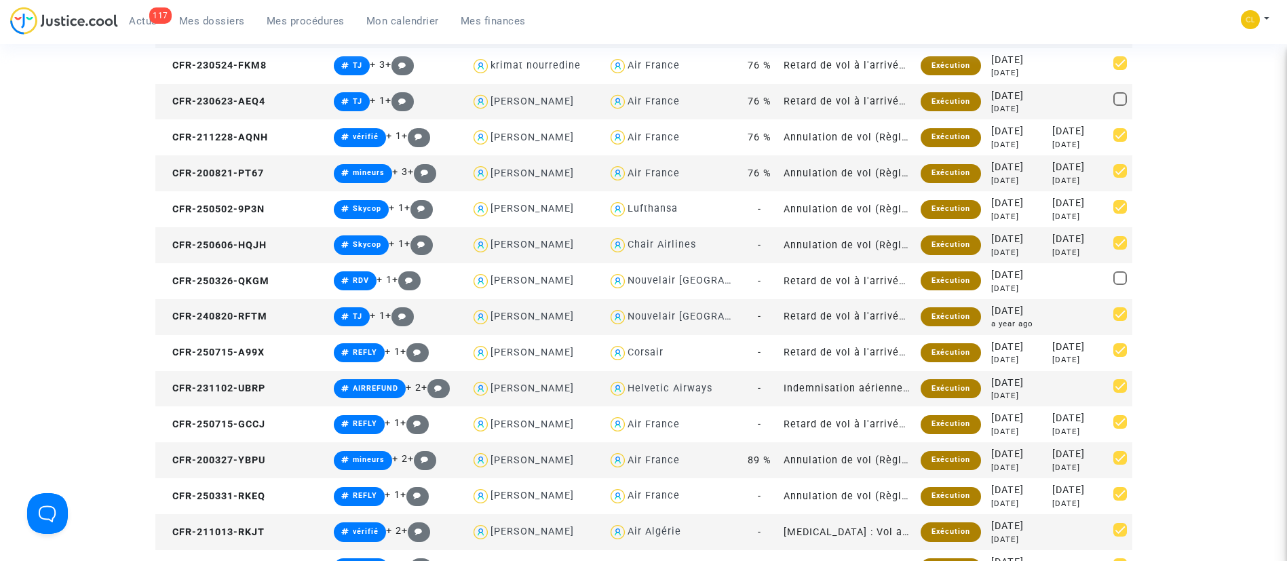
scroll to position [253, 0]
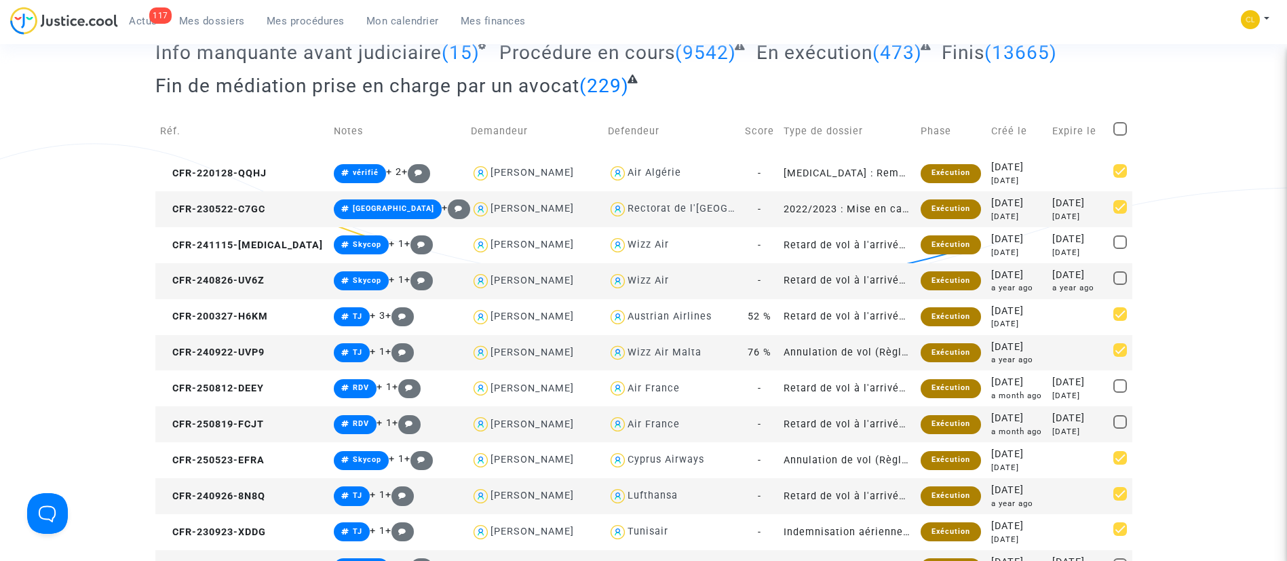
click at [1124, 280] on span at bounding box center [1121, 278] width 14 height 14
click at [1120, 285] on input "checkbox" at bounding box center [1120, 285] width 1 height 1
checkbox input "true"
click at [1120, 240] on span at bounding box center [1121, 242] width 14 height 14
click at [1120, 249] on input "checkbox" at bounding box center [1120, 249] width 1 height 1
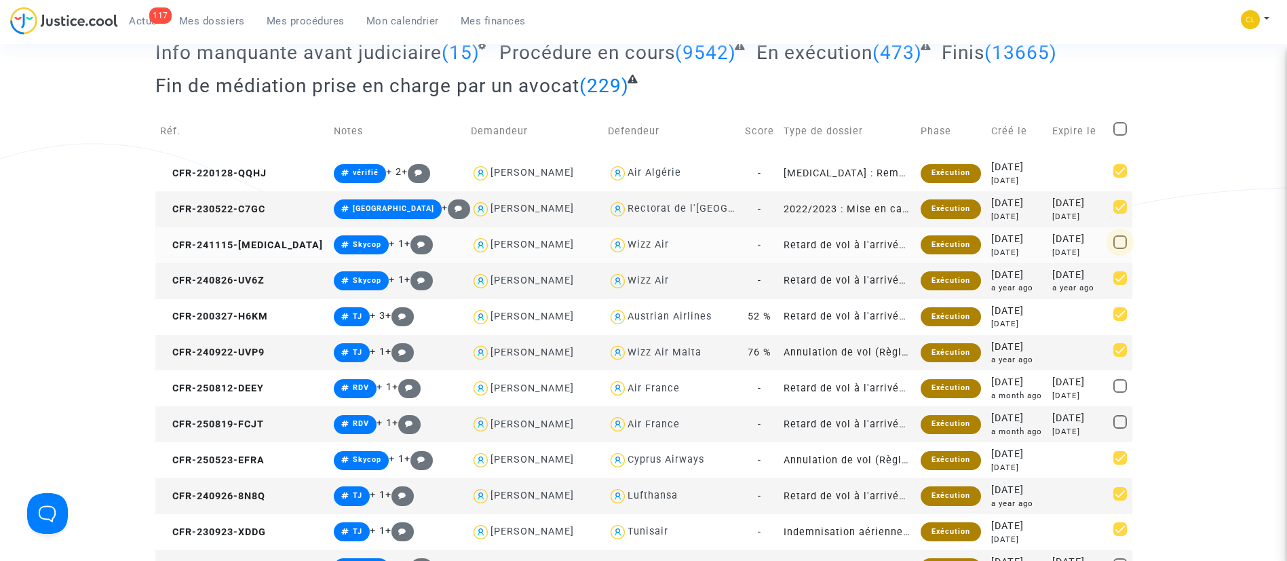
checkbox input "true"
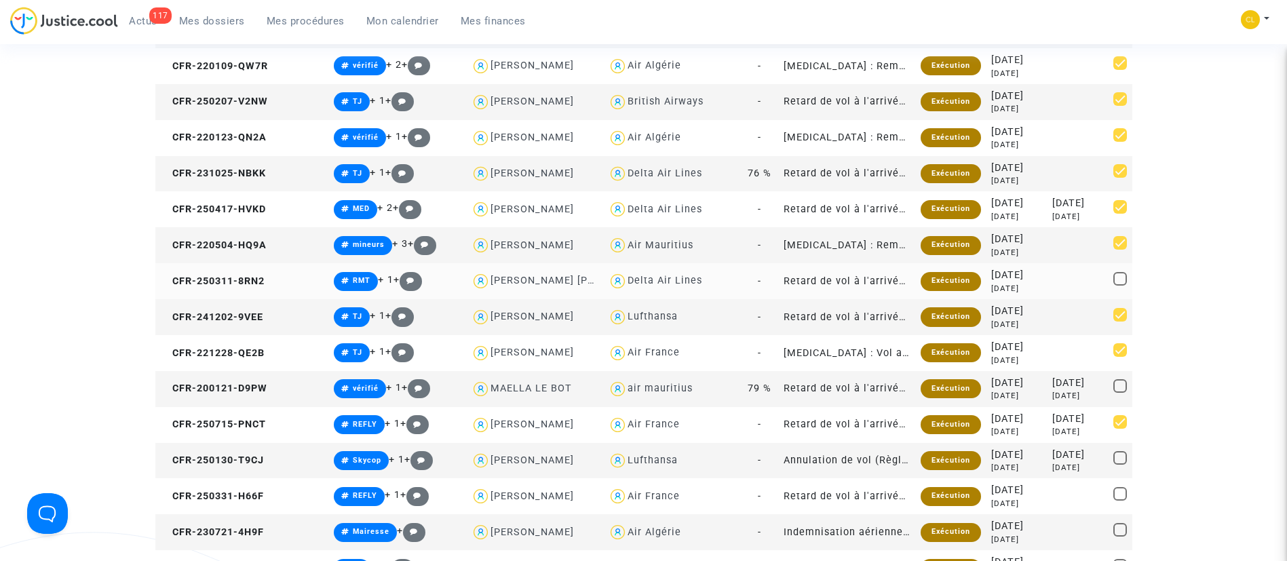
click at [1116, 282] on span at bounding box center [1121, 279] width 14 height 14
click at [1120, 286] on input "checkbox" at bounding box center [1120, 286] width 1 height 1
checkbox input "true"
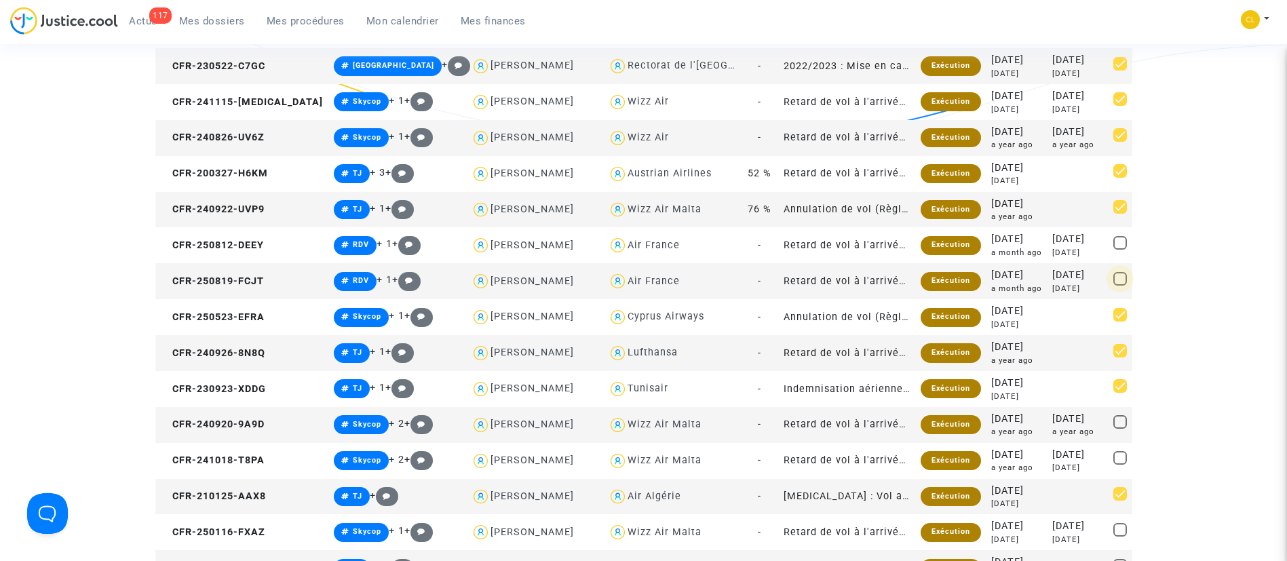
click at [1118, 279] on span at bounding box center [1121, 279] width 14 height 14
click at [1120, 286] on input "checkbox" at bounding box center [1120, 286] width 1 height 1
checkbox input "true"
click at [1120, 242] on span at bounding box center [1121, 243] width 14 height 14
click at [1120, 250] on input "checkbox" at bounding box center [1120, 250] width 1 height 1
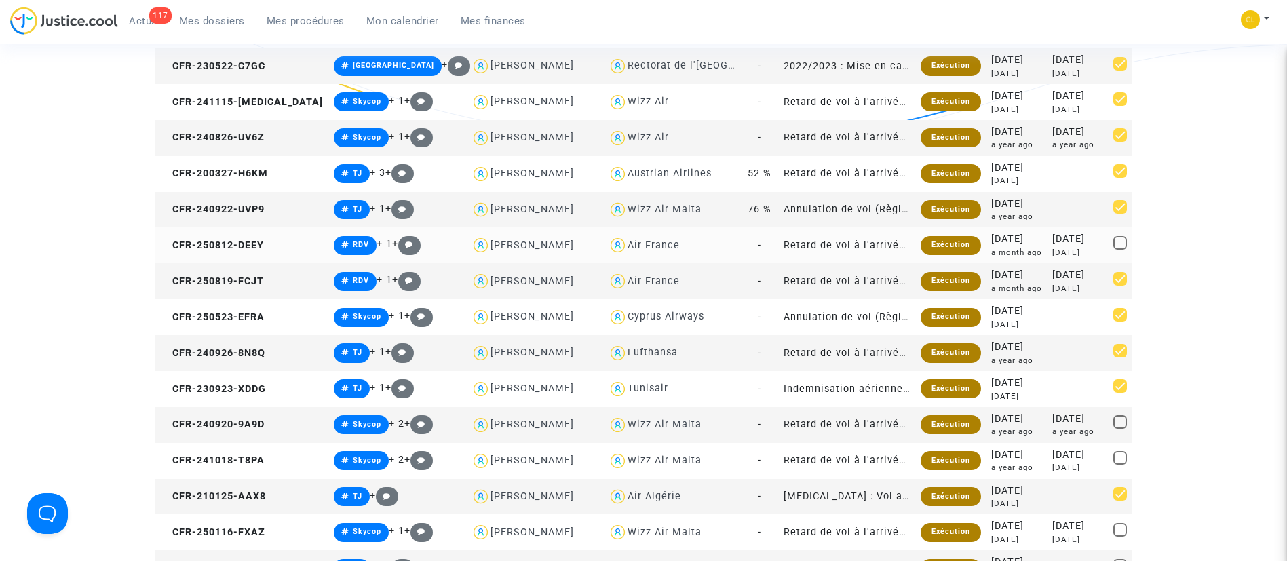
checkbox input "true"
click at [1120, 531] on span at bounding box center [1121, 530] width 14 height 14
click at [1120, 537] on input "checkbox" at bounding box center [1120, 537] width 1 height 1
checkbox input "true"
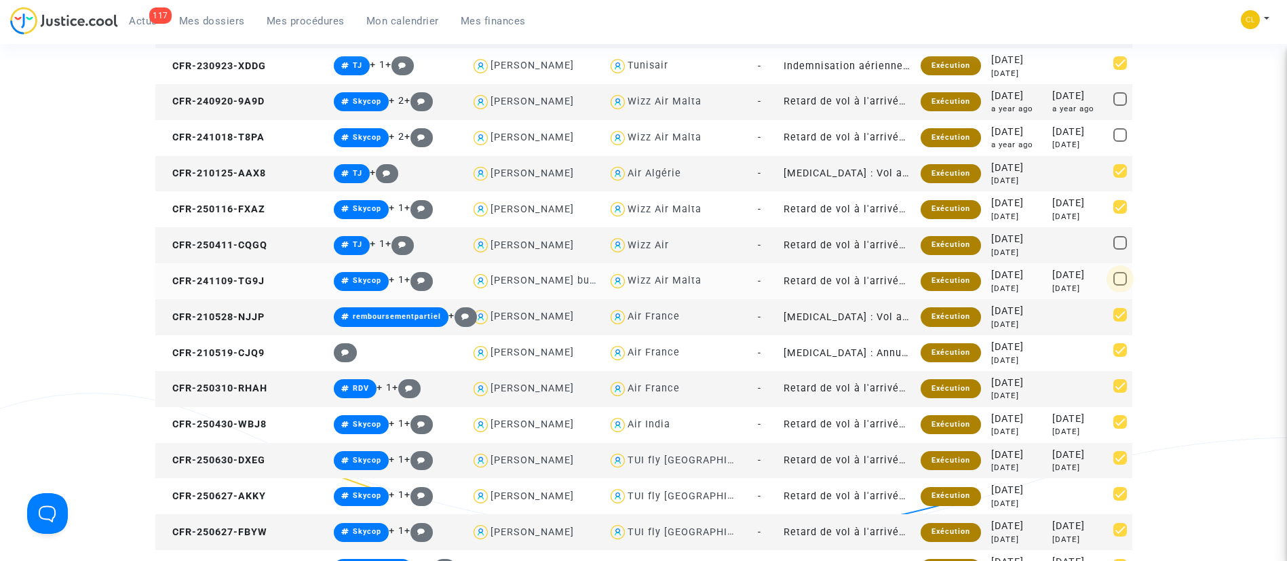
click at [1121, 277] on span at bounding box center [1121, 279] width 14 height 14
click at [1120, 286] on input "checkbox" at bounding box center [1120, 286] width 1 height 1
checkbox input "true"
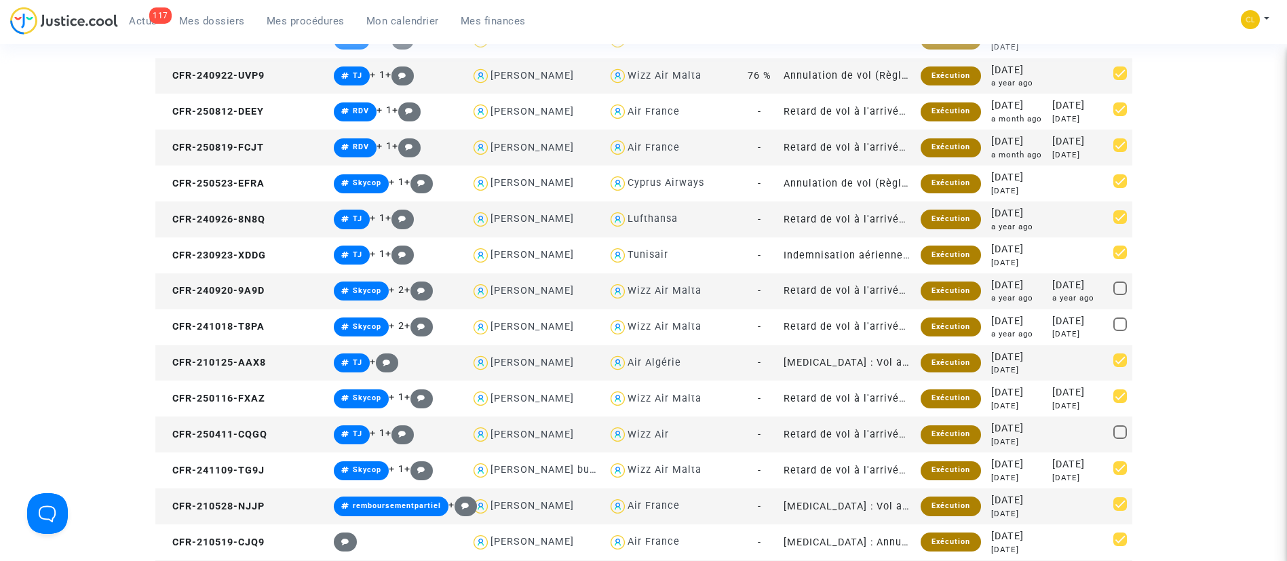
scroll to position [516, 0]
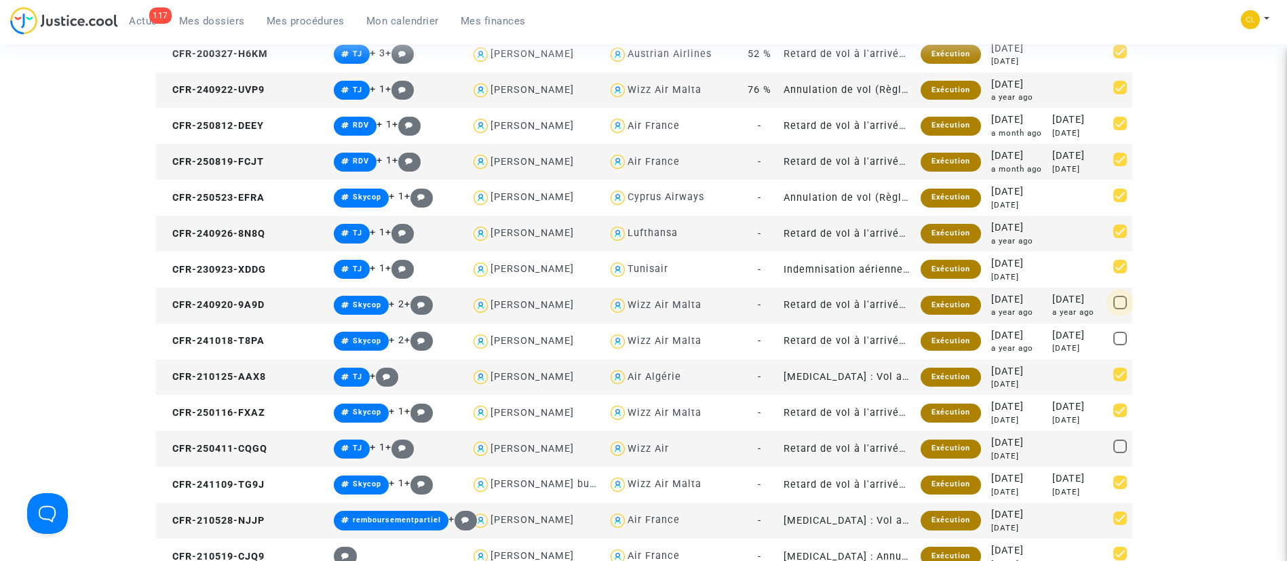
click at [1120, 302] on span at bounding box center [1121, 303] width 14 height 14
click at [1120, 309] on input "checkbox" at bounding box center [1120, 309] width 1 height 1
checkbox input "true"
click at [1119, 451] on span at bounding box center [1121, 447] width 14 height 14
click at [1120, 453] on input "checkbox" at bounding box center [1120, 453] width 1 height 1
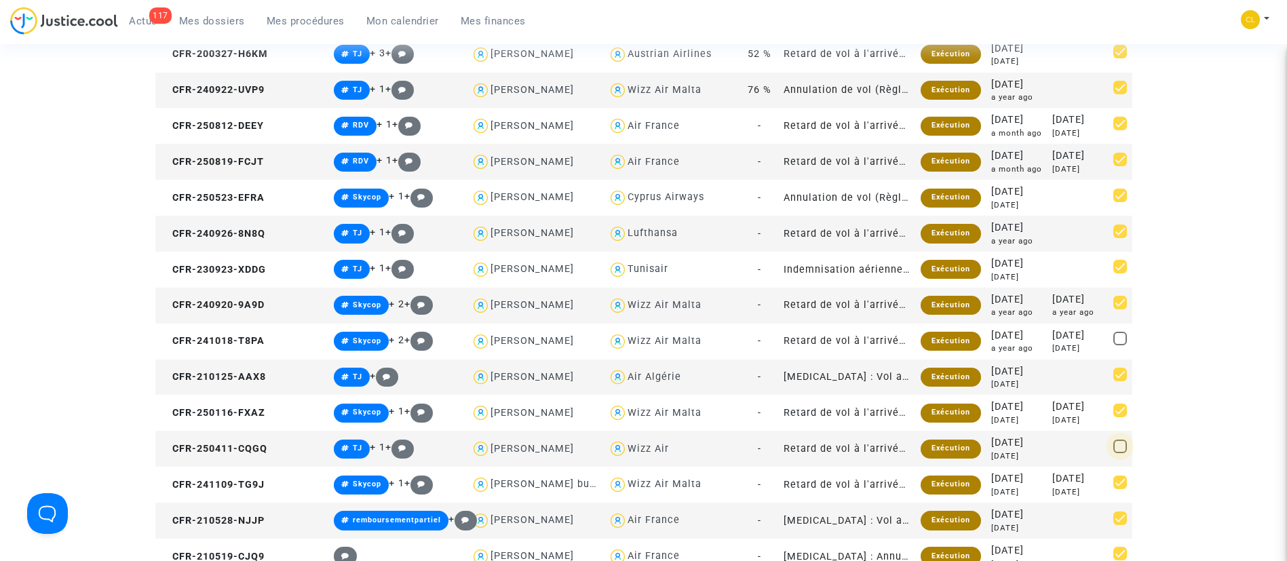
checkbox input "true"
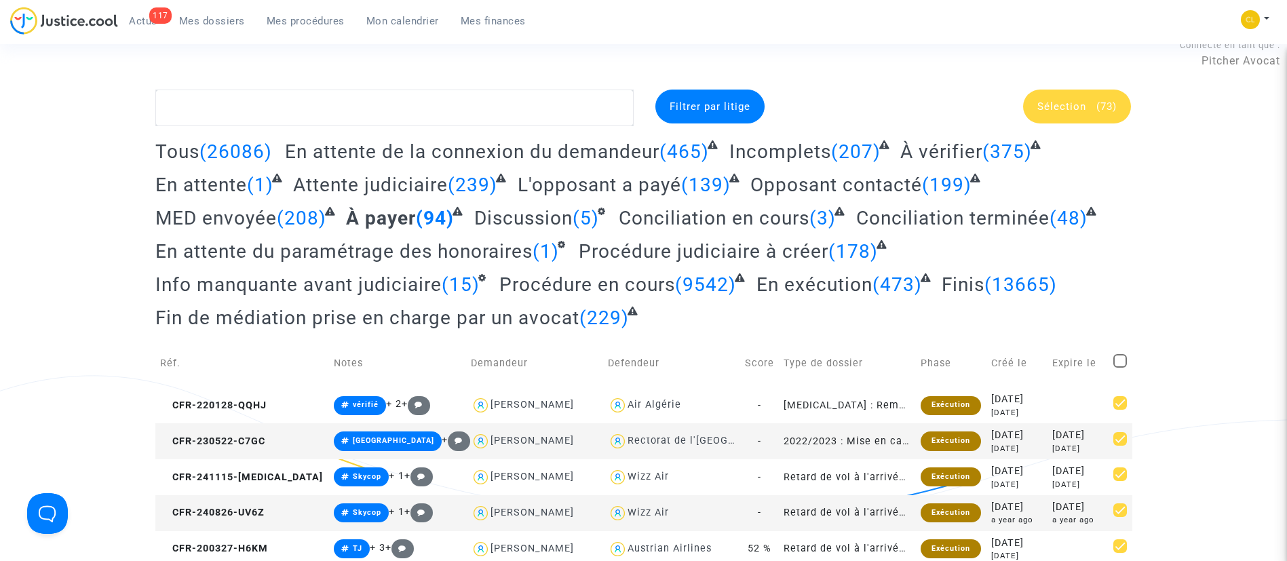
scroll to position [0, 0]
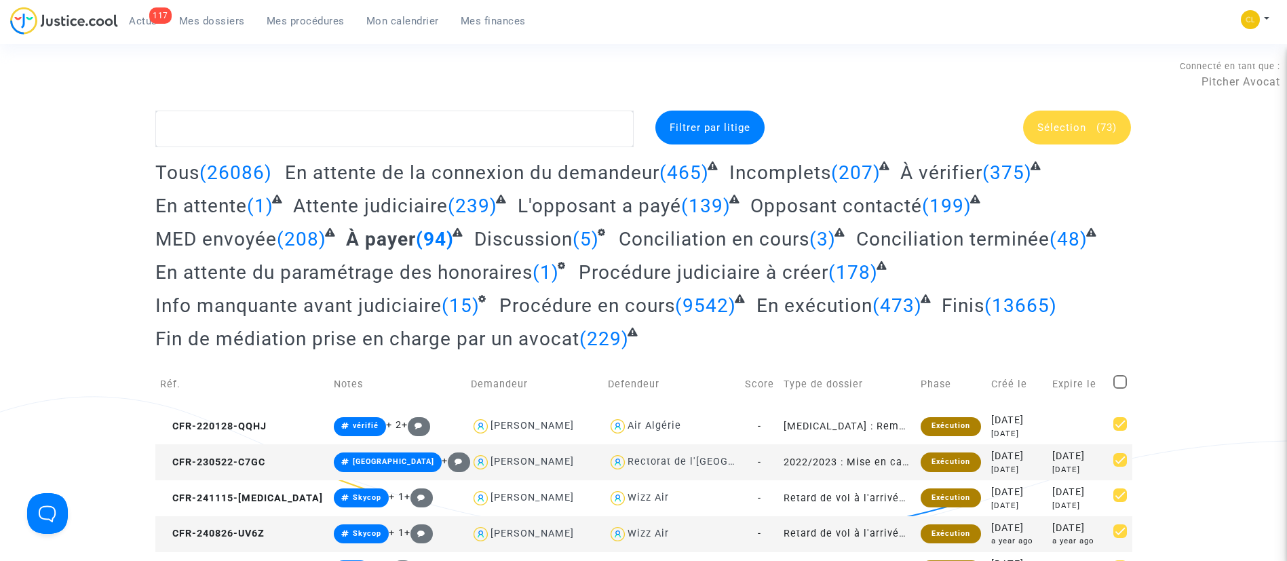
click at [1073, 135] on div "Sélection (73)" at bounding box center [1077, 128] width 108 height 34
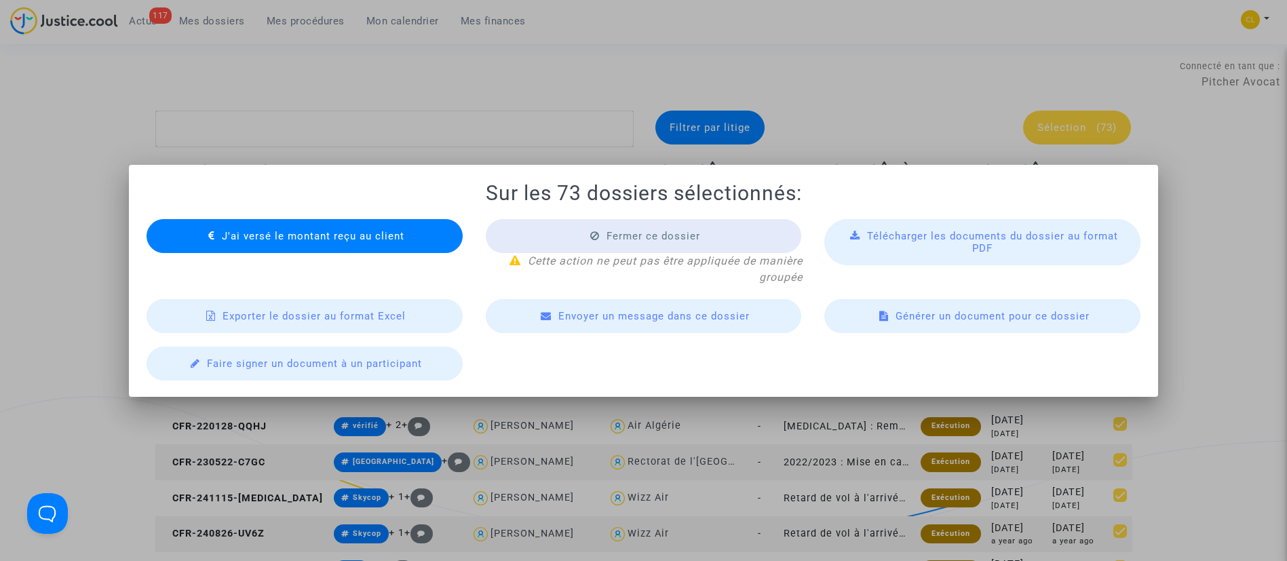
click at [687, 322] on div "Envoyer un message dans ce dossier" at bounding box center [644, 316] width 316 height 34
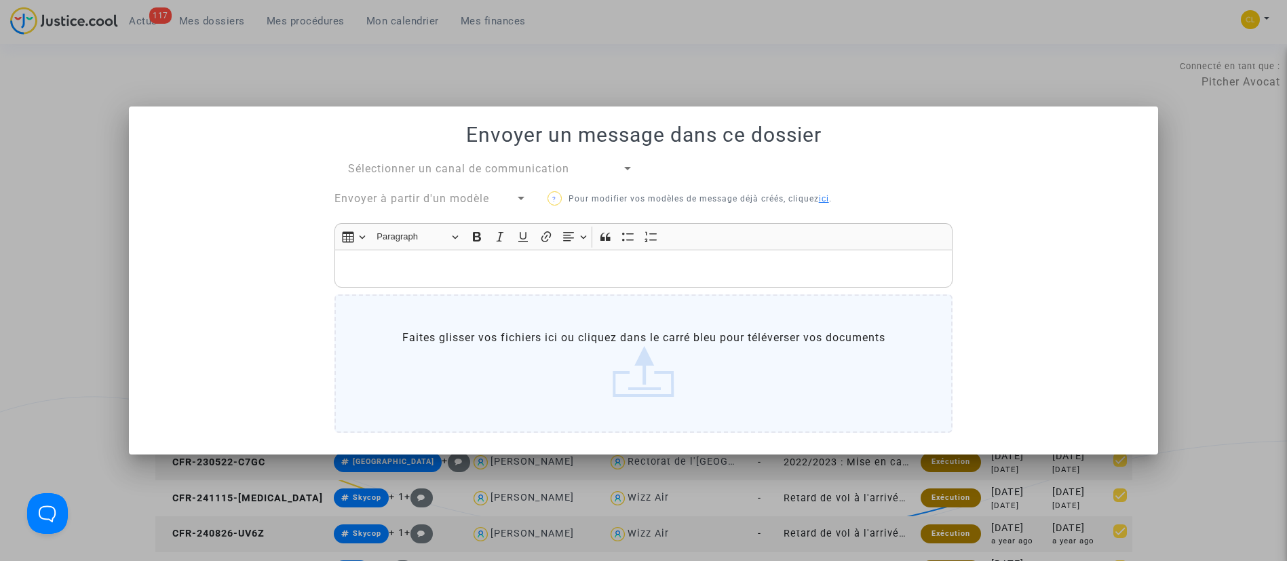
click at [417, 178] on div "Sélectionner un canal de communication Envoyer à partir d'un modèle ? Pour modi…" at bounding box center [643, 300] width 639 height 278
click at [417, 167] on span "Sélectionner un canal de communication" at bounding box center [458, 168] width 221 height 13
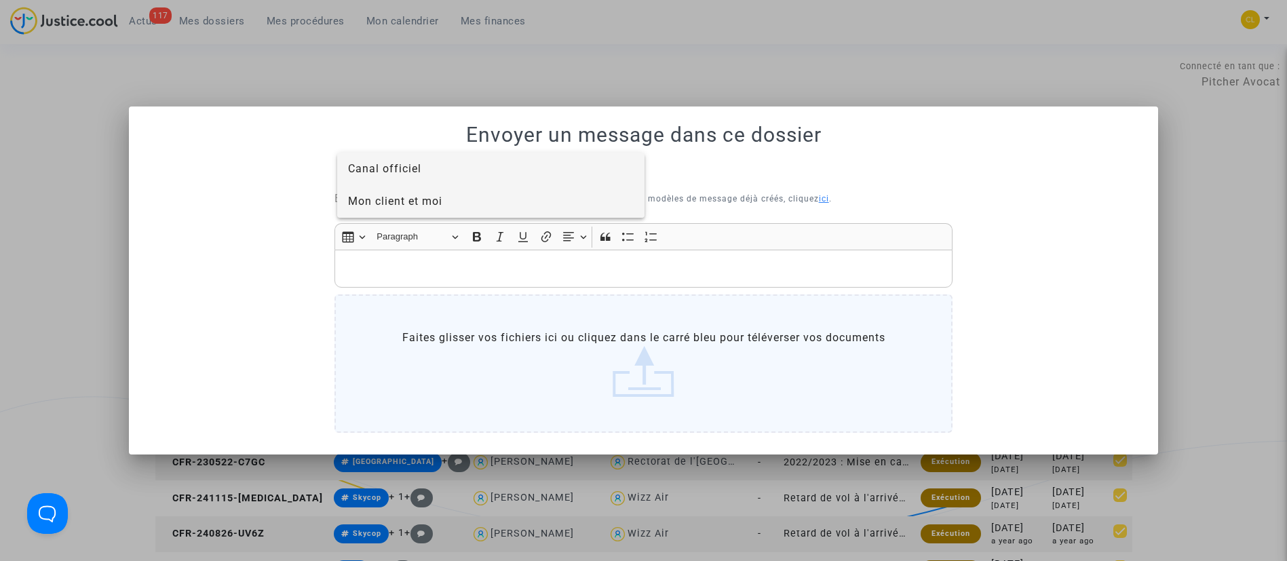
click at [444, 201] on span "Mon client et moi" at bounding box center [491, 201] width 286 height 33
click at [444, 201] on span "Envoyer à partir d'un modèle" at bounding box center [412, 198] width 155 height 13
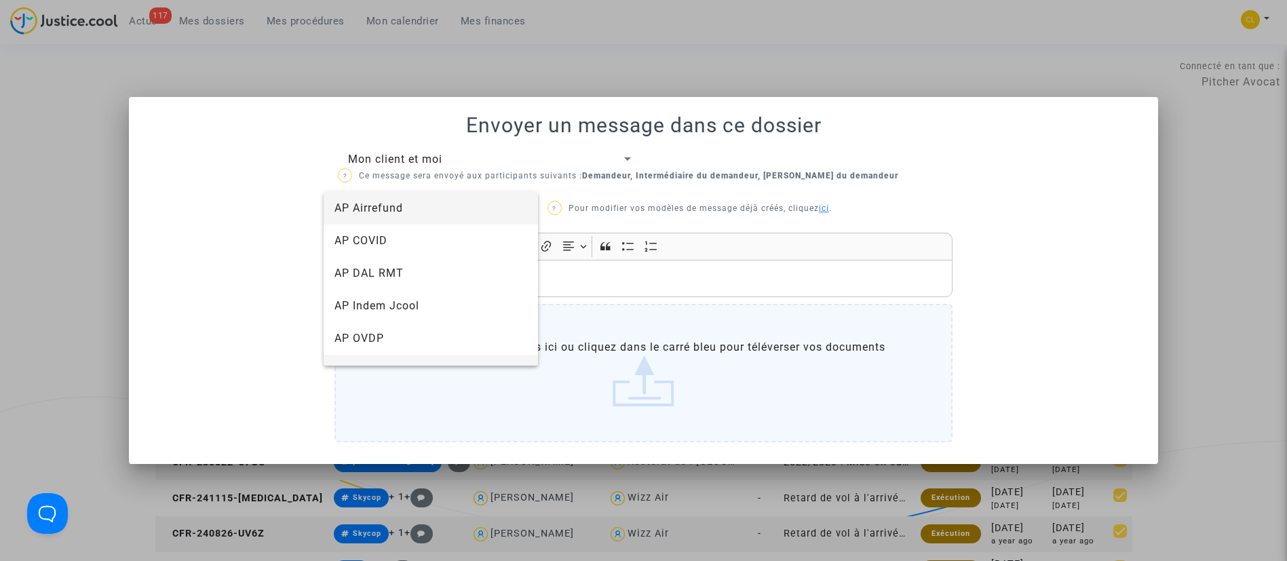
scroll to position [282, 0]
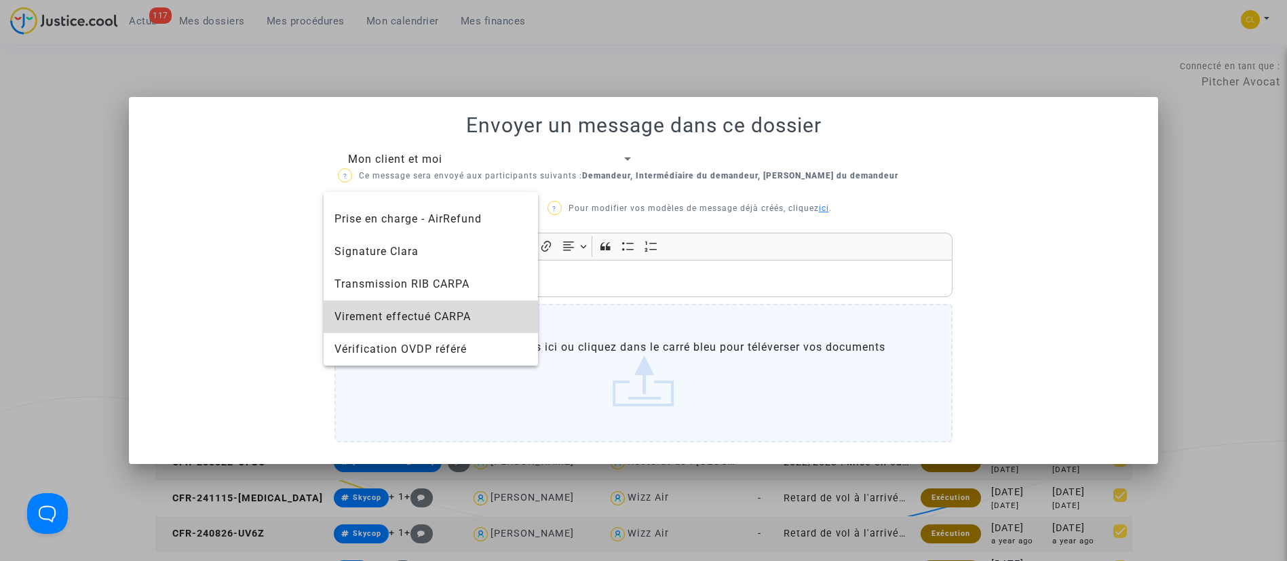
click at [444, 316] on span "Virement effectué CARPA" at bounding box center [403, 316] width 136 height 13
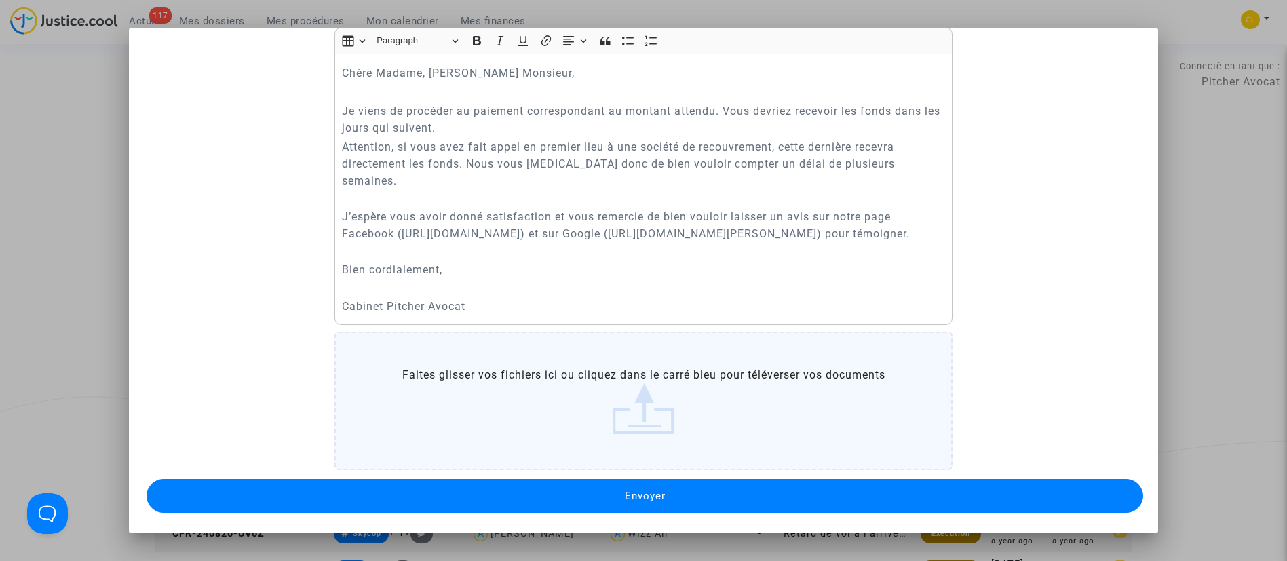
scroll to position [153, 0]
click at [693, 503] on button "Envoyer" at bounding box center [646, 496] width 998 height 34
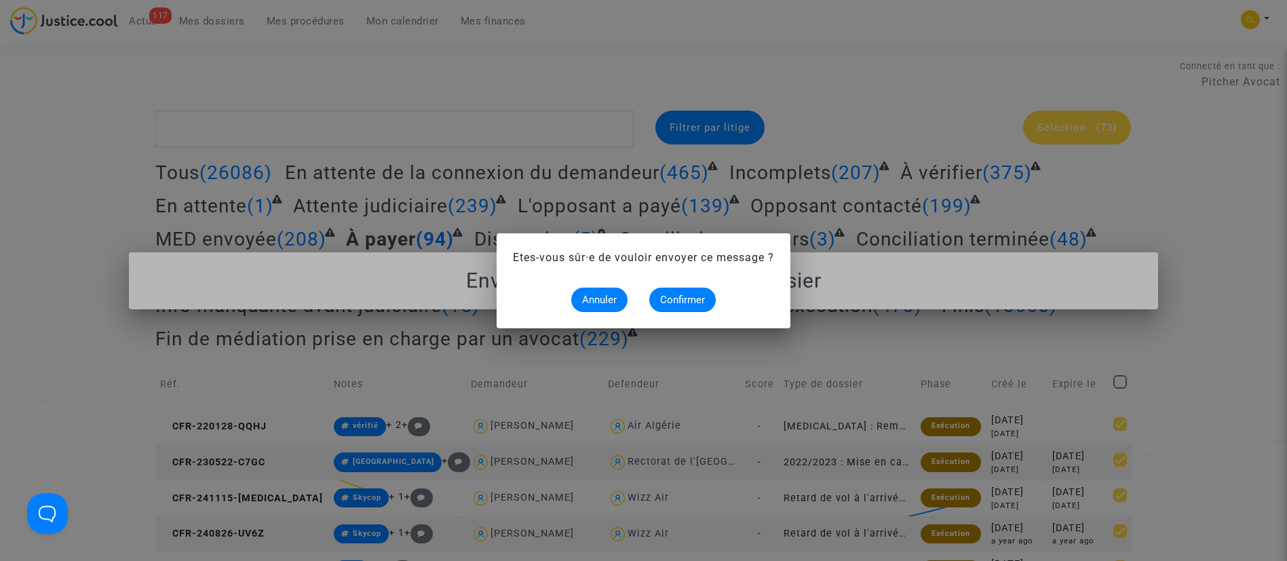
scroll to position [0, 0]
click at [687, 295] on span "Confirmer" at bounding box center [682, 300] width 45 height 12
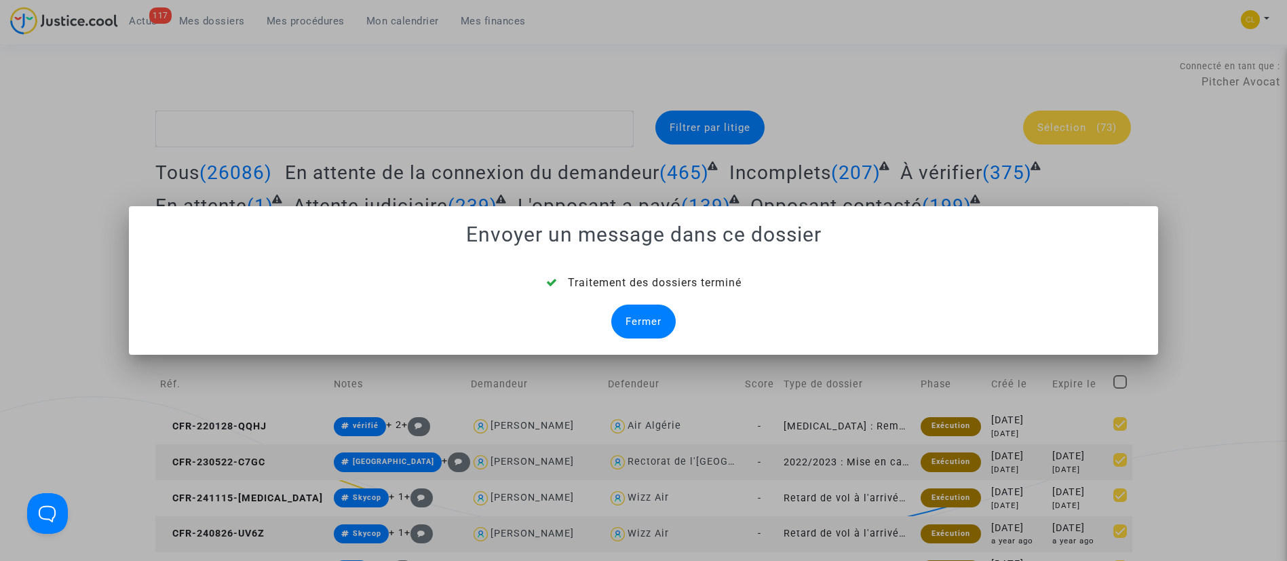
click at [647, 326] on div "Fermer" at bounding box center [643, 322] width 64 height 34
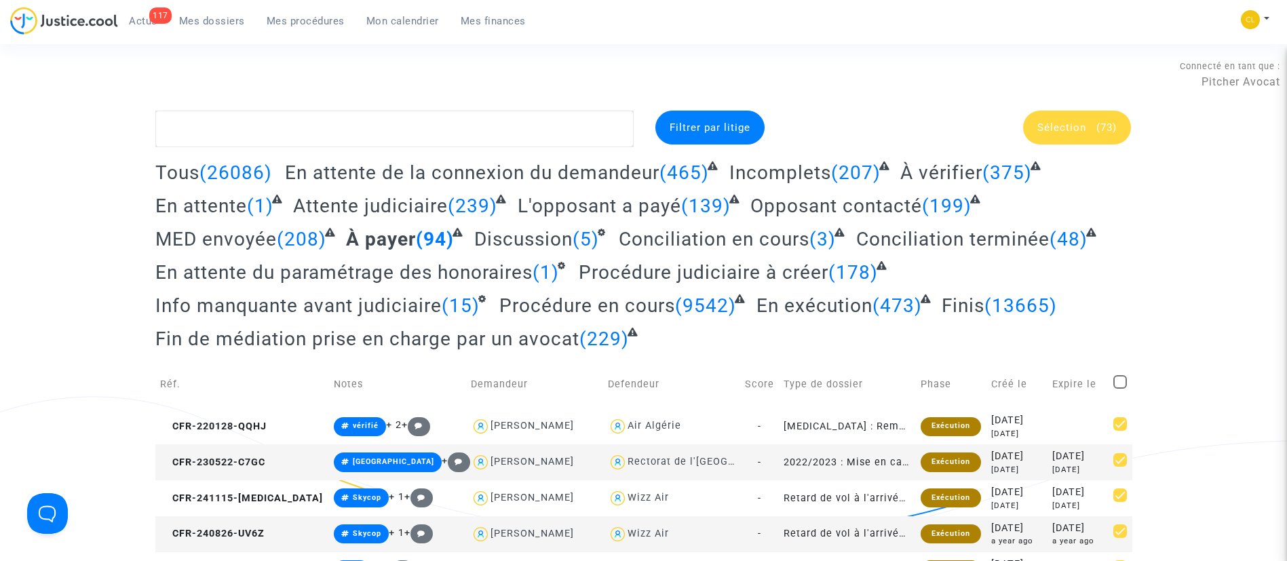
click at [1115, 130] on span "(73)" at bounding box center [1107, 127] width 20 height 12
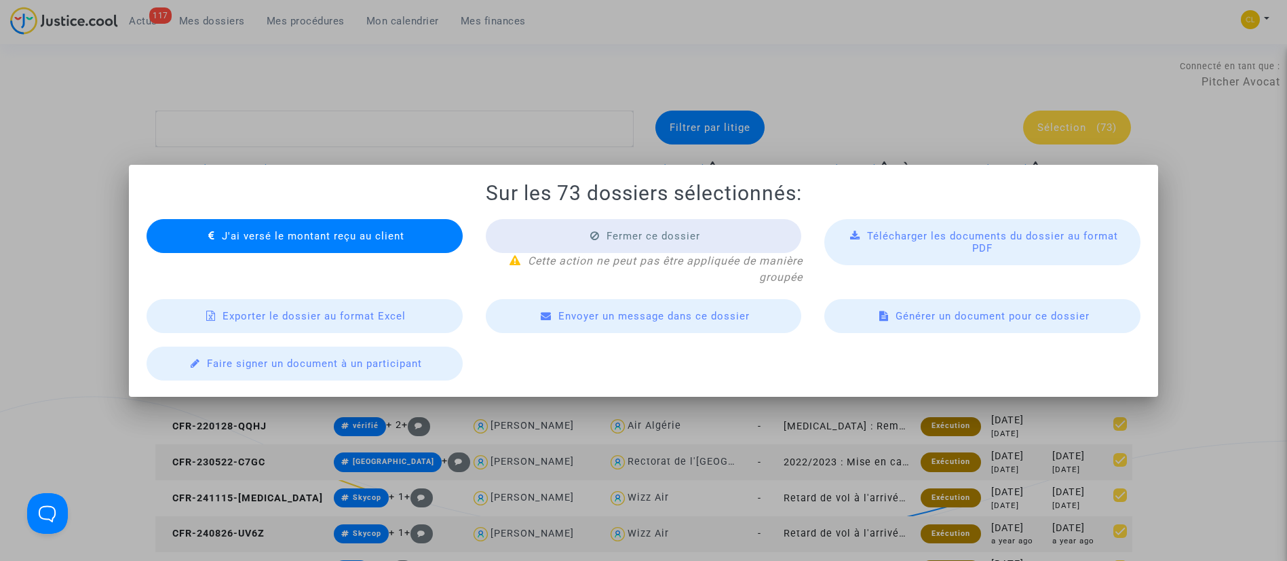
click at [304, 238] on span "J'ai versé le montant reçu au client" at bounding box center [313, 236] width 183 height 12
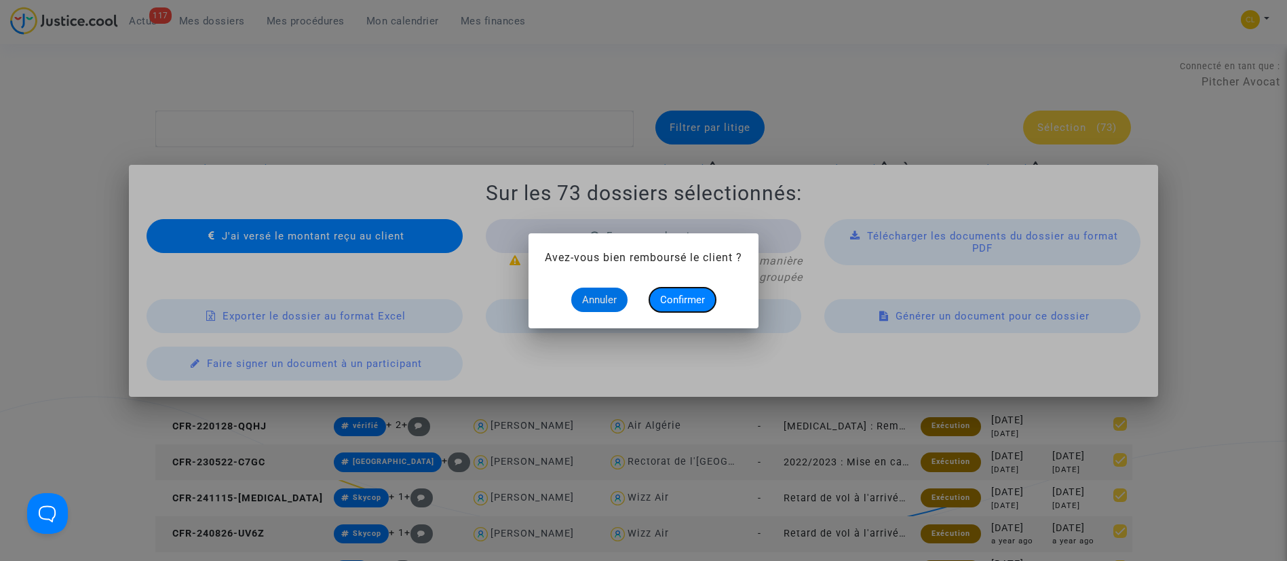
drag, startPoint x: 667, startPoint y: 302, endPoint x: 749, endPoint y: 291, distance: 82.2
click at [728, 293] on div "Annuler Confirmer" at bounding box center [643, 300] width 197 height 24
click at [705, 291] on button "Confirmer" at bounding box center [682, 300] width 67 height 24
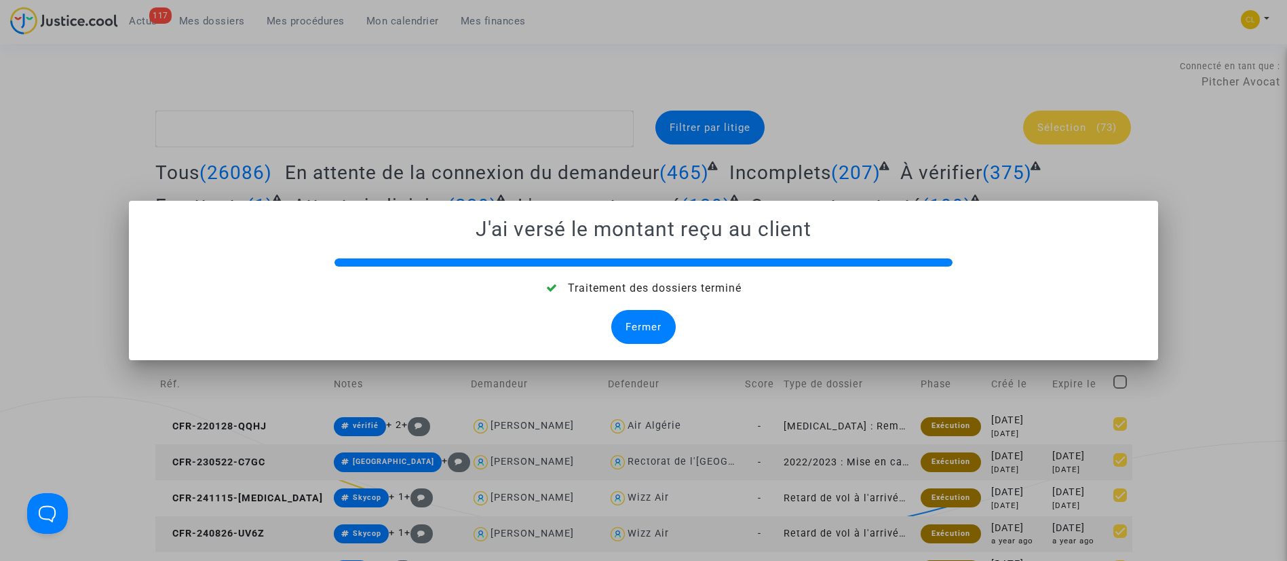
click at [657, 324] on div "Fermer" at bounding box center [643, 327] width 64 height 34
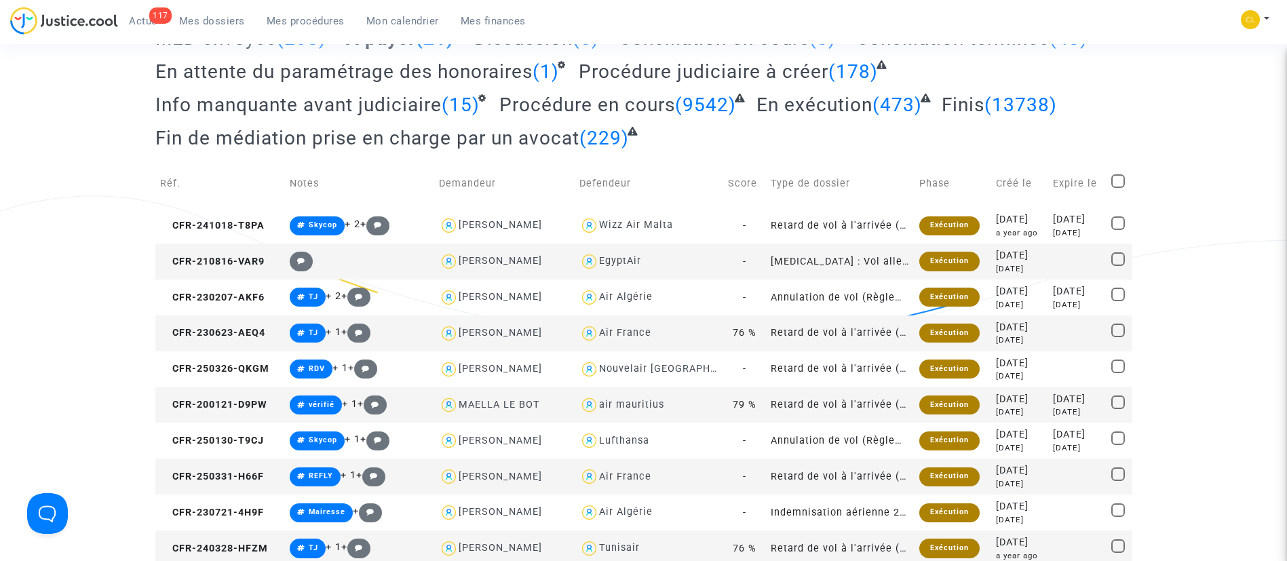
scroll to position [204, 0]
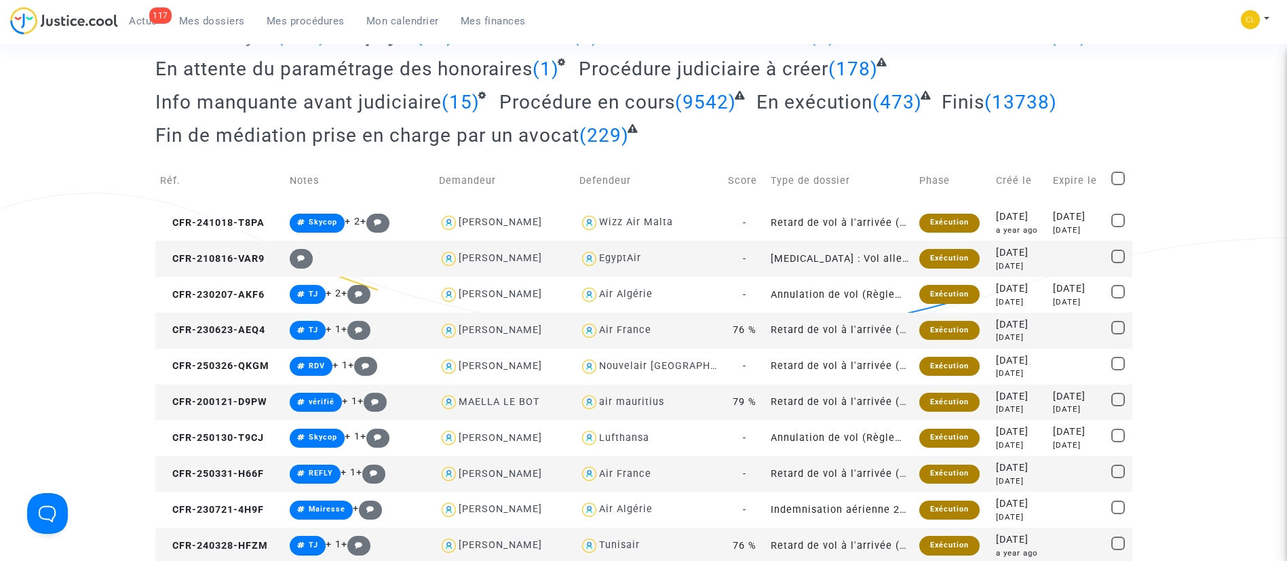
drag, startPoint x: 1123, startPoint y: 221, endPoint x: 1114, endPoint y: 204, distance: 19.4
click at [1123, 221] on span at bounding box center [1119, 221] width 14 height 14
click at [1118, 227] on input "checkbox" at bounding box center [1118, 227] width 1 height 1
checkbox input "true"
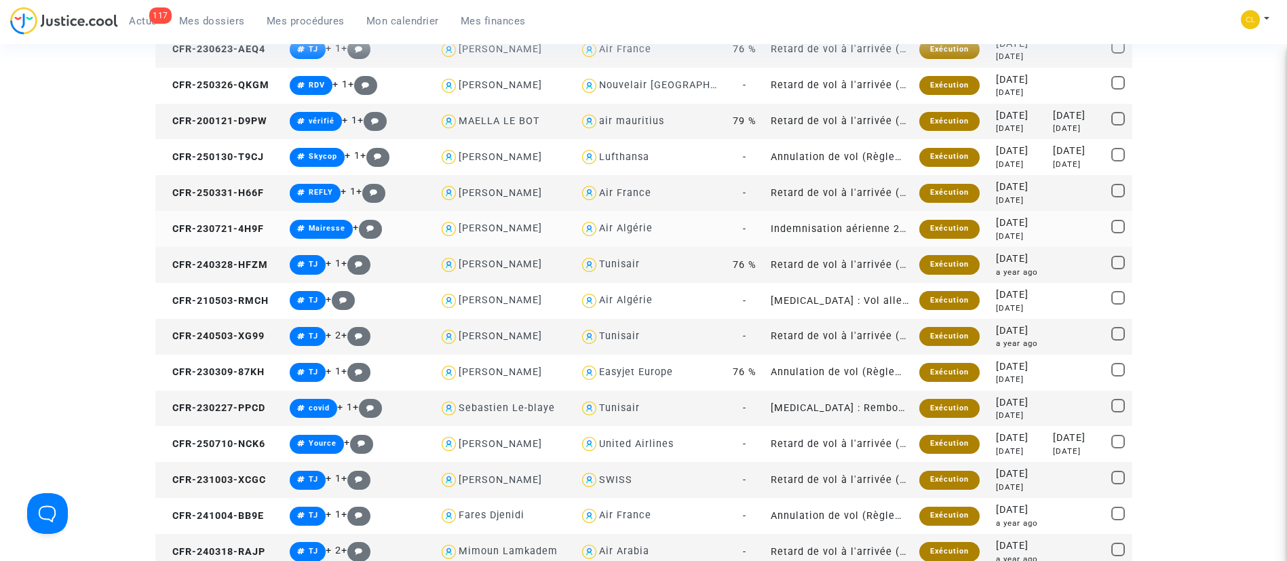
scroll to position [586, 0]
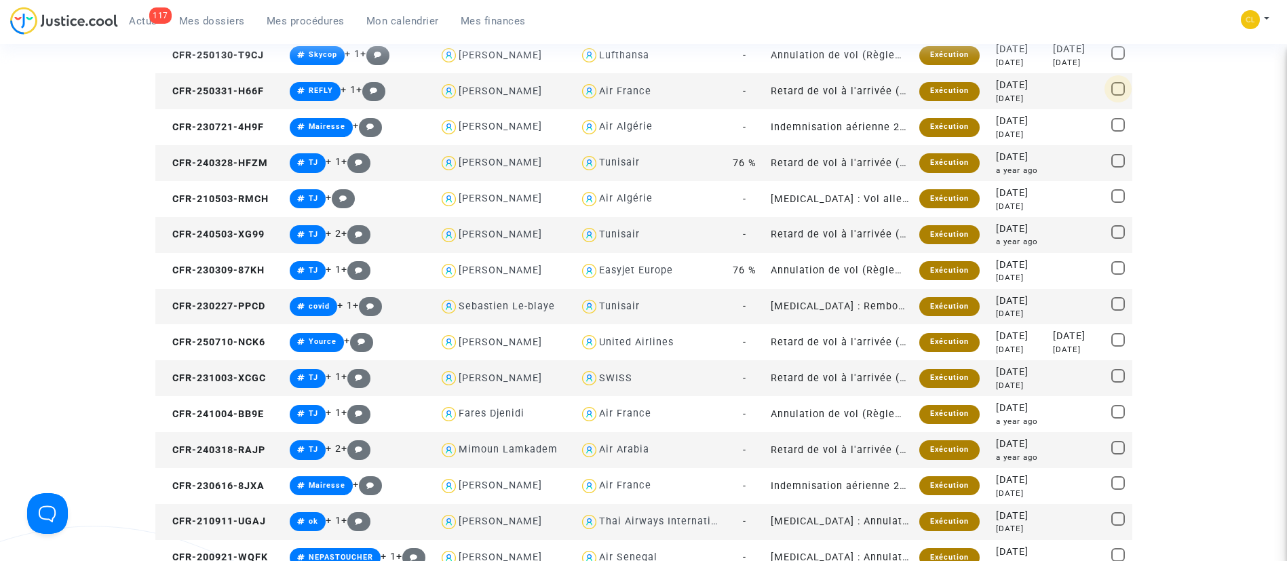
click at [1122, 86] on span at bounding box center [1119, 89] width 14 height 14
click at [1118, 96] on input "checkbox" at bounding box center [1118, 96] width 1 height 1
checkbox input "true"
click at [1122, 233] on span at bounding box center [1119, 232] width 14 height 14
click at [1118, 239] on input "checkbox" at bounding box center [1118, 239] width 1 height 1
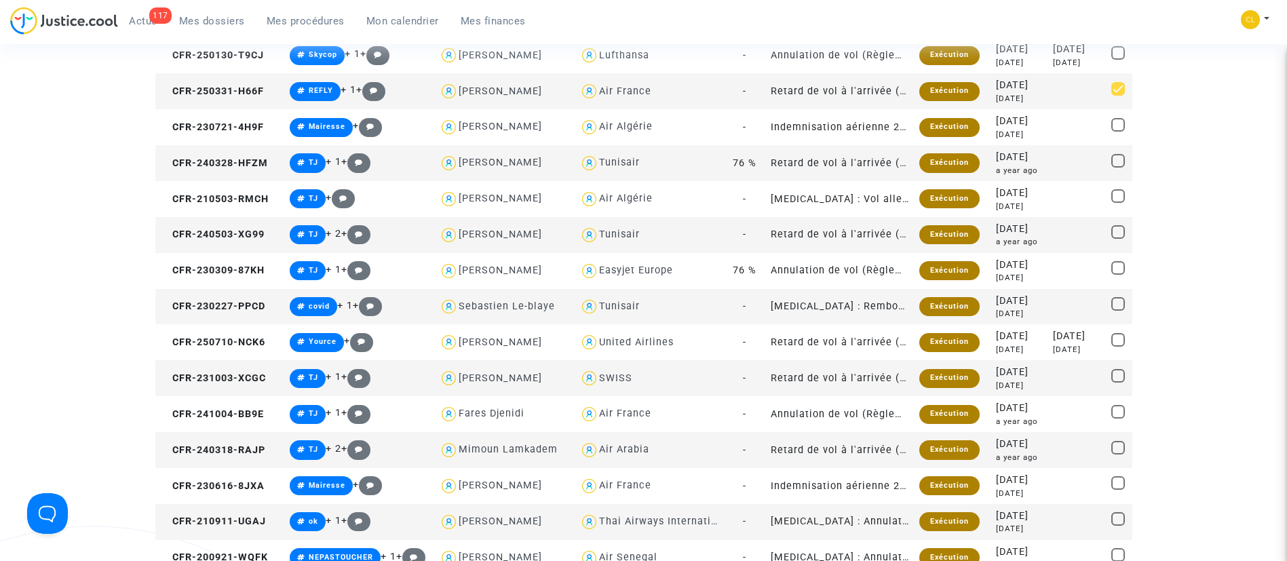
checkbox input "true"
drag, startPoint x: 1118, startPoint y: 263, endPoint x: 1139, endPoint y: 257, distance: 21.9
click at [1118, 263] on span at bounding box center [1119, 268] width 14 height 14
click at [1118, 275] on input "checkbox" at bounding box center [1118, 275] width 1 height 1
checkbox input "true"
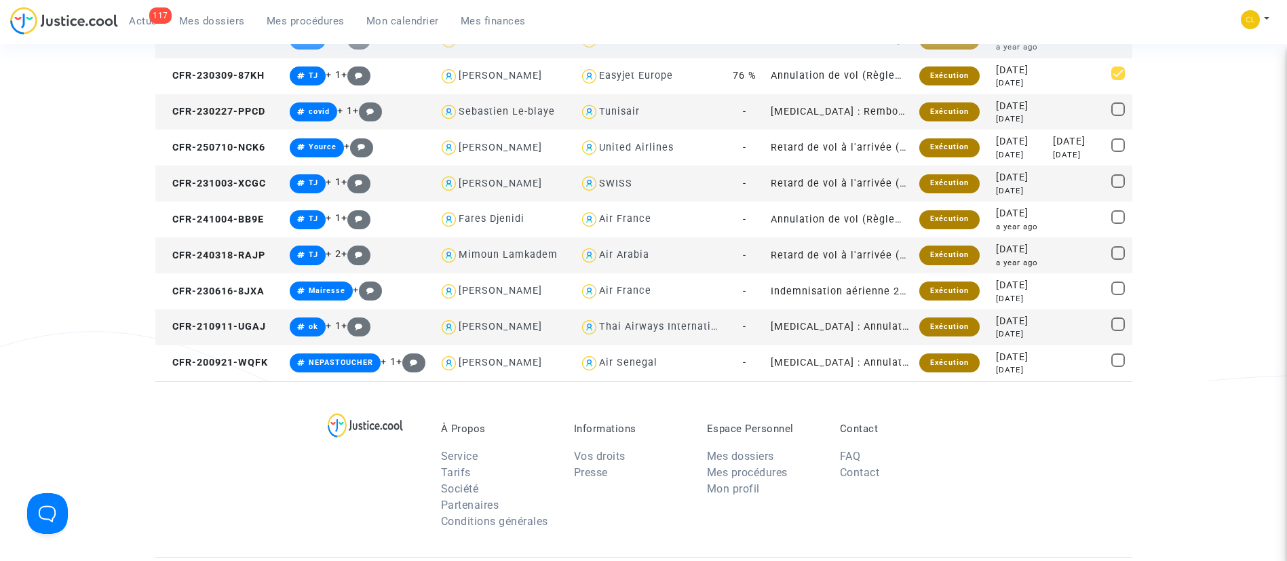
scroll to position [790, 0]
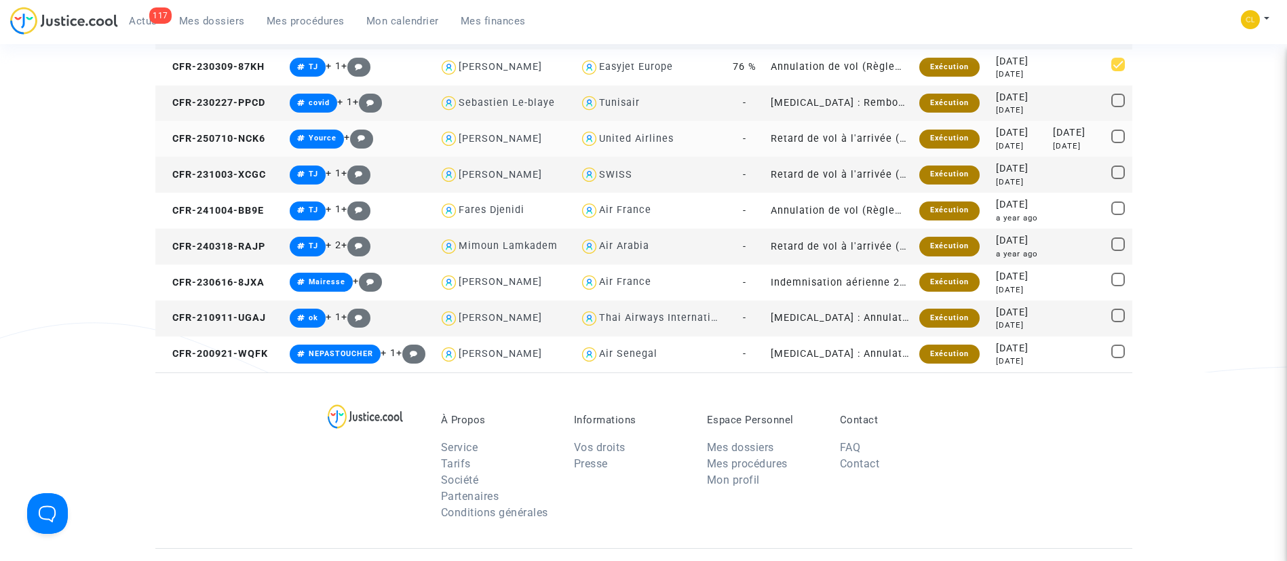
click at [1088, 133] on div "[DATE]" at bounding box center [1078, 133] width 50 height 15
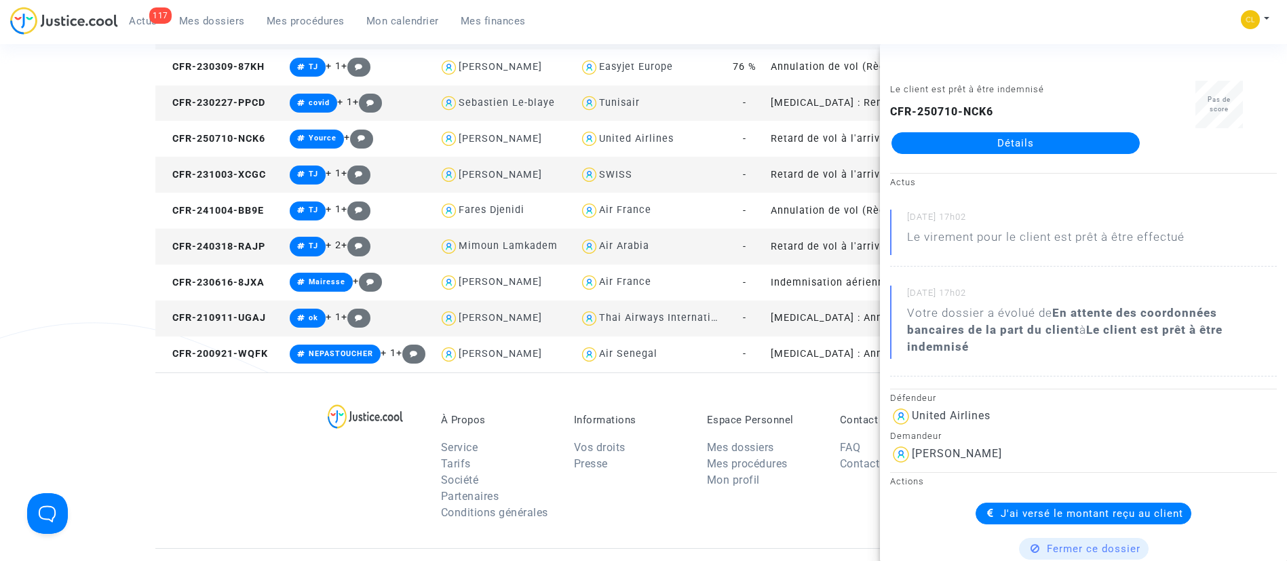
drag, startPoint x: 1169, startPoint y: 18, endPoint x: 1141, endPoint y: 45, distance: 38.9
click at [1169, 18] on div "117 Actus Mes dossiers Mes procédures Mon calendrier Mes finances Mon profil Ch…" at bounding box center [643, 25] width 1287 height 37
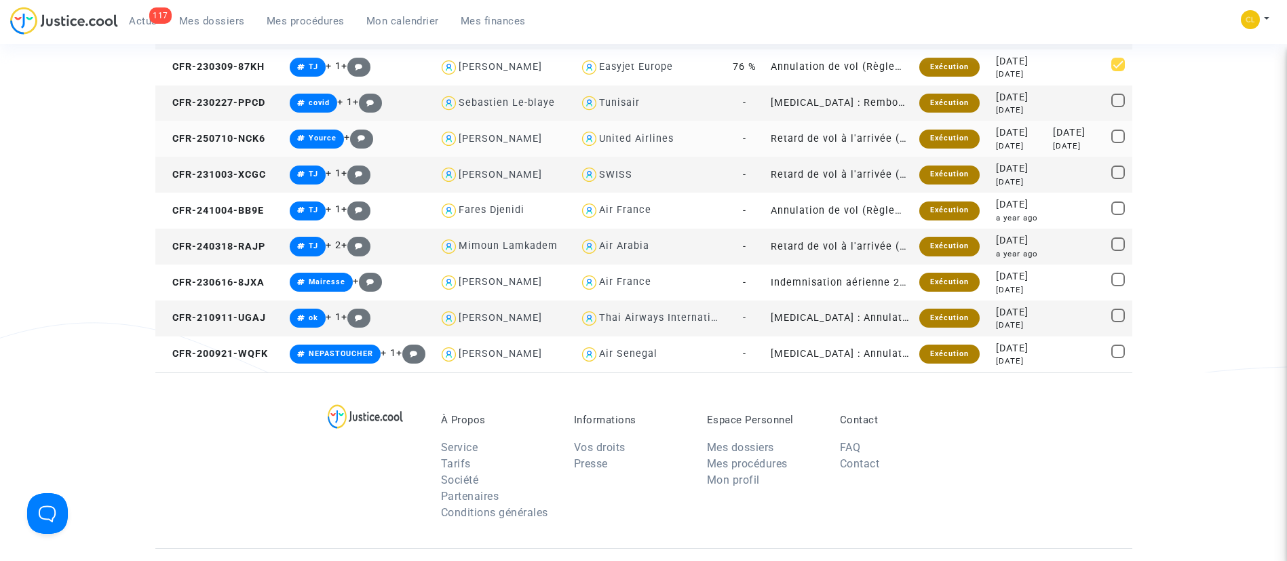
click at [1116, 140] on span at bounding box center [1119, 137] width 14 height 14
click at [1118, 143] on input "checkbox" at bounding box center [1118, 143] width 1 height 1
checkbox input "true"
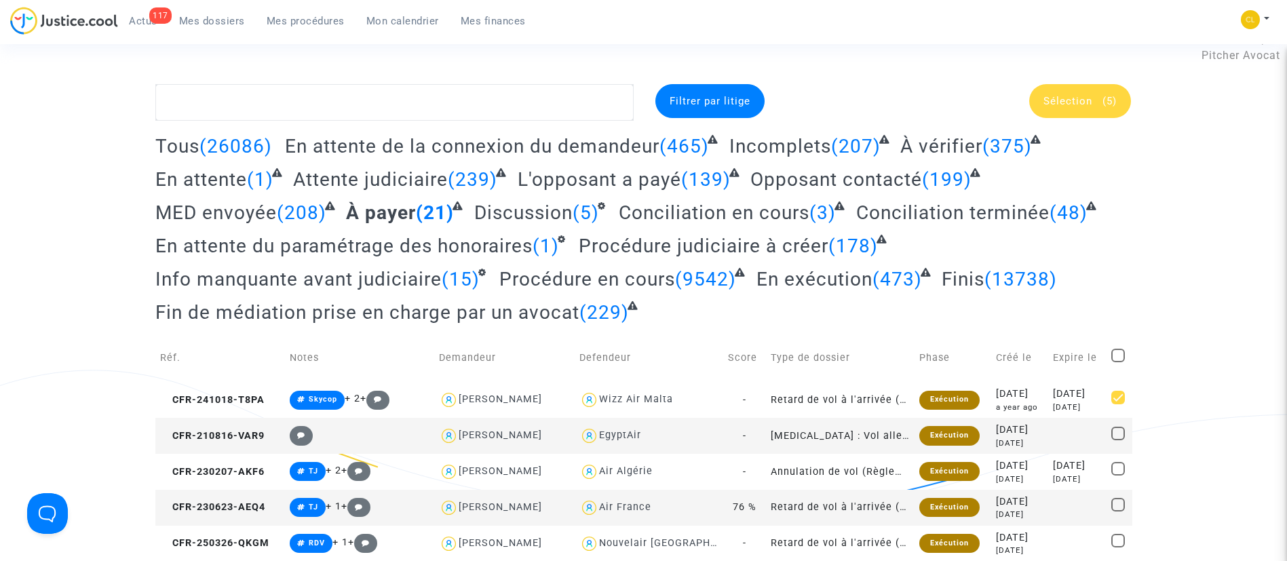
scroll to position [0, 0]
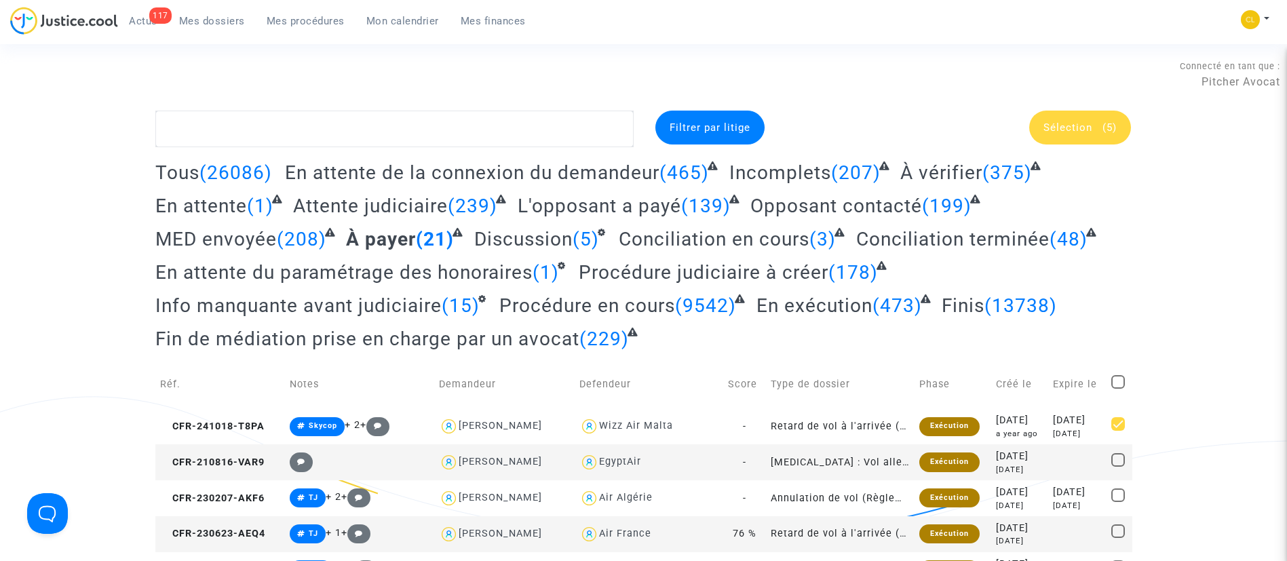
drag, startPoint x: 1085, startPoint y: 130, endPoint x: 1097, endPoint y: 132, distance: 12.5
click at [1088, 130] on span "Sélection" at bounding box center [1068, 127] width 49 height 12
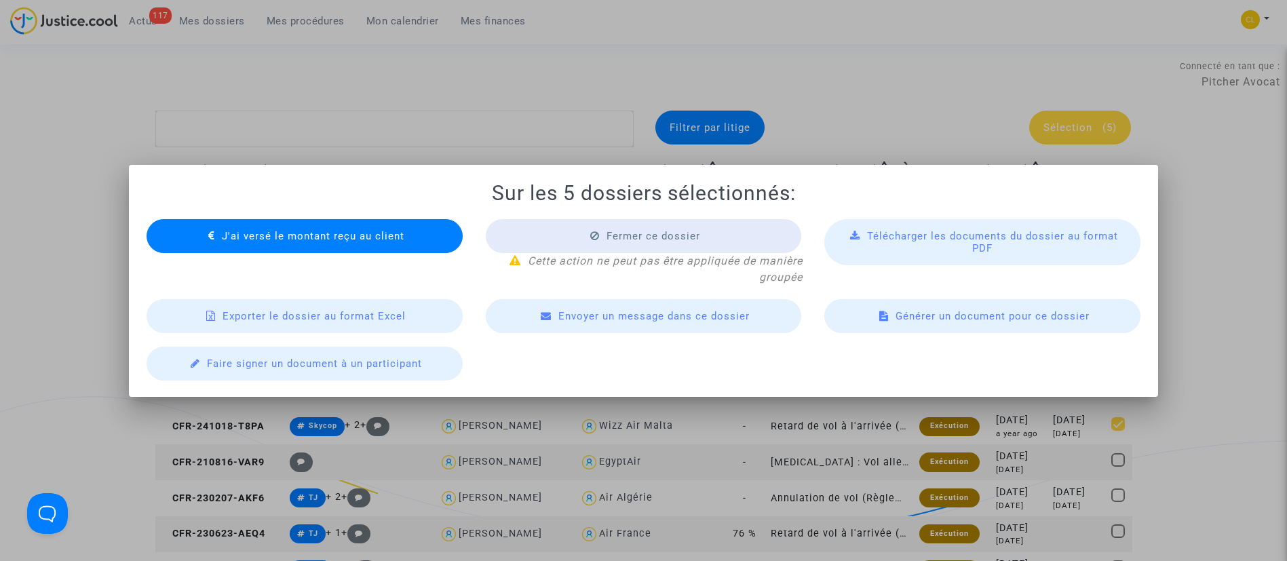
click at [248, 238] on span "J'ai versé le montant reçu au client" at bounding box center [313, 236] width 183 height 12
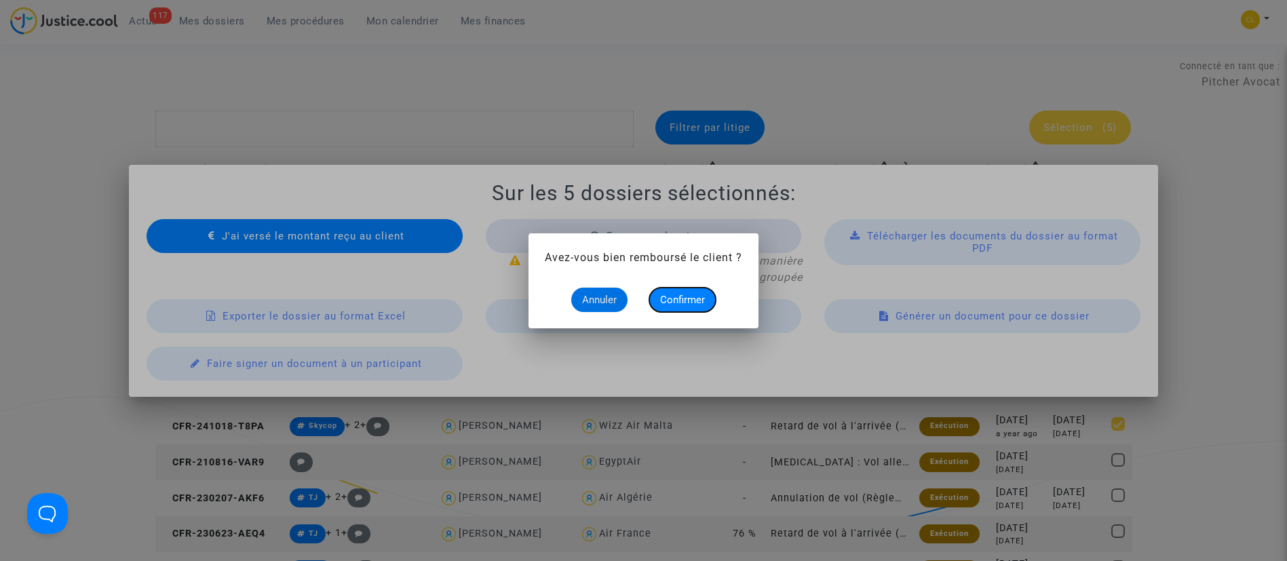
click at [694, 302] on span "Confirmer" at bounding box center [682, 300] width 45 height 12
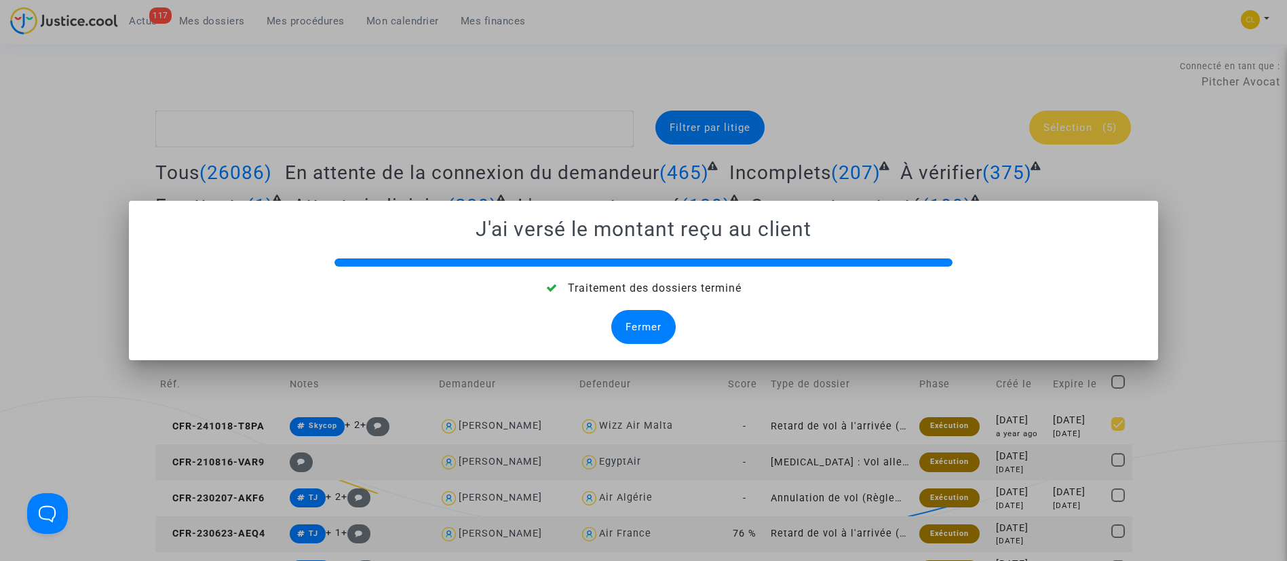
click at [649, 323] on div "Fermer" at bounding box center [643, 327] width 64 height 34
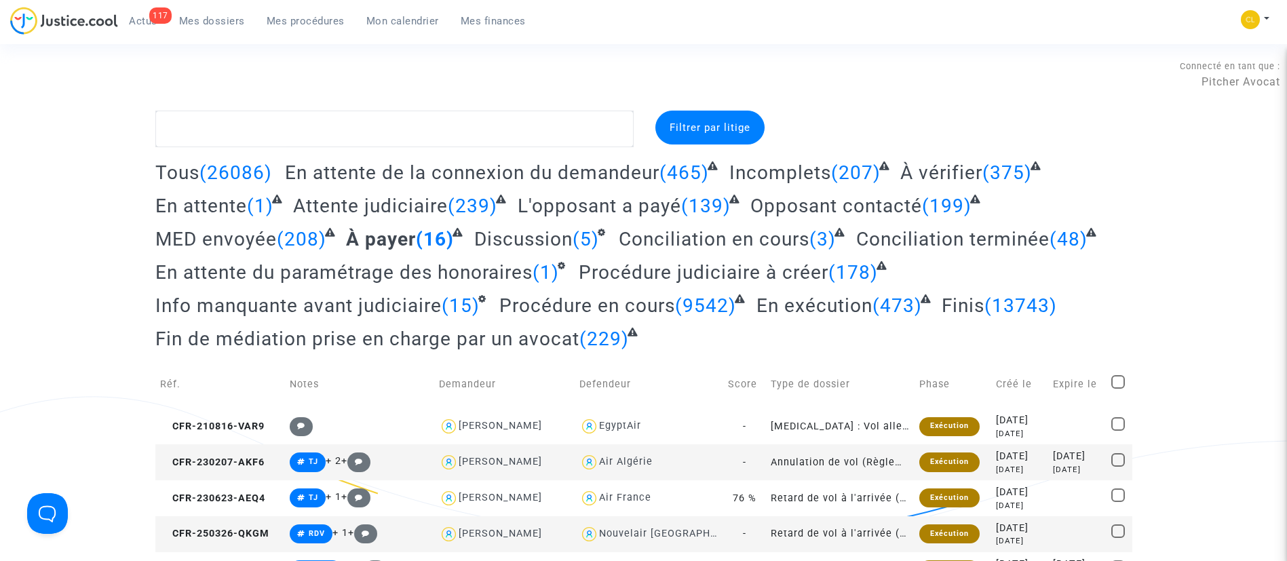
click at [342, 27] on link "Mes procédures" at bounding box center [306, 21] width 100 height 20
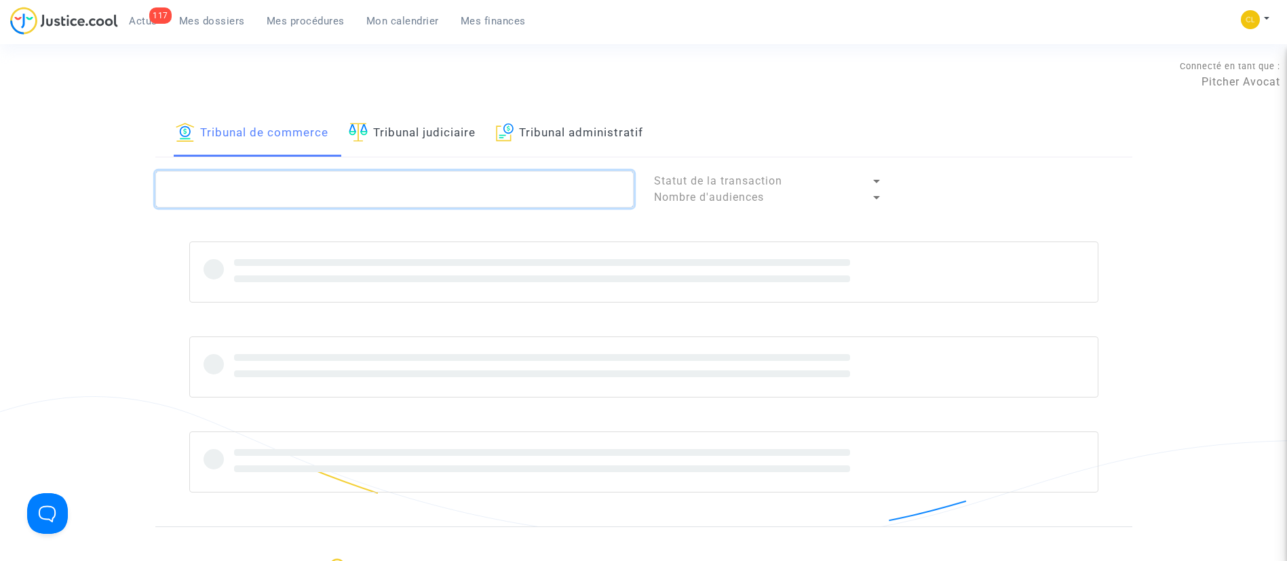
click at [419, 186] on textarea at bounding box center [394, 189] width 478 height 37
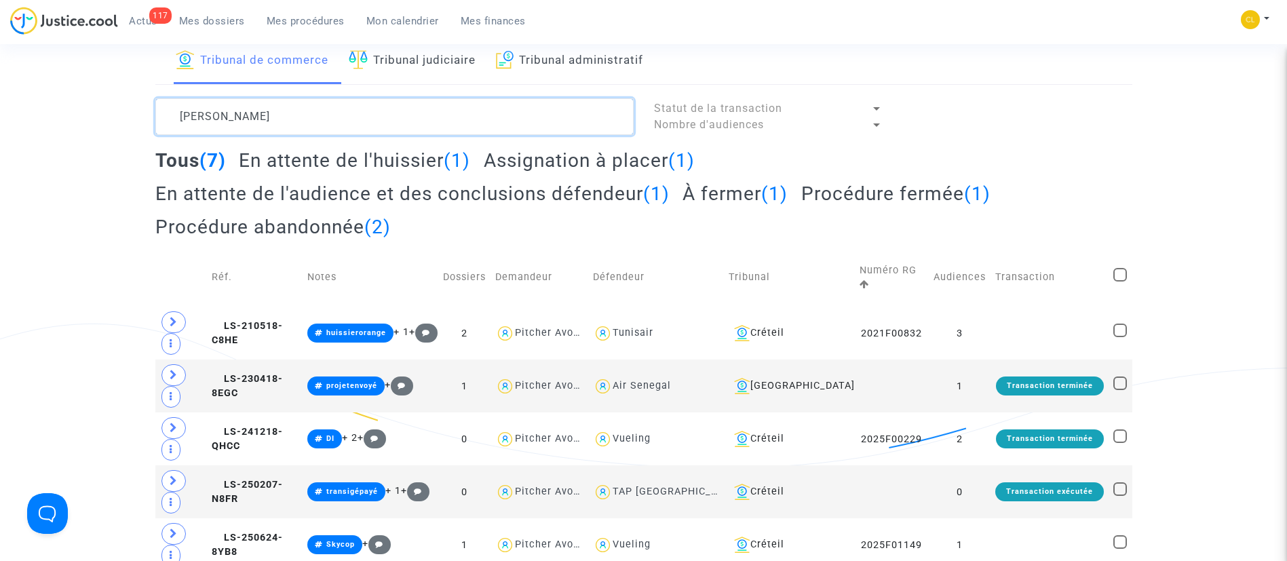
scroll to position [73, 0]
type textarea "[PERSON_NAME]"
click at [424, 71] on link "Tribunal judiciaire" at bounding box center [412, 60] width 127 height 46
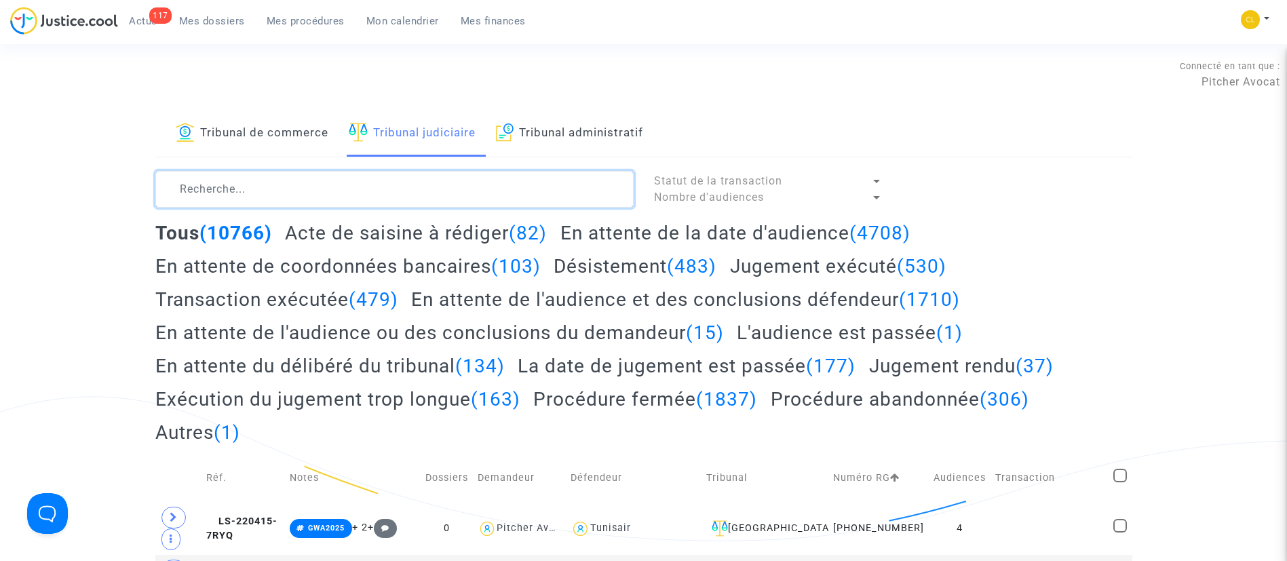
click at [407, 200] on textarea at bounding box center [394, 189] width 478 height 37
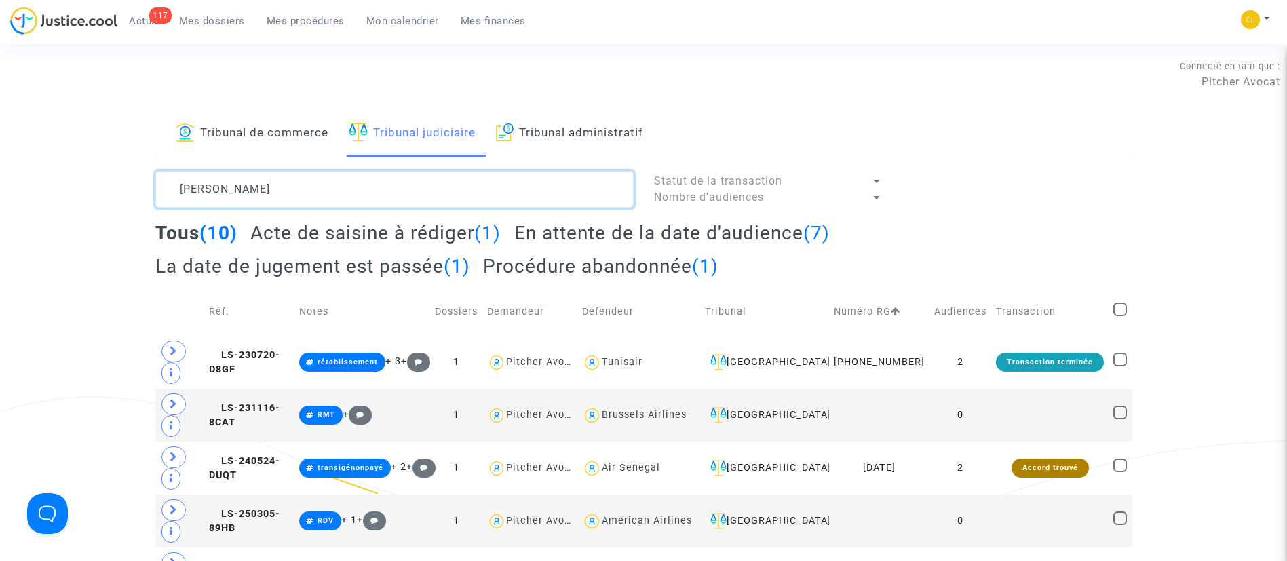
drag, startPoint x: 179, startPoint y: 188, endPoint x: 95, endPoint y: 187, distance: 84.2
click at [95, 187] on div "Tribunal de commerce Tribunal judiciaire Tribunal administratif monteiro Statut…" at bounding box center [643, 488] width 1287 height 755
paste textarea "LS-230523-PCA9"
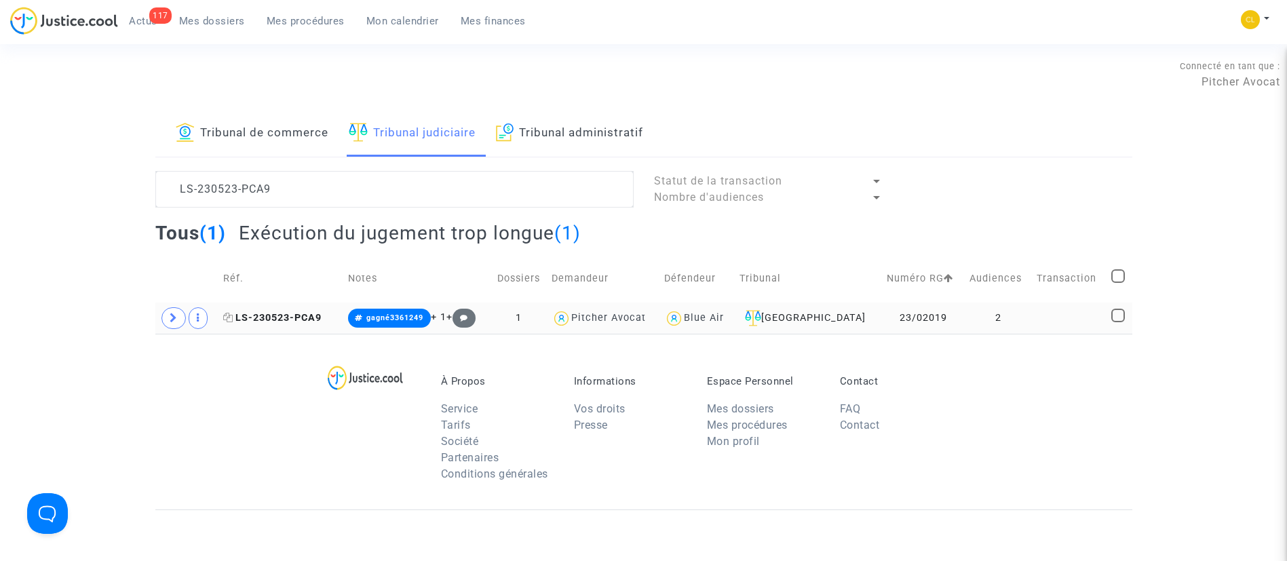
click at [231, 318] on icon at bounding box center [228, 318] width 10 height 10
drag, startPoint x: 169, startPoint y: 324, endPoint x: 155, endPoint y: 309, distance: 20.2
click at [169, 324] on span at bounding box center [174, 318] width 24 height 22
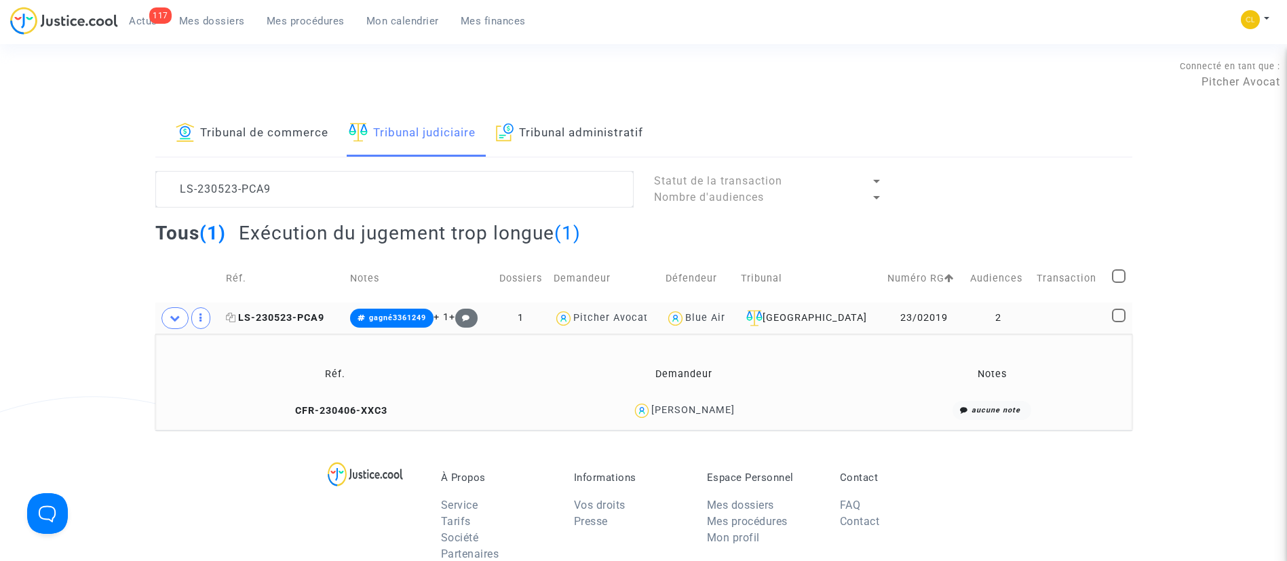
click at [232, 322] on icon at bounding box center [231, 318] width 10 height 10
drag, startPoint x: 293, startPoint y: 192, endPoint x: 159, endPoint y: 199, distance: 133.9
click at [159, 199] on textarea at bounding box center [394, 189] width 478 height 37
paste textarea "20722-A862"
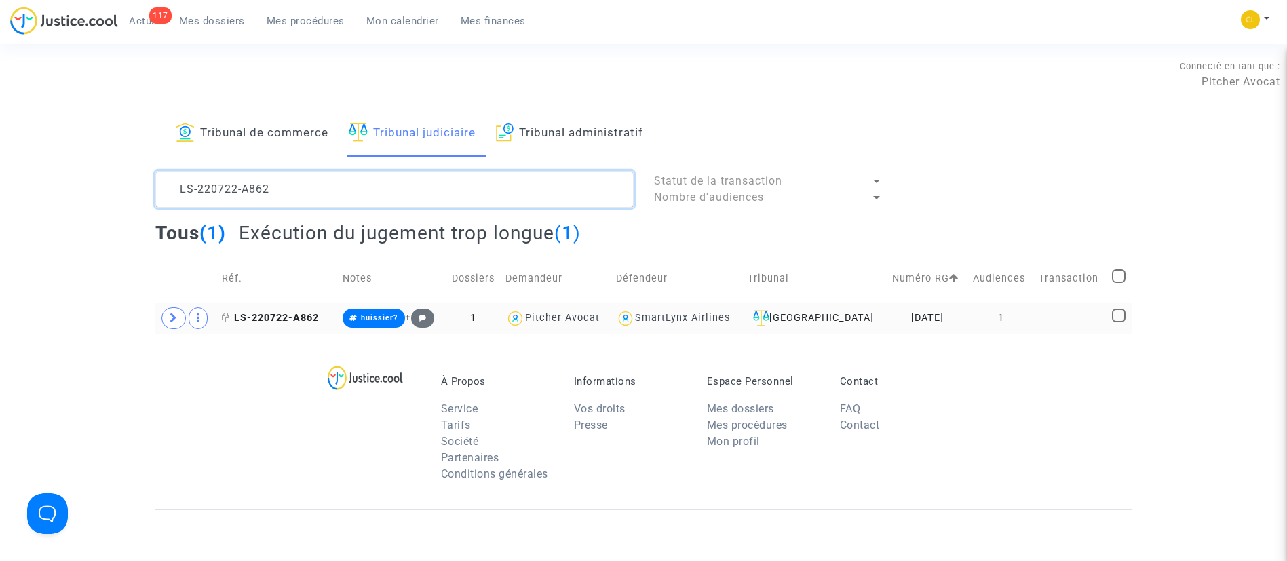
type textarea "LS-220722-A862"
click at [227, 322] on icon at bounding box center [227, 318] width 10 height 10
click at [401, 30] on link "Mon calendrier" at bounding box center [403, 21] width 94 height 20
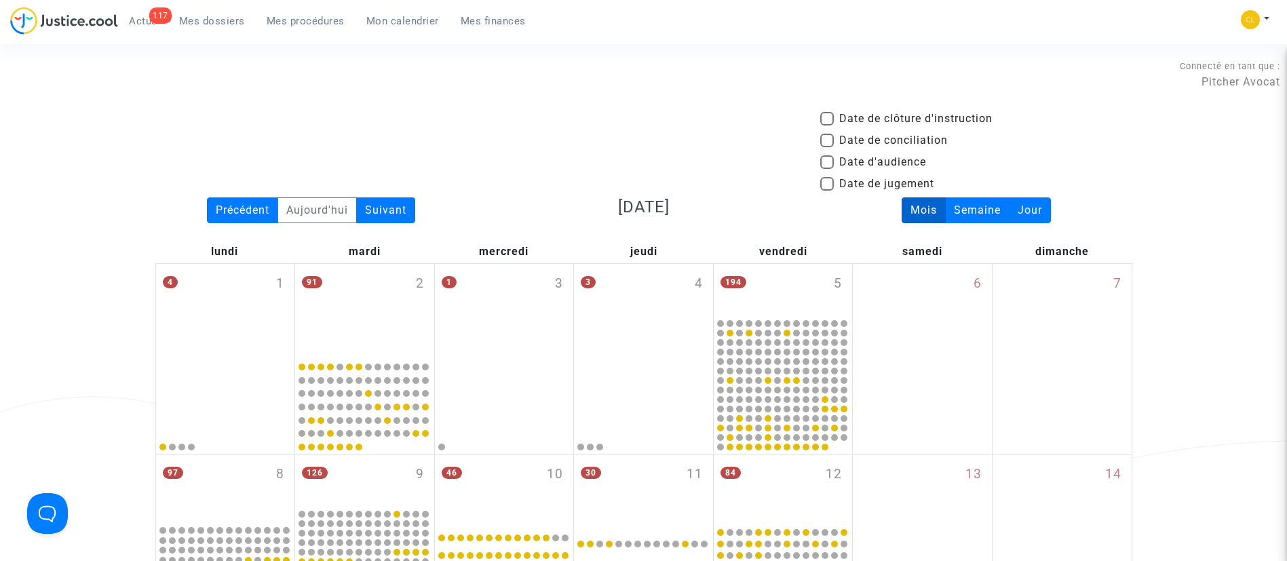
click at [335, 19] on span "Mes procédures" at bounding box center [306, 21] width 78 height 12
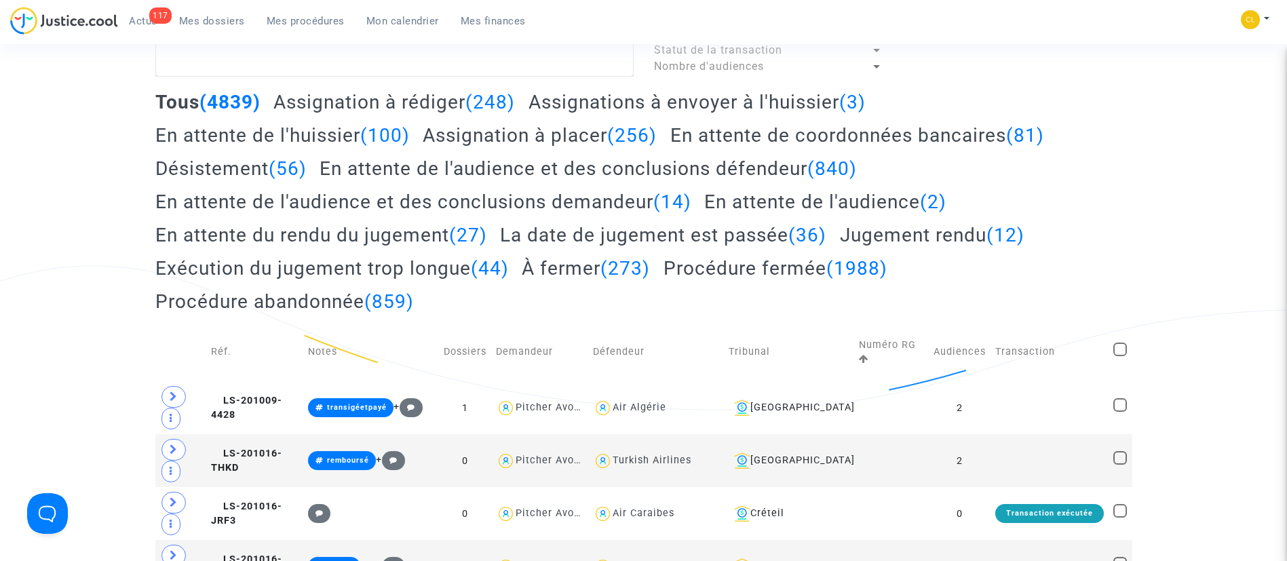
scroll to position [509, 0]
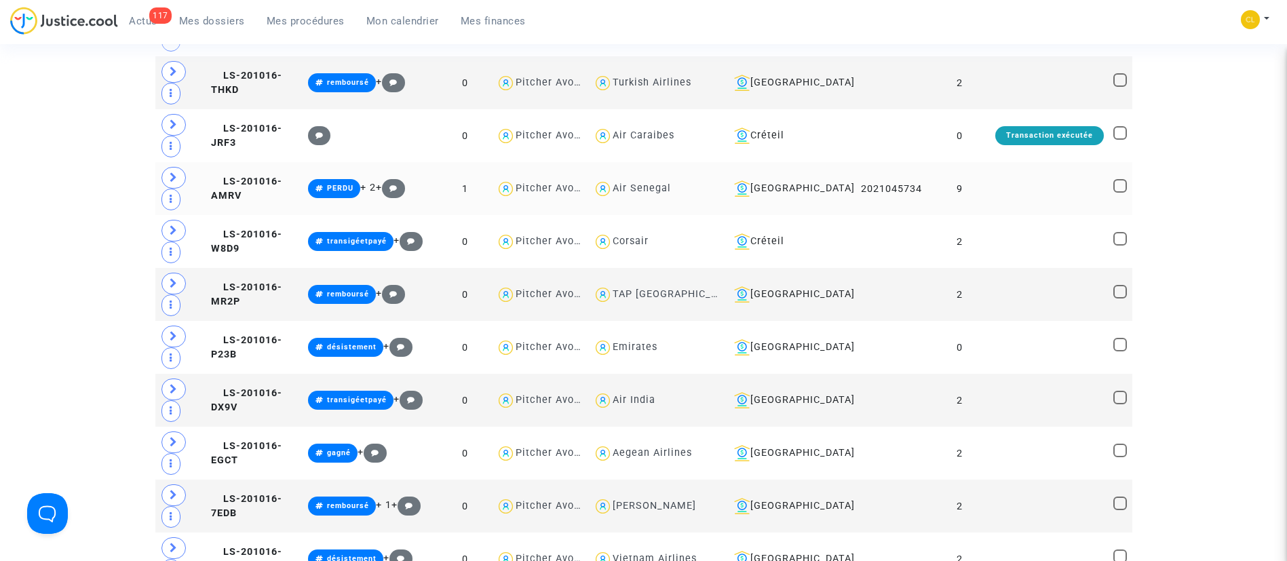
click at [1068, 175] on td at bounding box center [1050, 188] width 118 height 53
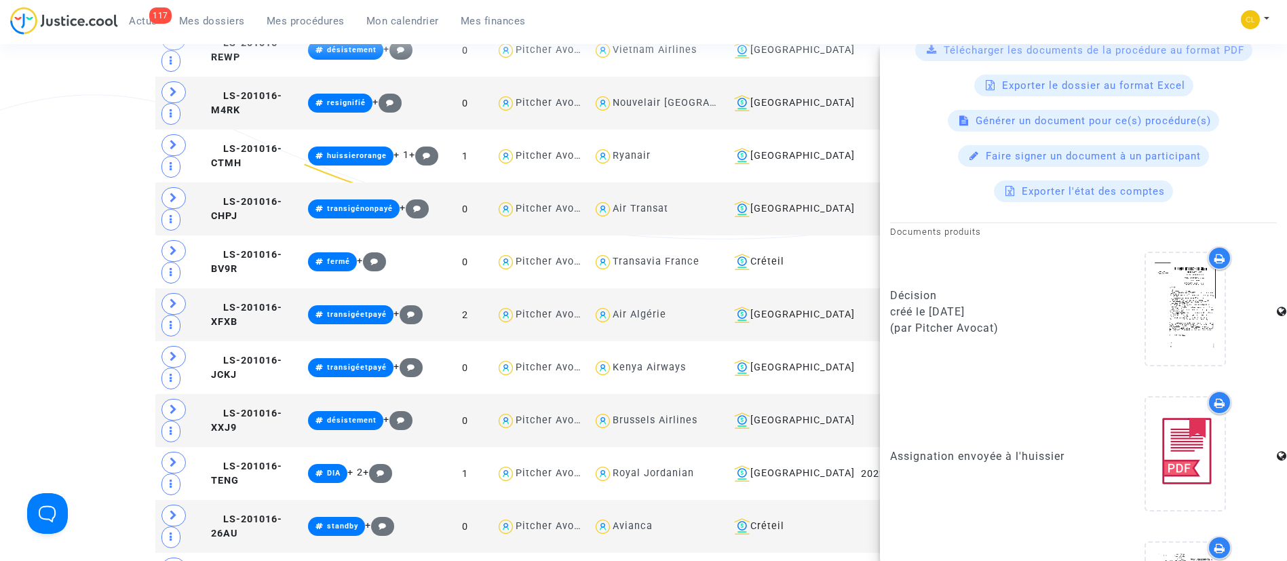
scroll to position [0, 0]
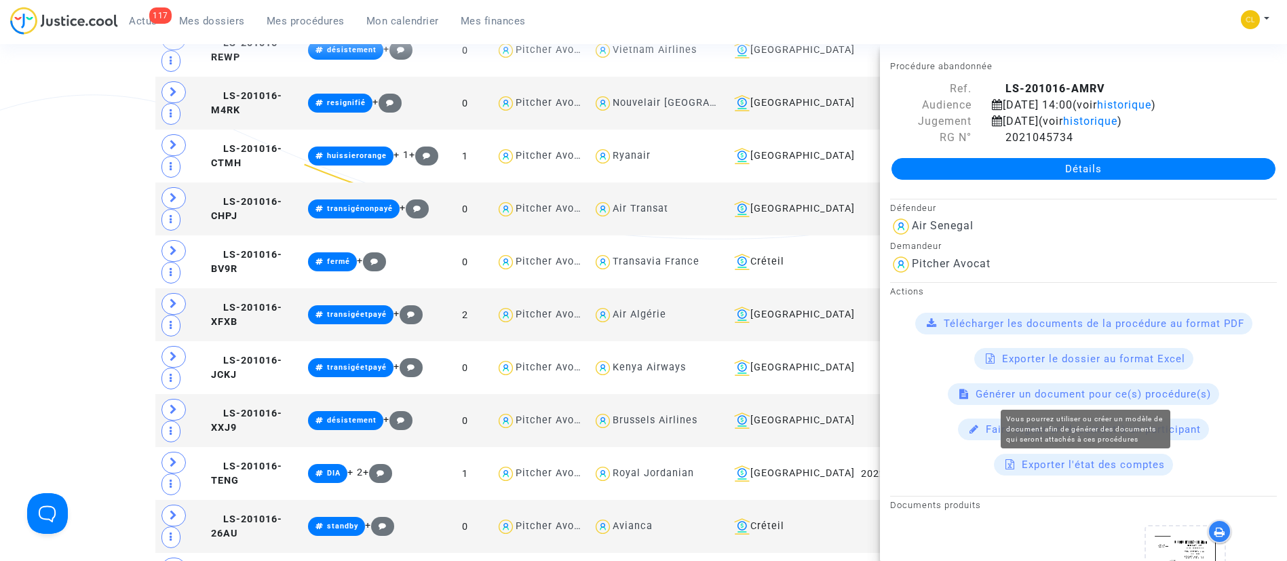
click at [1065, 394] on span "Générer un document pour ce(s) procédure(s)" at bounding box center [1093, 394] width 235 height 12
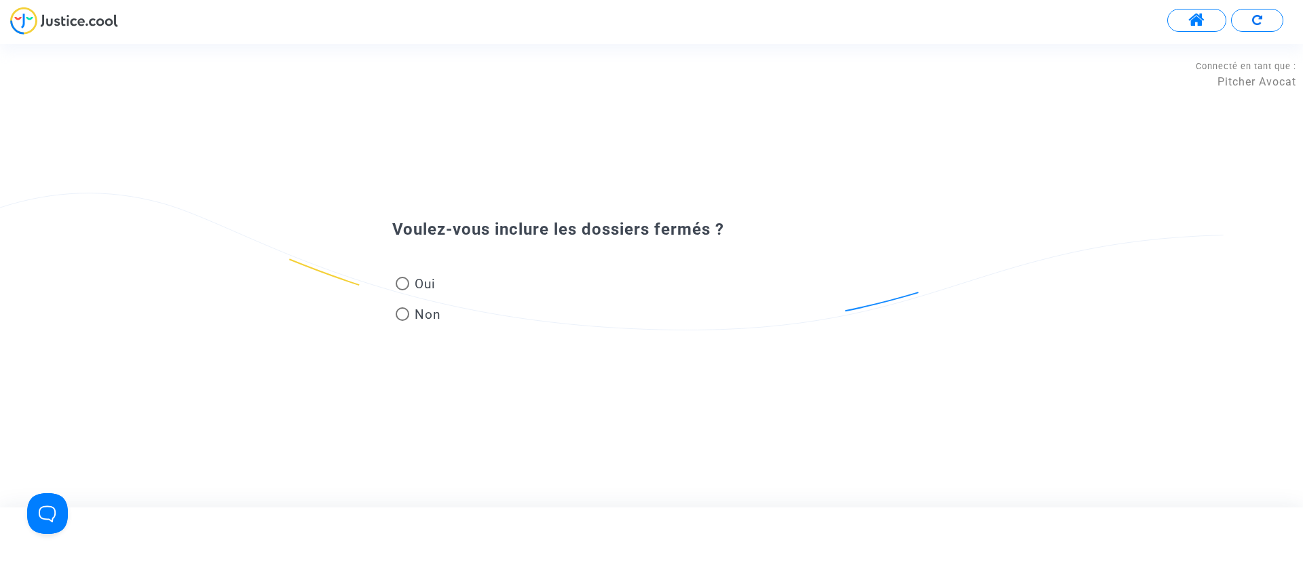
click at [396, 280] on label "Oui" at bounding box center [418, 284] width 45 height 18
click at [402, 290] on input "Oui" at bounding box center [402, 290] width 1 height 1
radio input "true"
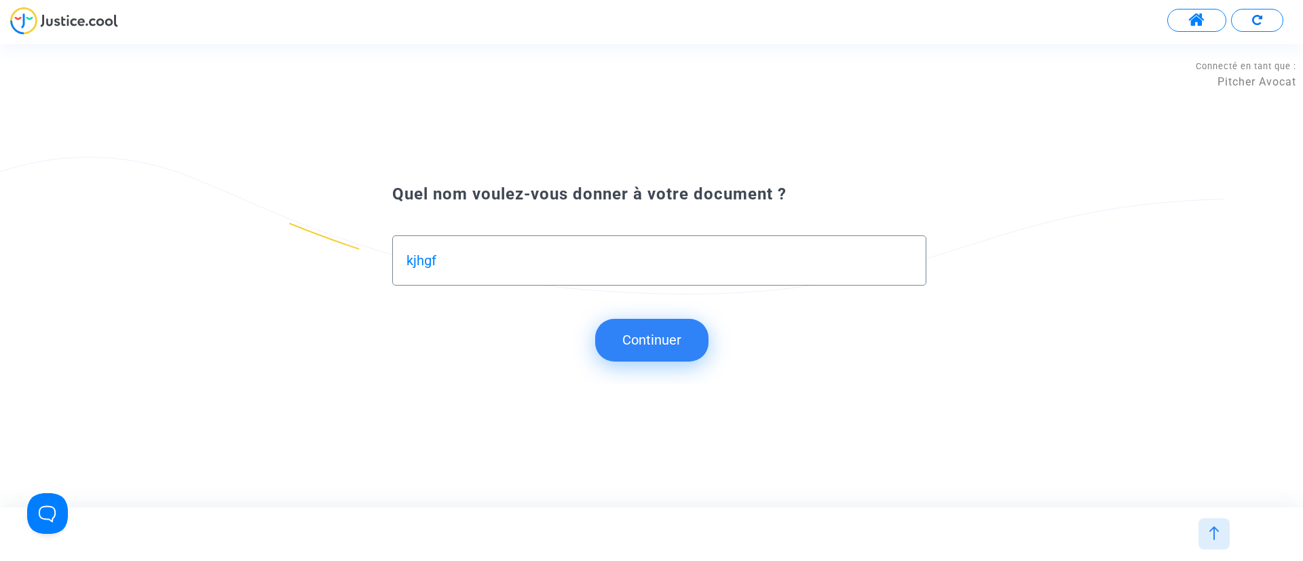
type input "kjhgf"
click at [605, 324] on button "Continuer" at bounding box center [651, 340] width 113 height 42
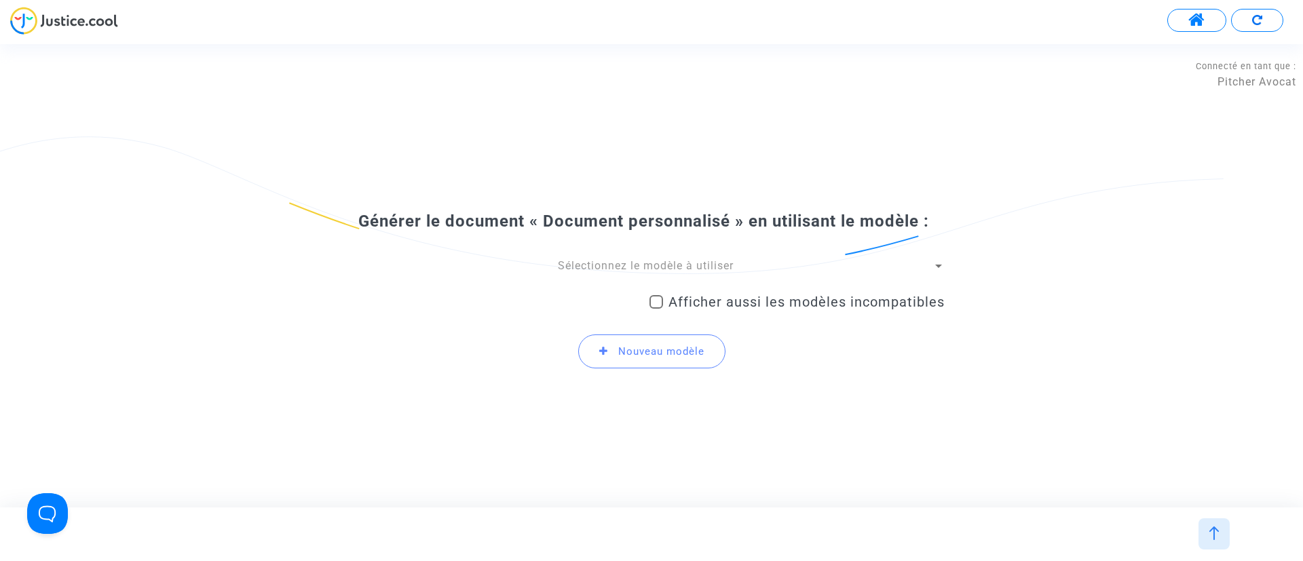
click at [721, 301] on span "Afficher aussi les modèles incompatibles" at bounding box center [806, 302] width 276 height 16
click at [656, 309] on input "Afficher aussi les modèles incompatibles" at bounding box center [656, 309] width 1 height 1
checkbox input "true"
click at [719, 267] on span "Sélectionnez le modèle à utiliser" at bounding box center [646, 265] width 176 height 13
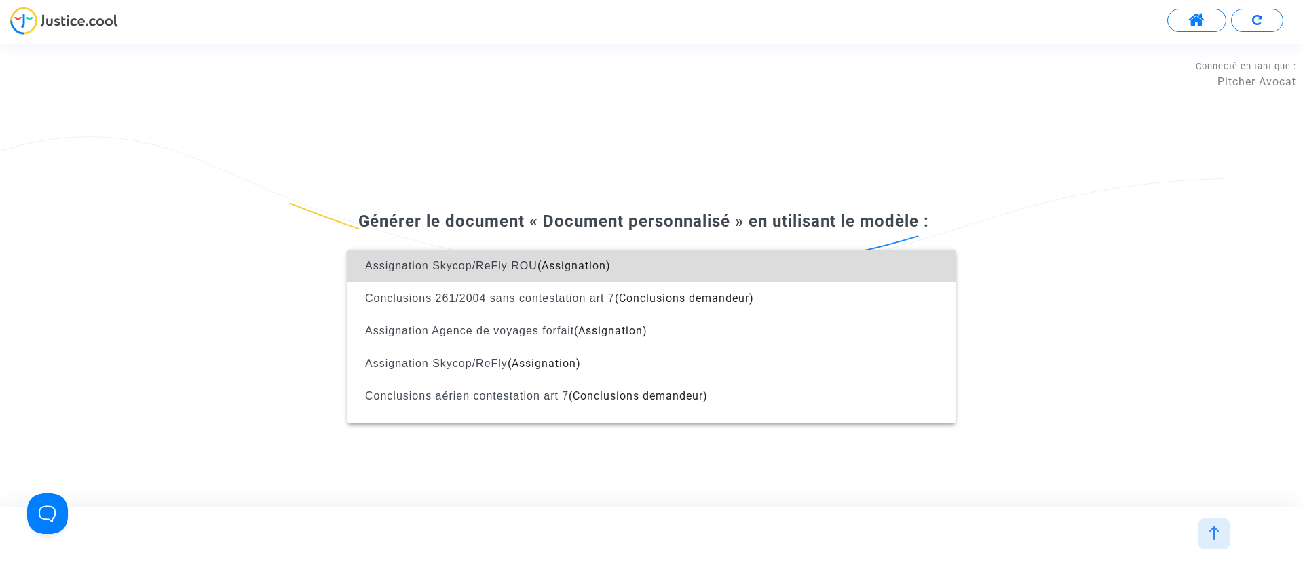
click at [679, 273] on span "Assignation Skycop/ReFly ROU (Assignation)" at bounding box center [651, 266] width 586 height 33
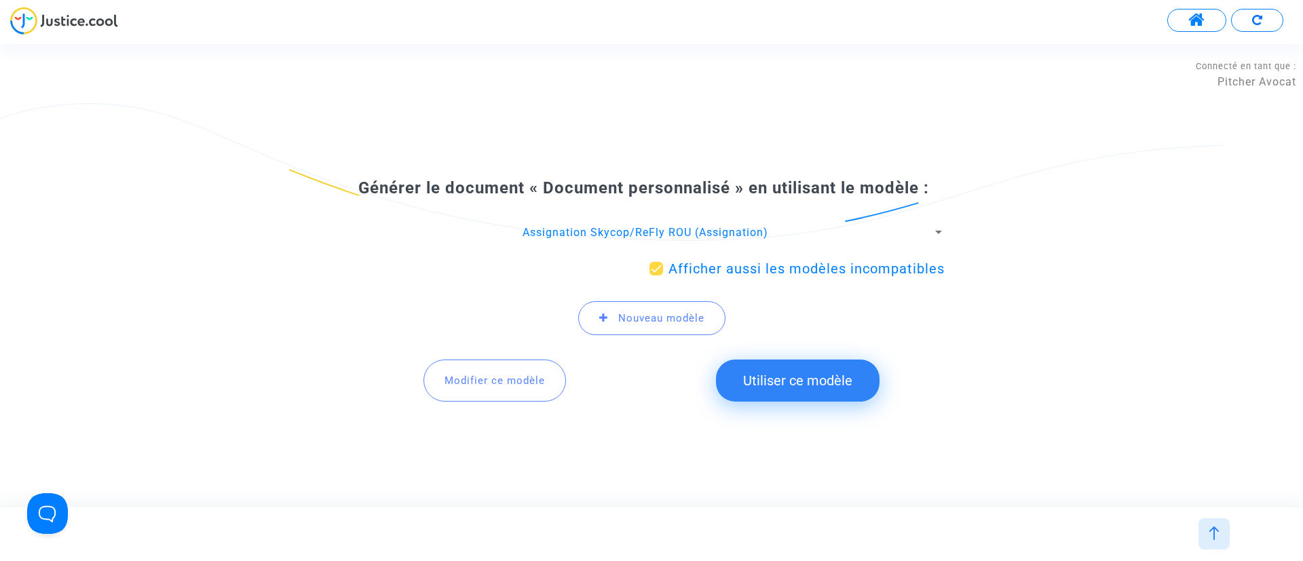
click at [549, 373] on button "Modifier ce modèle" at bounding box center [494, 381] width 143 height 42
